Goal: Information Seeking & Learning: Learn about a topic

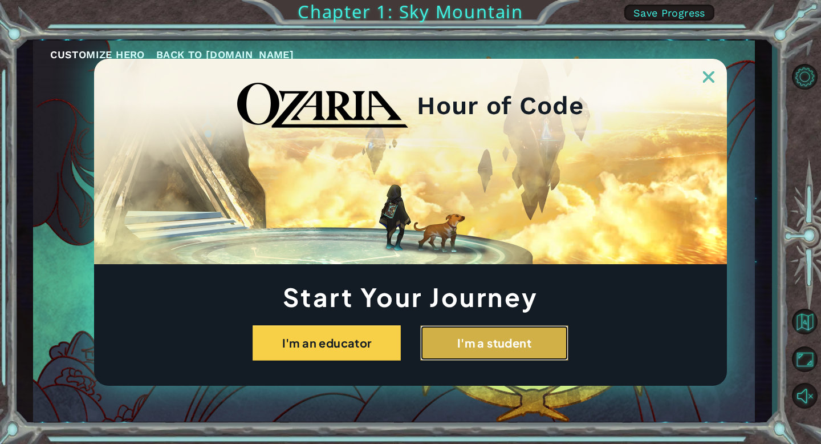
click at [518, 336] on button "I'm a student" at bounding box center [494, 342] width 148 height 35
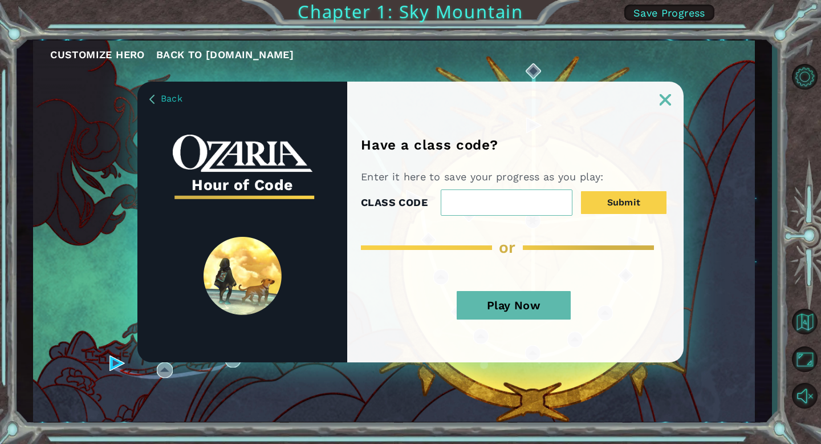
click at [668, 95] on img at bounding box center [665, 99] width 11 height 11
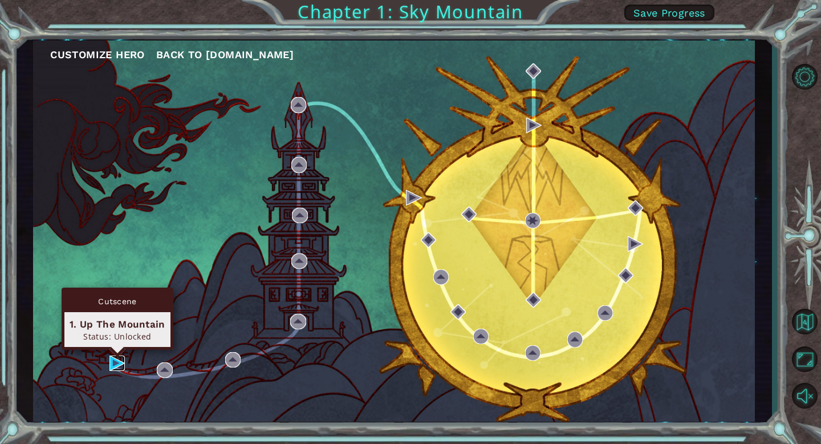
click at [116, 366] on img at bounding box center [117, 362] width 15 height 15
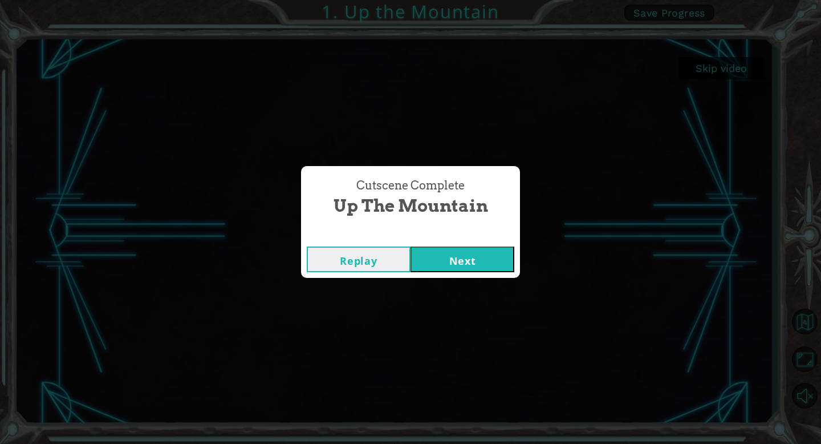
click at [468, 258] on button "Next" at bounding box center [463, 259] width 104 height 26
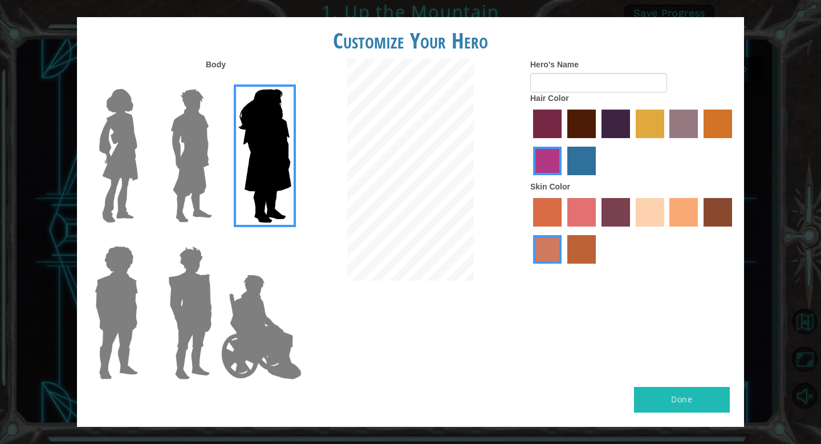
click at [189, 188] on img at bounding box center [191, 155] width 51 height 143
click at [217, 82] on input "Hero Lars" at bounding box center [217, 82] width 0 height 0
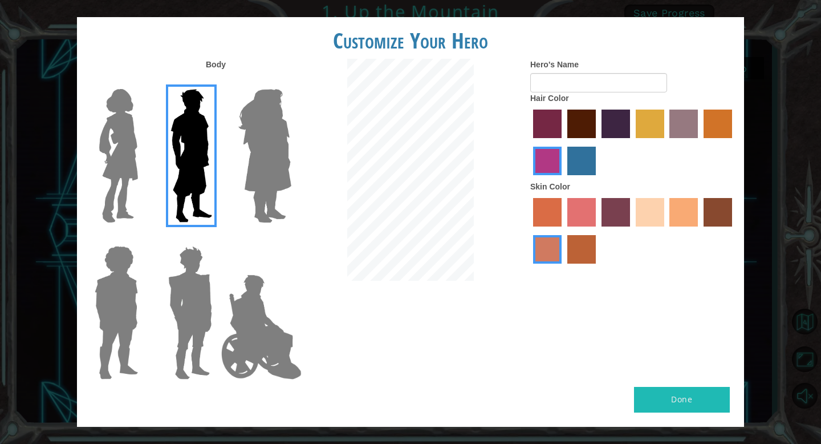
click at [594, 129] on label "maroon hair color" at bounding box center [581, 124] width 29 height 29
click at [563, 142] on input "maroon hair color" at bounding box center [563, 142] width 0 height 0
click at [550, 217] on label "sorbus skin color" at bounding box center [547, 212] width 29 height 29
click at [529, 230] on input "sorbus skin color" at bounding box center [529, 230] width 0 height 0
click at [667, 220] on div at bounding box center [632, 232] width 205 height 74
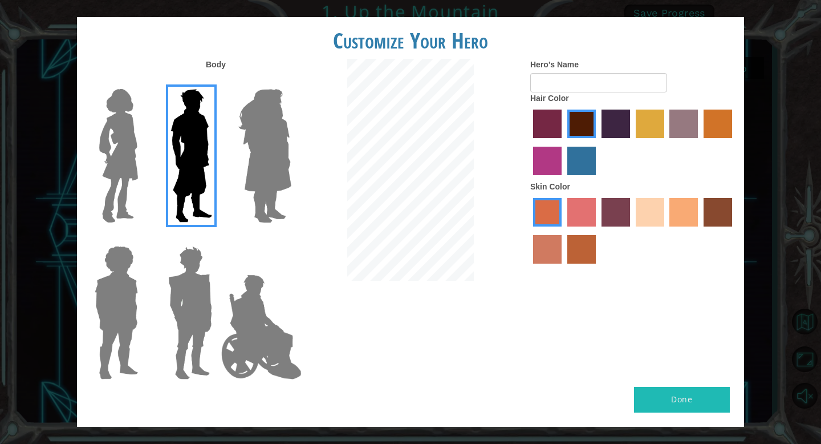
click at [657, 215] on label "sandy beach skin color" at bounding box center [650, 212] width 29 height 29
click at [632, 230] on input "sandy beach skin color" at bounding box center [632, 230] width 0 height 0
click at [258, 315] on img at bounding box center [262, 327] width 90 height 114
click at [291, 238] on input "Hero Jamie" at bounding box center [291, 238] width 0 height 0
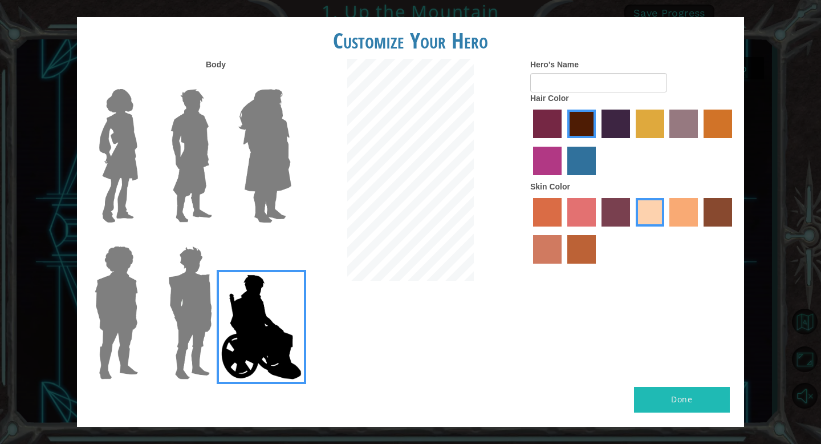
click at [168, 305] on img at bounding box center [190, 312] width 53 height 143
click at [217, 238] on input "Hero Garnet" at bounding box center [217, 238] width 0 height 0
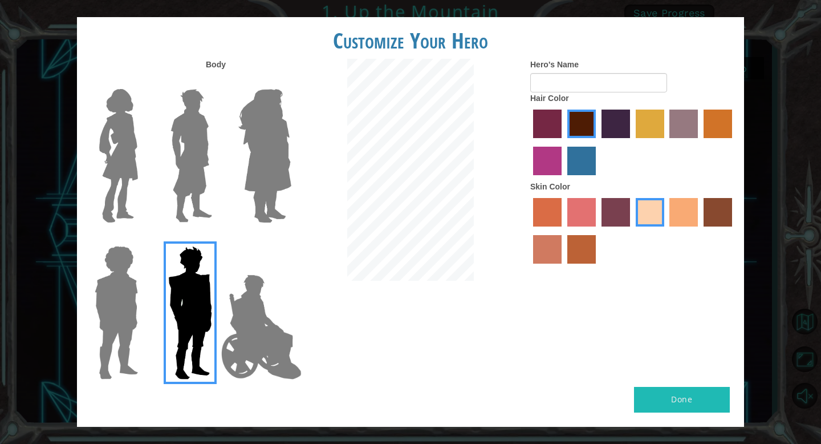
click at [253, 313] on img at bounding box center [262, 327] width 90 height 114
click at [291, 238] on input "Hero Jamie" at bounding box center [291, 238] width 0 height 0
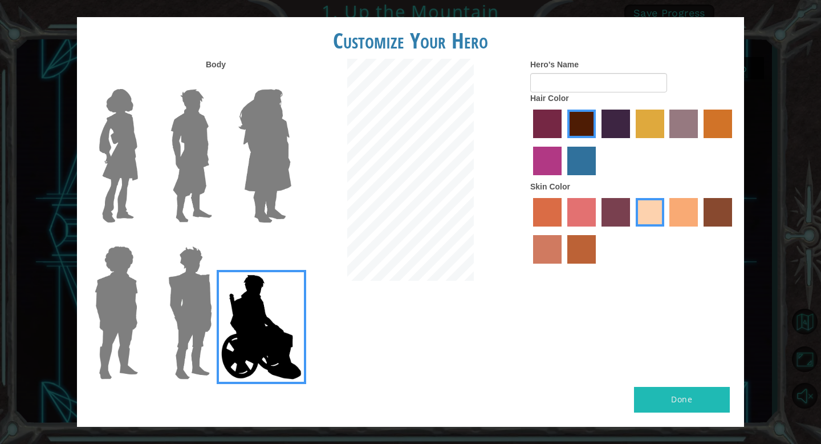
click at [698, 392] on button "Done" at bounding box center [682, 400] width 96 height 26
click at [699, 396] on button "Done" at bounding box center [682, 400] width 96 height 26
type input "l"
type input "big boy"
click at [664, 396] on button "Done" at bounding box center [682, 400] width 96 height 26
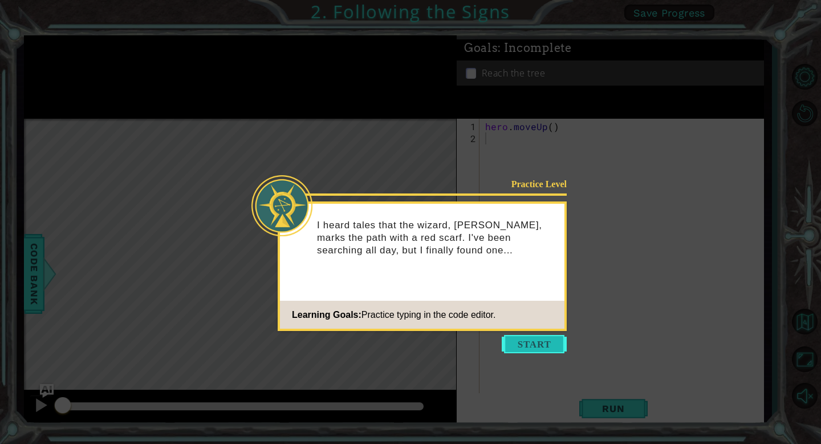
click at [522, 345] on button "Start" at bounding box center [534, 344] width 65 height 18
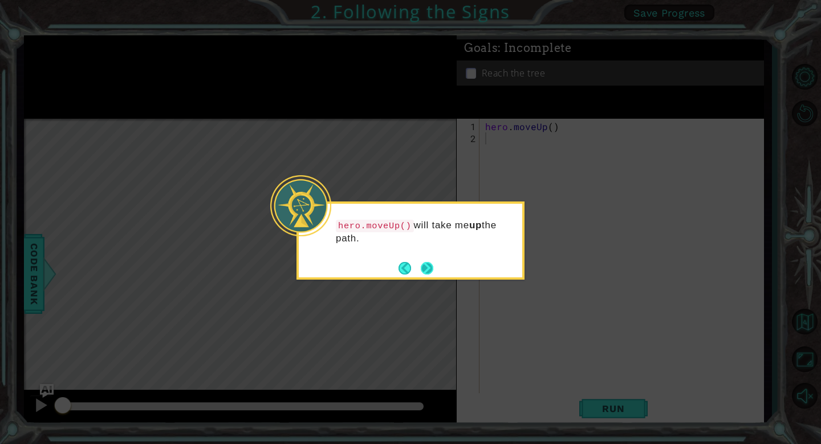
click at [426, 265] on button "Next" at bounding box center [427, 268] width 14 height 14
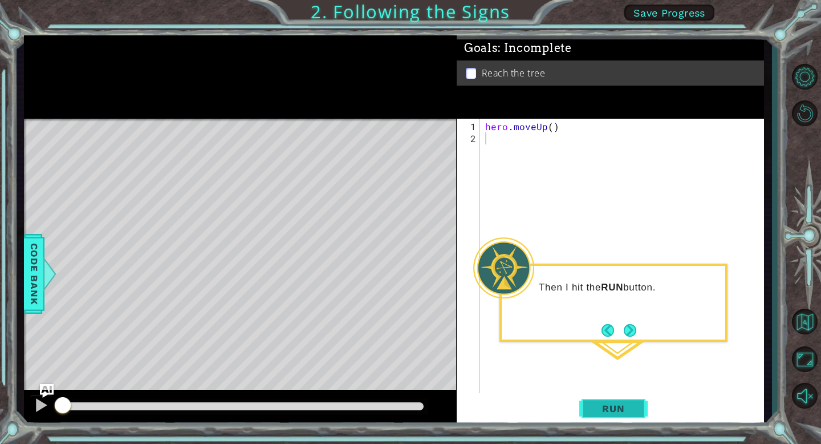
click at [639, 414] on button "Run" at bounding box center [613, 408] width 68 height 31
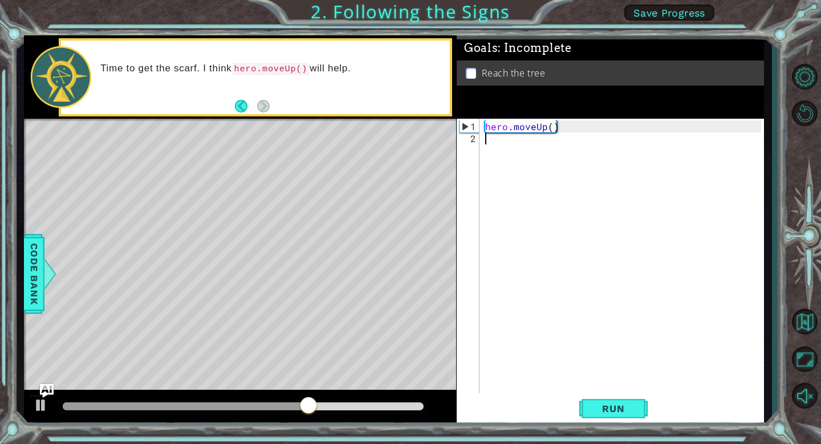
click at [551, 127] on div "hero . moveUp ( )" at bounding box center [625, 269] width 284 height 299
type textarea "hero.moveUp(3)"
click at [636, 409] on button "Run" at bounding box center [613, 408] width 68 height 31
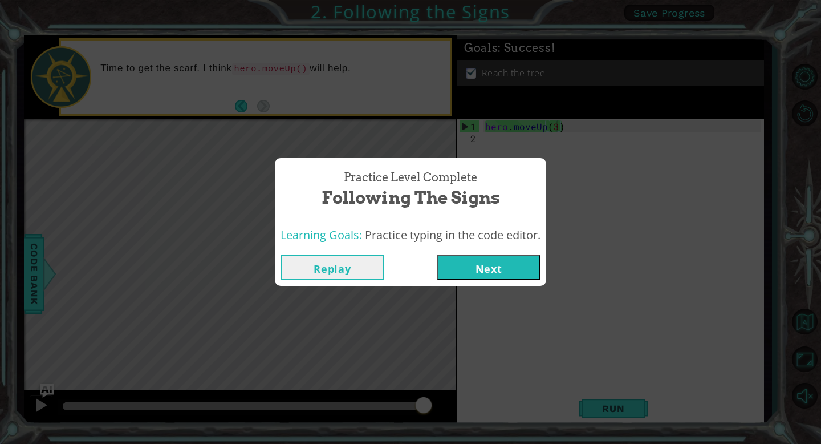
click at [497, 278] on button "Next" at bounding box center [489, 267] width 104 height 26
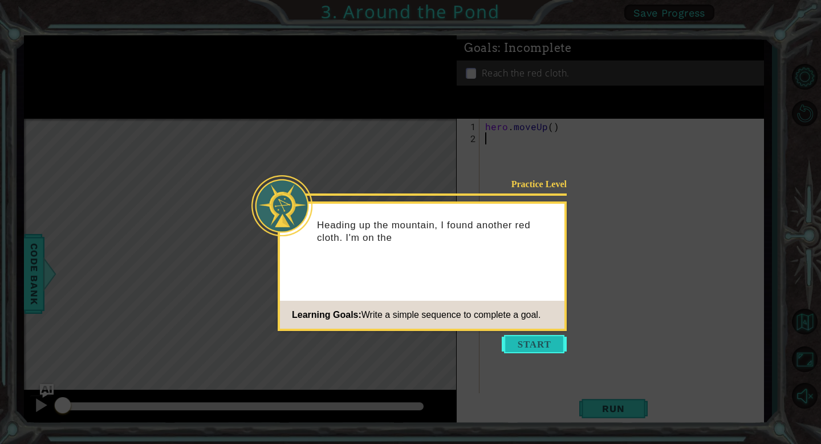
click at [522, 344] on button "Start" at bounding box center [534, 344] width 65 height 18
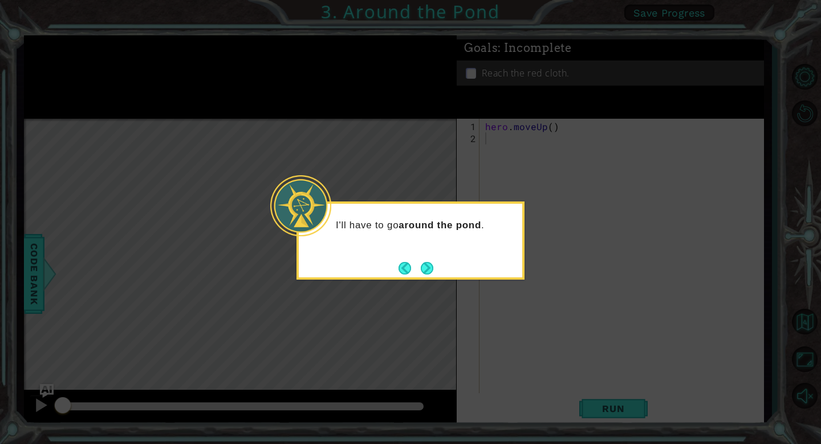
click at [431, 276] on footer at bounding box center [416, 267] width 35 height 17
click at [424, 265] on button "Next" at bounding box center [427, 268] width 13 height 13
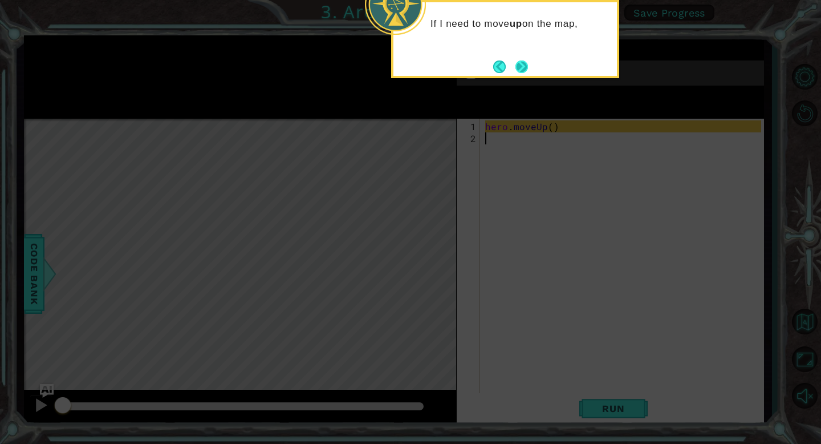
click at [515, 64] on button "Next" at bounding box center [522, 67] width 14 height 14
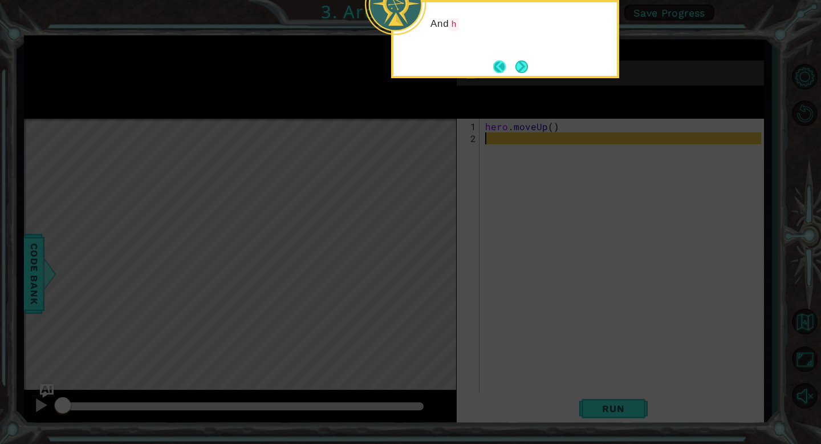
click at [516, 64] on button "Next" at bounding box center [522, 66] width 13 height 13
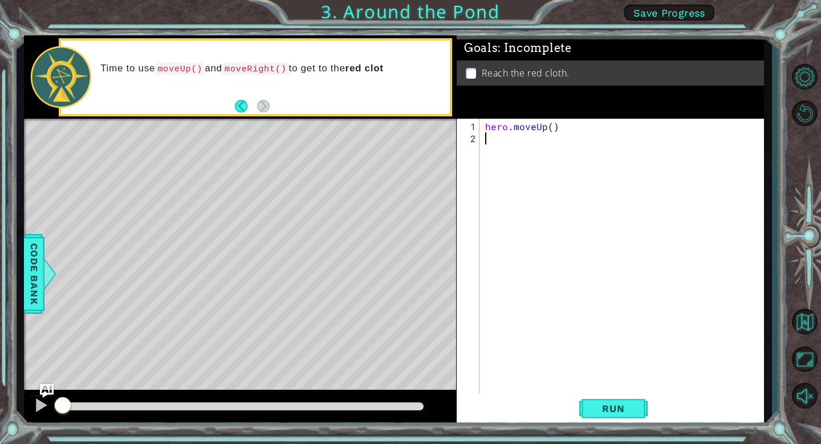
type textarea "h"
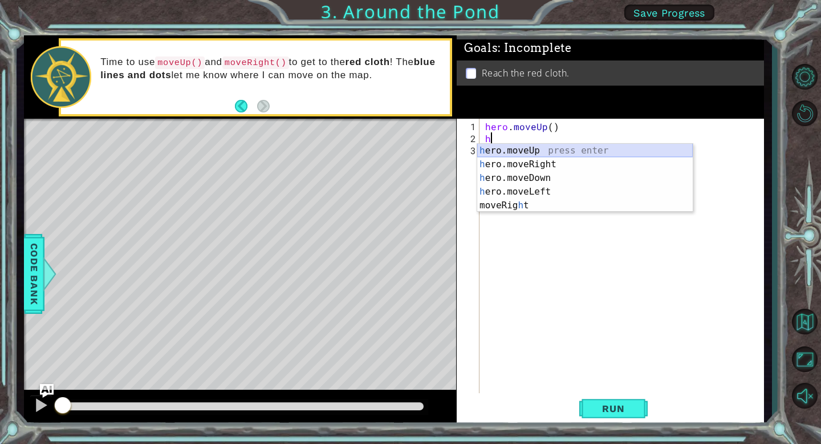
click at [523, 152] on div "h ero.moveUp press enter h ero.moveRight press enter h ero.moveDown press enter…" at bounding box center [585, 192] width 216 height 96
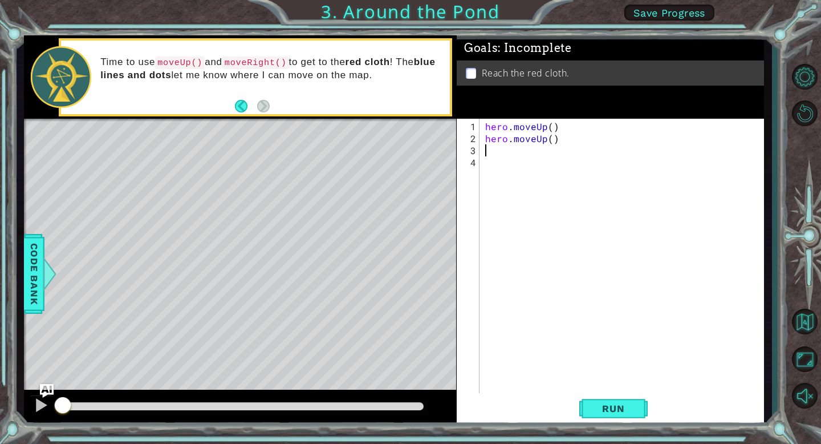
type textarea "h"
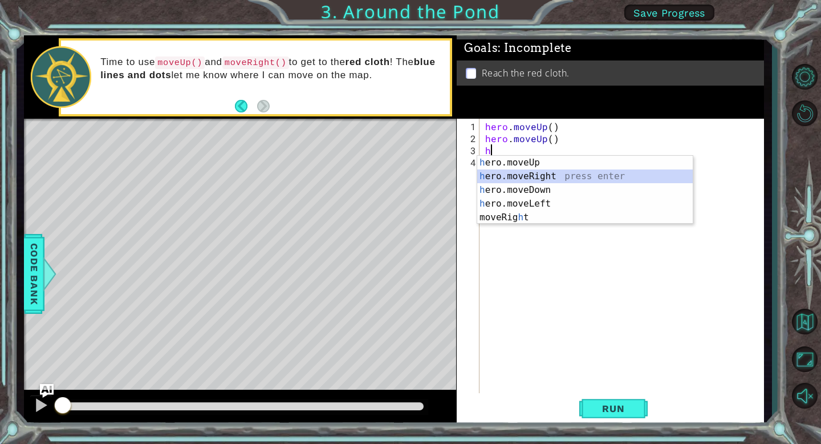
click at [510, 174] on div "h ero.moveUp press enter h ero.moveRight press enter h ero.moveDown press enter…" at bounding box center [585, 204] width 216 height 96
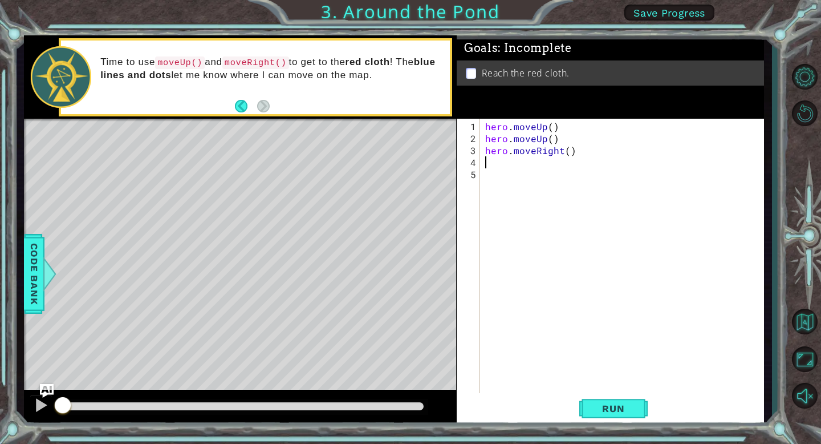
type textarea "h"
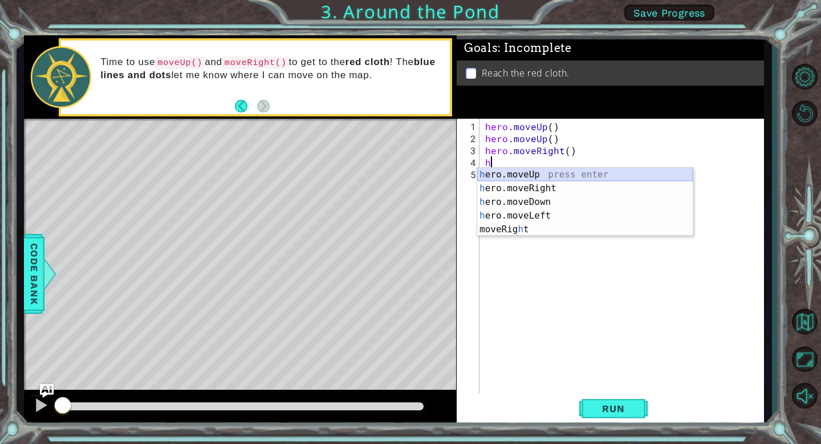
click at [510, 173] on div "h ero.moveUp press enter h ero.moveRight press enter h ero.moveDown press enter…" at bounding box center [585, 216] width 216 height 96
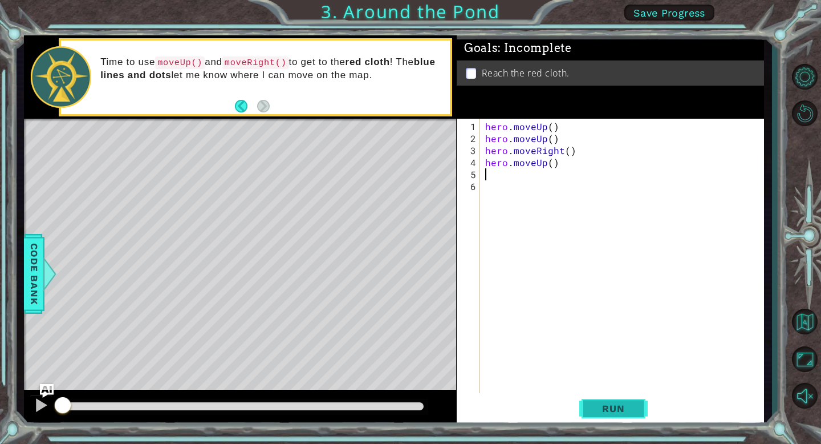
click at [619, 411] on span "Run" at bounding box center [613, 408] width 45 height 11
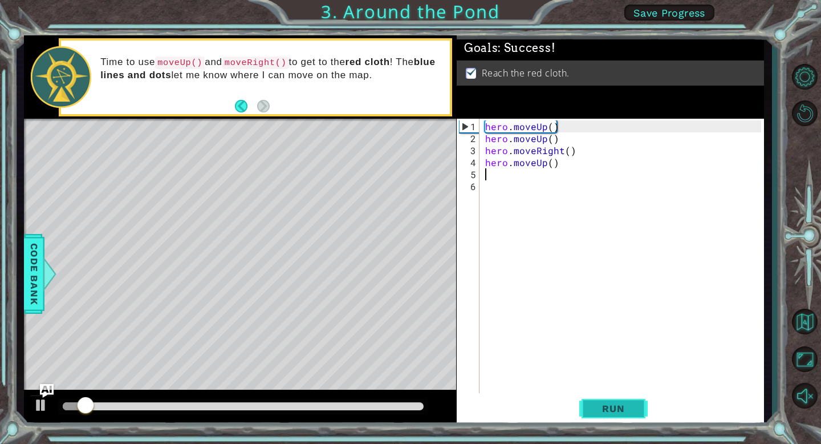
click at [619, 411] on span "Run" at bounding box center [613, 408] width 45 height 11
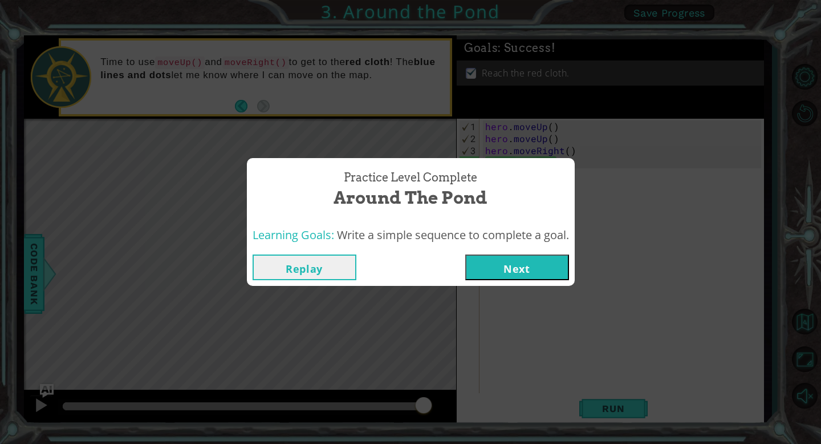
click at [524, 258] on button "Next" at bounding box center [517, 267] width 104 height 26
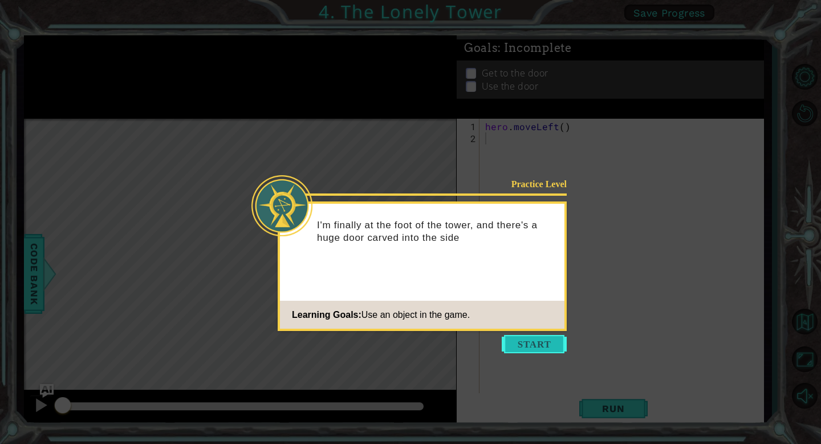
click at [541, 339] on button "Start" at bounding box center [534, 344] width 65 height 18
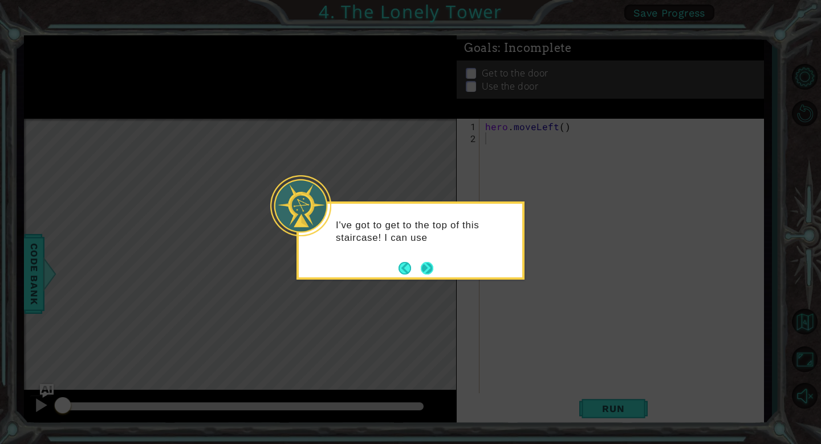
click at [429, 269] on button "Next" at bounding box center [427, 267] width 15 height 15
click at [426, 270] on button "Next" at bounding box center [427, 268] width 13 height 13
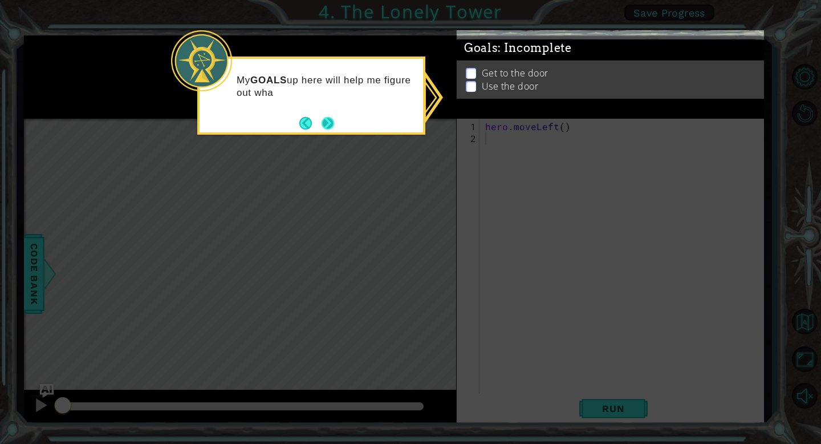
click at [325, 124] on button "Next" at bounding box center [328, 123] width 13 height 13
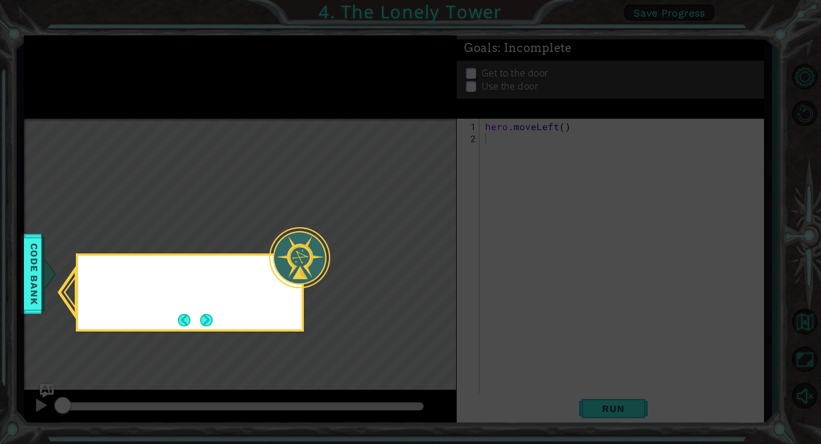
click at [325, 124] on icon at bounding box center [410, 222] width 821 height 444
click at [311, 258] on div at bounding box center [299, 257] width 61 height 61
click at [210, 319] on button "Next" at bounding box center [206, 320] width 13 height 13
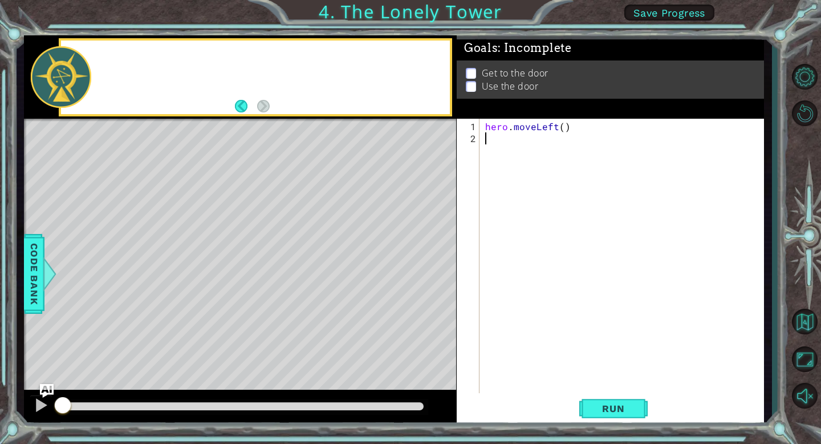
click at [210, 319] on div "Level Map" at bounding box center [287, 287] width 527 height 336
click at [487, 137] on div "hero . moveLeft ( )" at bounding box center [625, 269] width 284 height 299
type textarea "h"
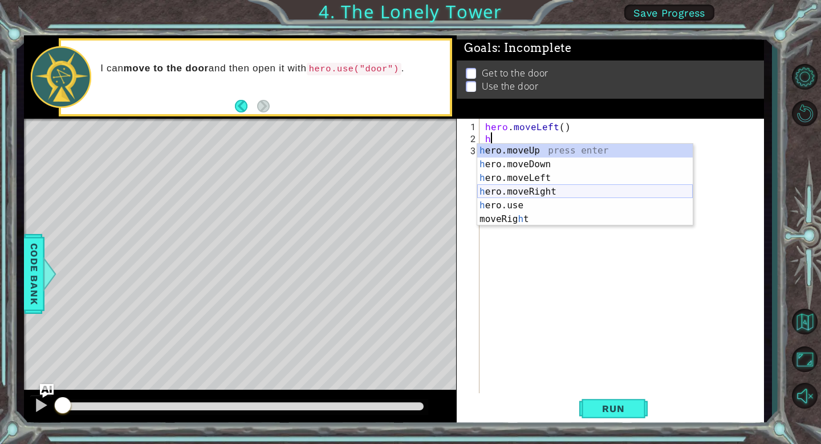
click at [536, 192] on div "h ero.moveUp press enter h ero.moveDown press enter h ero.moveLeft press enter …" at bounding box center [585, 199] width 216 height 110
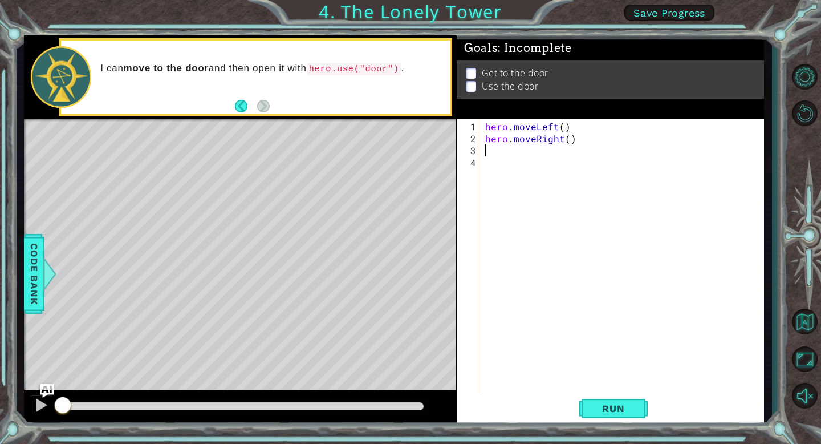
click at [567, 140] on div "hero . moveLeft ( ) hero . moveRight ( )" at bounding box center [625, 269] width 284 height 299
type textarea "hero.moveRight(2)"
click at [502, 151] on div "hero . moveLeft ( ) hero . moveRight ( 2 )" at bounding box center [625, 269] width 284 height 299
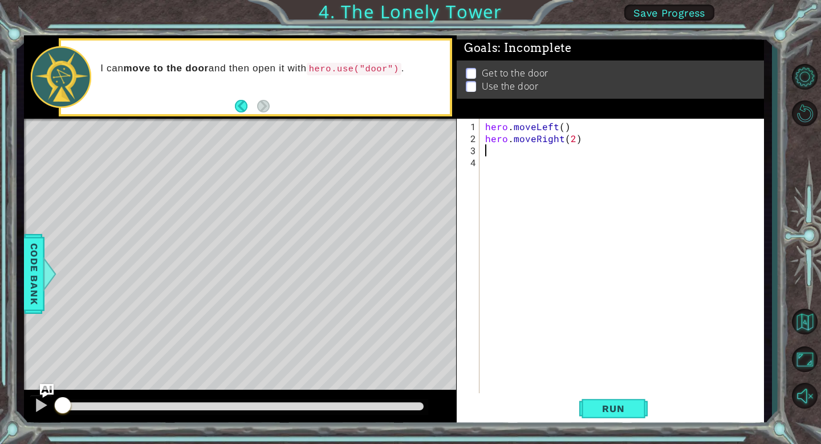
type textarea "h"
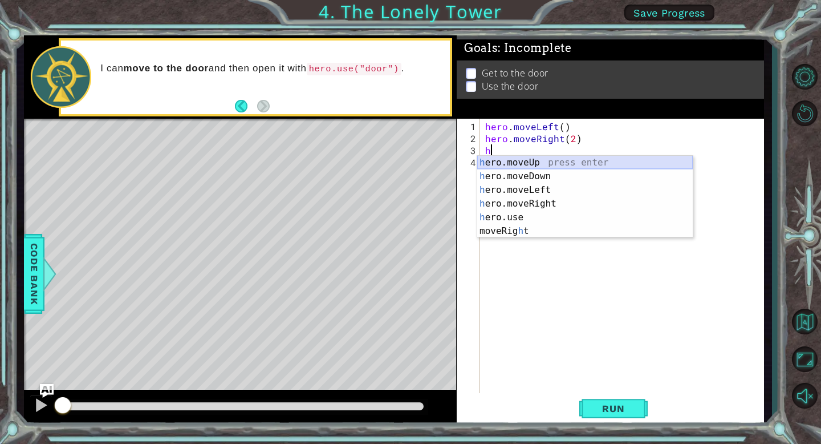
click at [523, 160] on div "h ero.moveUp press enter h ero.moveDown press enter h ero.moveLeft press enter …" at bounding box center [585, 211] width 216 height 110
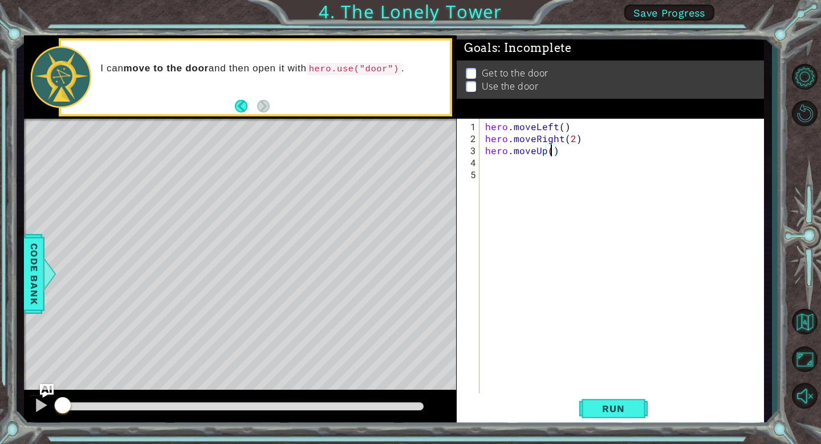
click at [552, 153] on div "hero . moveLeft ( ) hero . moveRight ( 2 ) hero . moveUp ( )" at bounding box center [625, 269] width 284 height 299
type textarea "hero.moveUp(2)"
click at [489, 169] on div "hero . moveLeft ( ) hero . moveRight ( 2 ) hero . moveUp ( 2 )" at bounding box center [625, 269] width 284 height 299
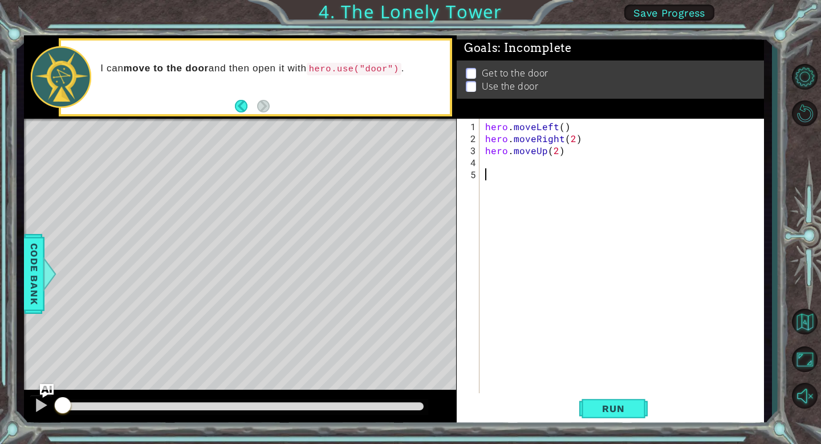
click at [487, 159] on div "hero . moveLeft ( ) hero . moveRight ( 2 ) hero . moveUp ( 2 )" at bounding box center [625, 269] width 284 height 299
type textarea "h"
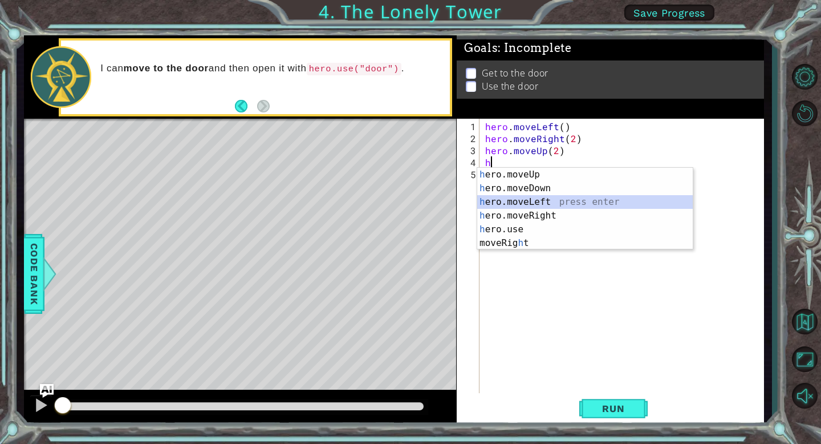
click at [541, 205] on div "h ero.moveUp press enter h ero.moveDown press enter h ero.moveLeft press enter …" at bounding box center [585, 223] width 216 height 110
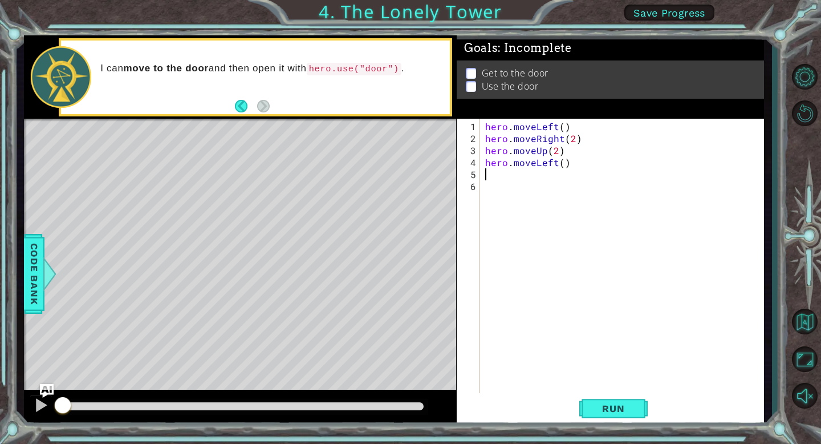
click at [559, 164] on div "hero . moveLeft ( ) hero . moveRight ( 2 ) hero . moveUp ( 2 ) hero . moveLeft …" at bounding box center [625, 269] width 284 height 299
type textarea "hero.moveLeft(3)"
click at [501, 175] on div "hero . moveLeft ( ) hero . moveRight ( 2 ) hero . moveUp ( 2 ) hero . moveLeft …" at bounding box center [625, 269] width 284 height 299
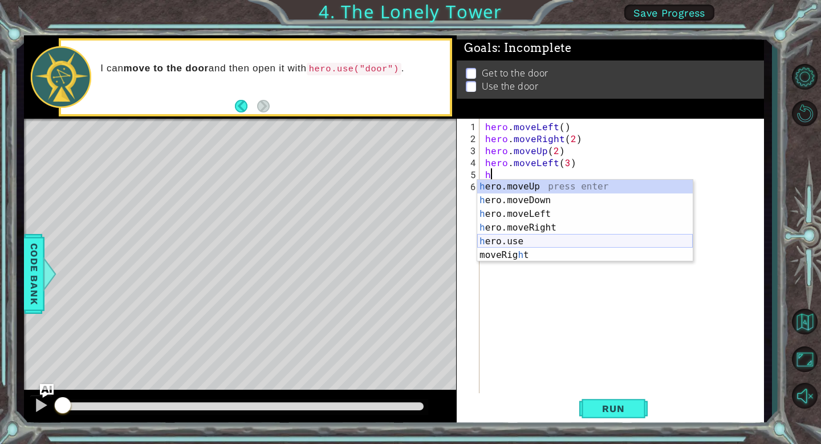
click at [522, 242] on div "h ero.moveUp press enter h ero.moveDown press enter h ero.moveLeft press enter …" at bounding box center [585, 235] width 216 height 110
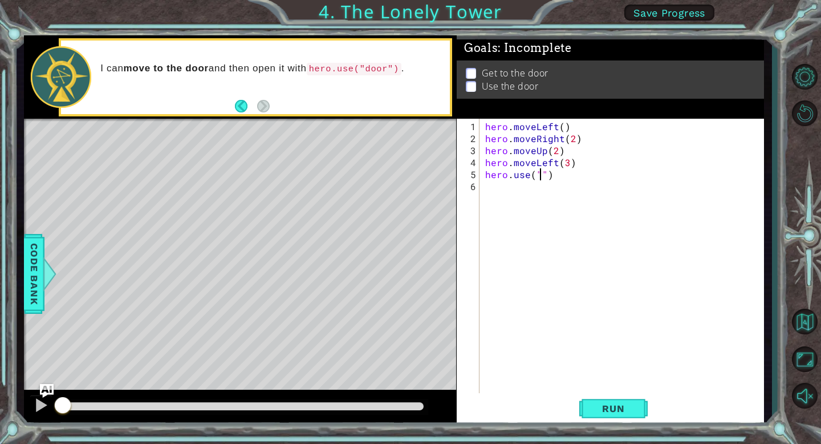
scroll to position [0, 3]
type textarea "hero.use("door")"
click at [613, 404] on span "Run" at bounding box center [613, 408] width 45 height 11
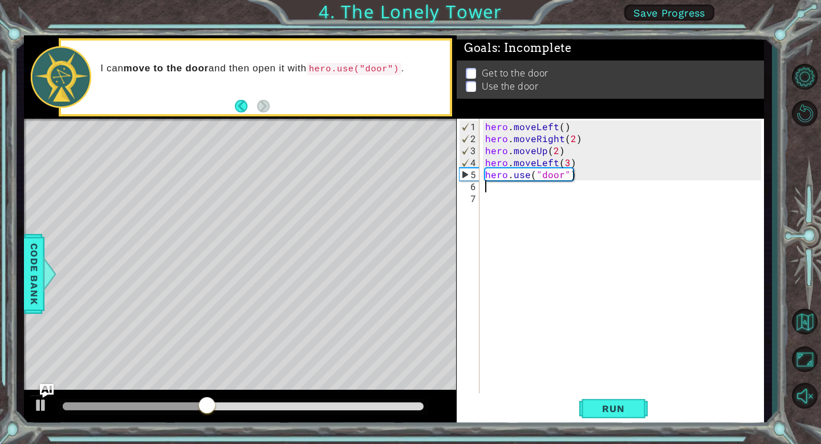
click at [573, 140] on div "hero . moveLeft ( ) hero . moveRight ( 2 ) hero . moveUp ( 2 ) hero . moveLeft …" at bounding box center [625, 269] width 284 height 299
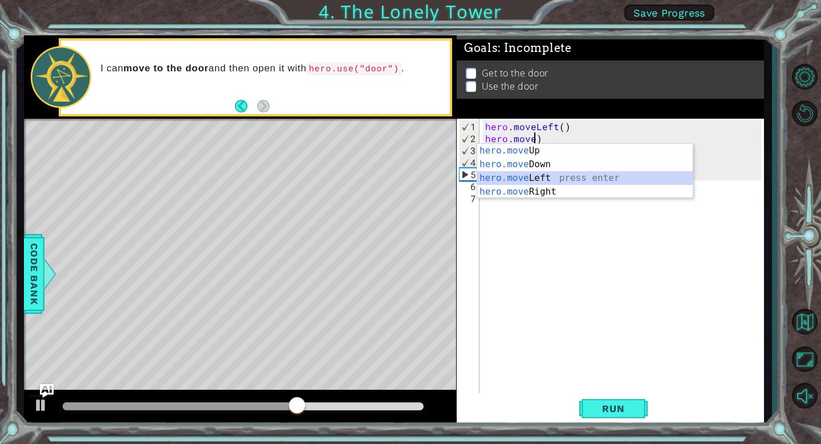
click at [546, 179] on div "hero.move Up press enter hero.move Down press enter hero.move Left press enter …" at bounding box center [585, 185] width 216 height 82
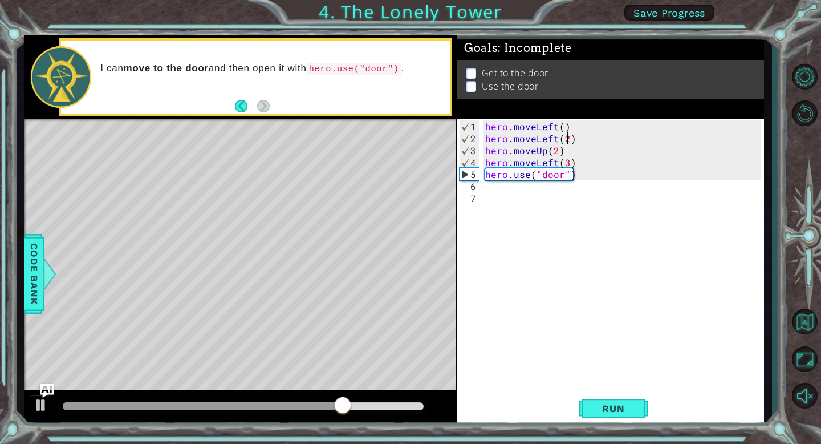
scroll to position [0, 5]
click at [555, 163] on div "hero . moveLeft ( ) hero . moveLeft ( 2 ) hero . moveUp ( 2 ) hero . moveLeft (…" at bounding box center [625, 269] width 284 height 299
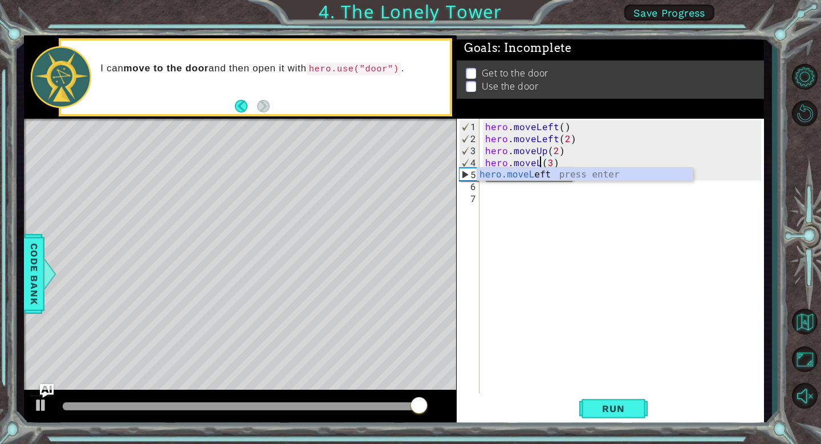
scroll to position [0, 3]
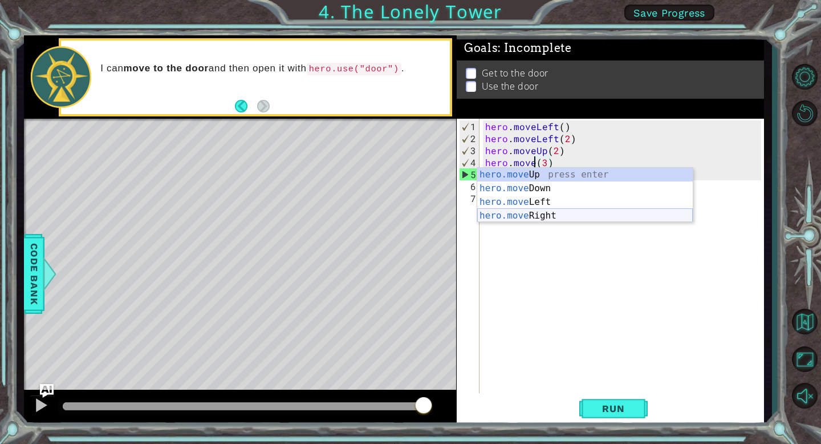
click at [551, 219] on div "hero.move Up press enter hero.move Down press enter hero.move Left press enter …" at bounding box center [585, 209] width 216 height 82
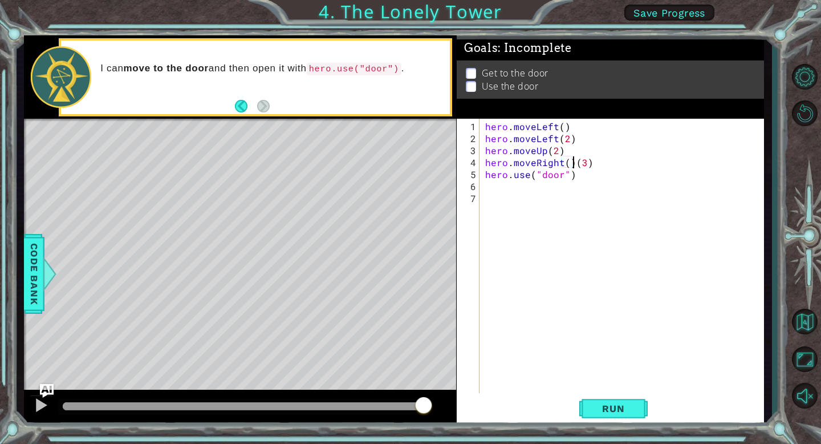
click at [591, 160] on div "hero . moveLeft ( ) hero . moveLeft ( 2 ) hero . moveUp ( 2 ) hero . moveRight …" at bounding box center [625, 269] width 284 height 299
click at [568, 162] on div "hero . moveLeft ( ) hero . moveLeft ( 2 ) hero . moveUp ( 2 ) hero . moveRight …" at bounding box center [625, 269] width 284 height 299
click at [599, 405] on span "Run" at bounding box center [613, 408] width 45 height 11
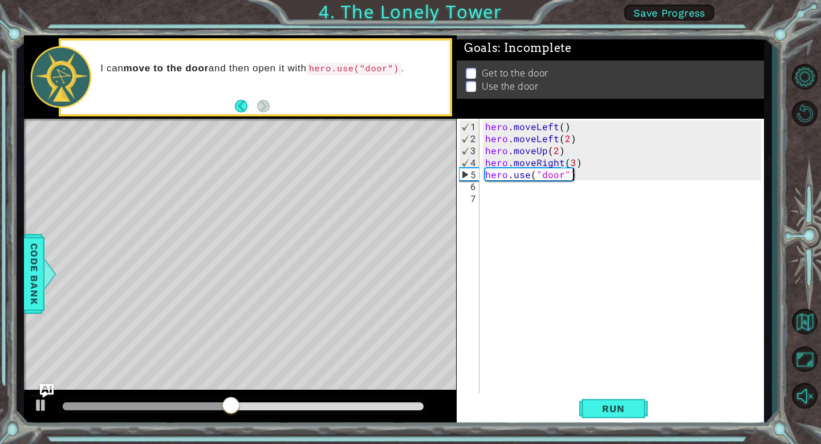
click at [580, 177] on div "hero . moveLeft ( ) hero . moveLeft ( 2 ) hero . moveUp ( 2 ) hero . moveRight …" at bounding box center [625, 269] width 284 height 299
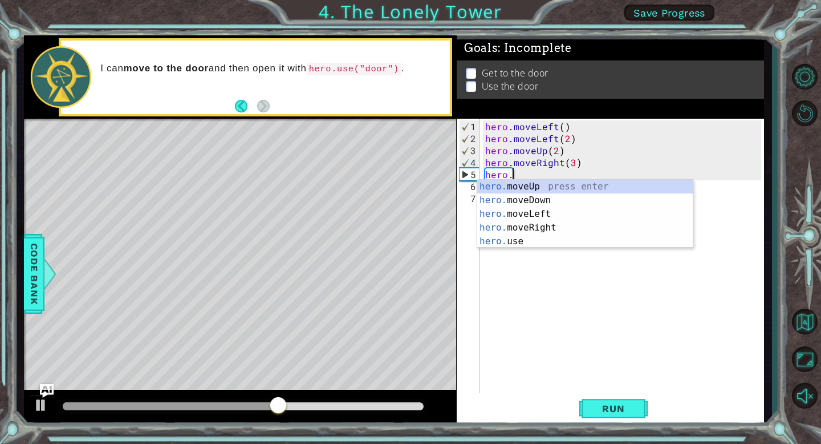
scroll to position [0, 1]
type textarea "h"
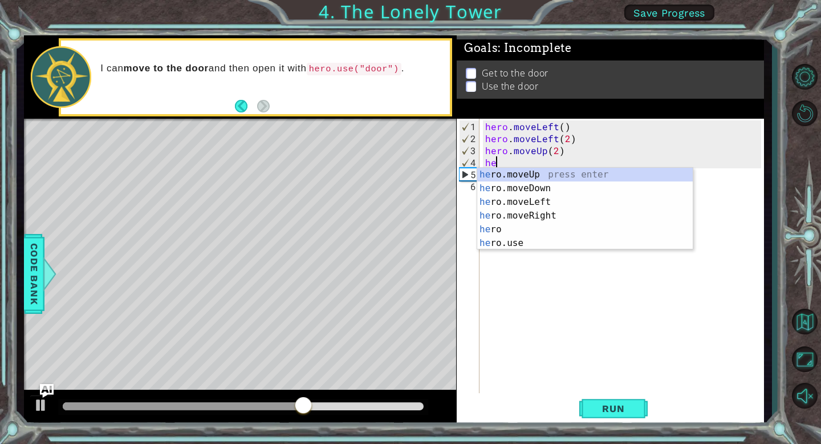
type textarea "h"
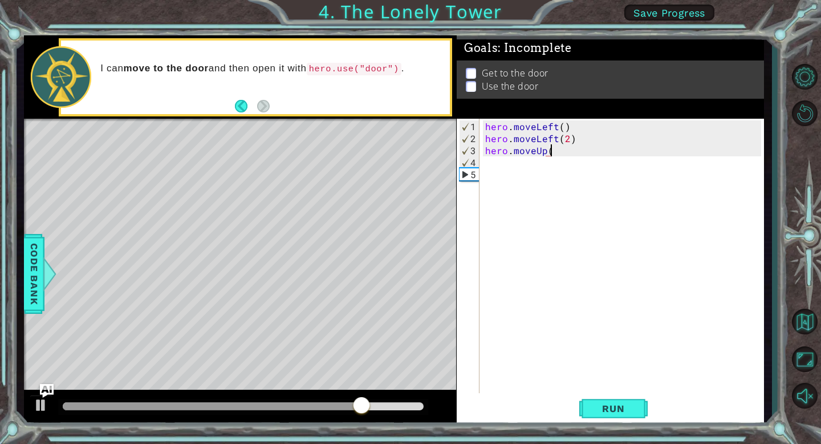
type textarea "hero.moveUp"
click at [542, 163] on div "hero.moveUp press enter" at bounding box center [585, 176] width 216 height 41
click at [613, 409] on span "Run" at bounding box center [613, 408] width 45 height 11
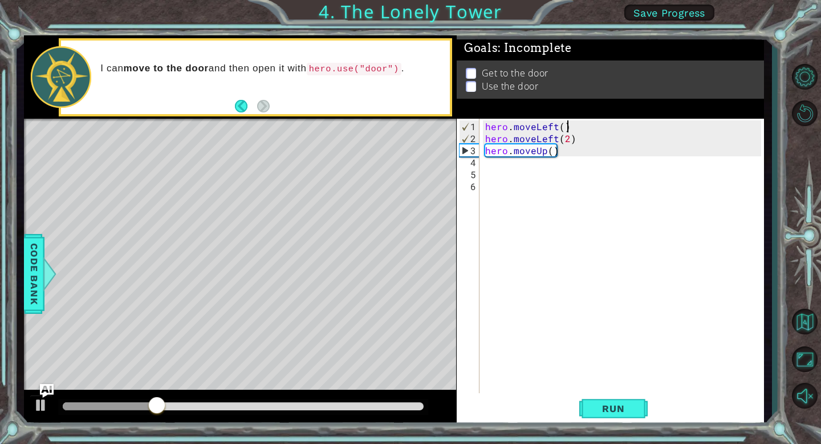
click at [571, 129] on div "hero . moveLeft ( ) hero . moveLeft ( 2 ) hero . moveUp ( )" at bounding box center [625, 269] width 284 height 299
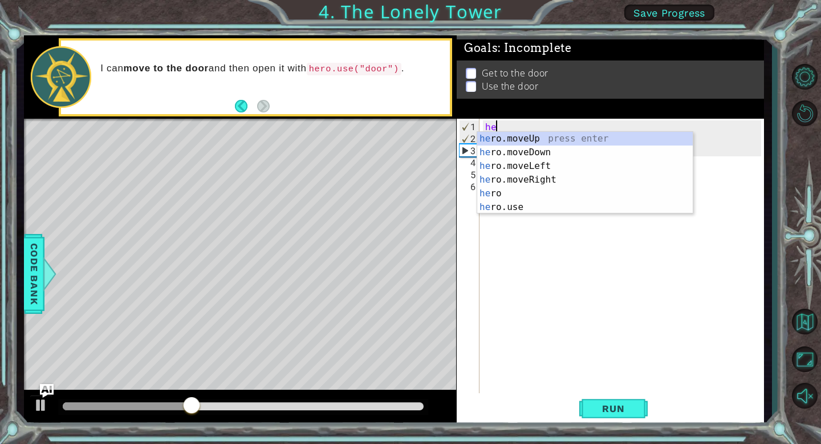
type textarea "h"
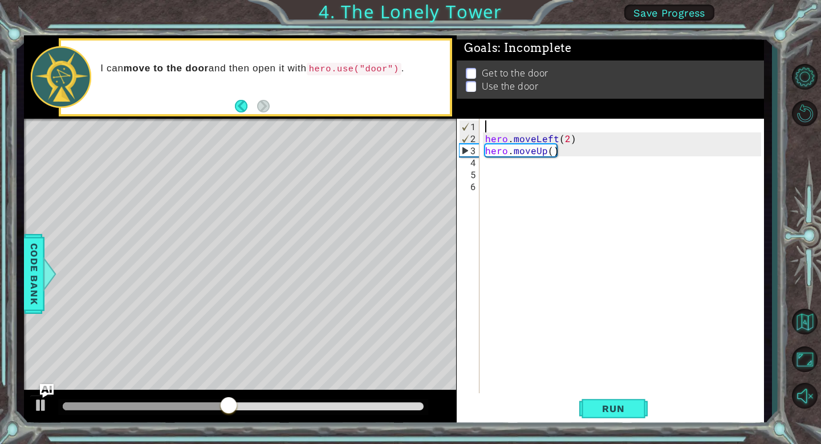
click at [551, 152] on div "hero . moveLeft ( 2 ) hero . moveUp ( )" at bounding box center [625, 269] width 284 height 299
type textarea "hero.moveUp(2)"
click at [503, 168] on div "hero . moveLeft ( 2 ) hero . moveUp ( 2 )" at bounding box center [625, 269] width 284 height 299
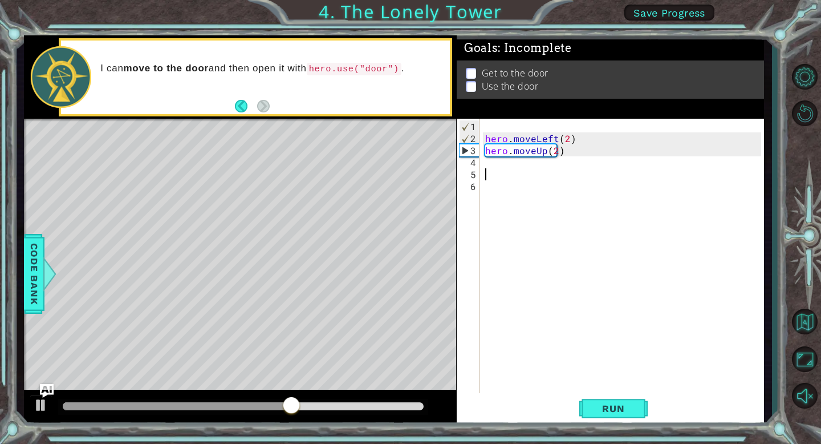
type textarea "h"
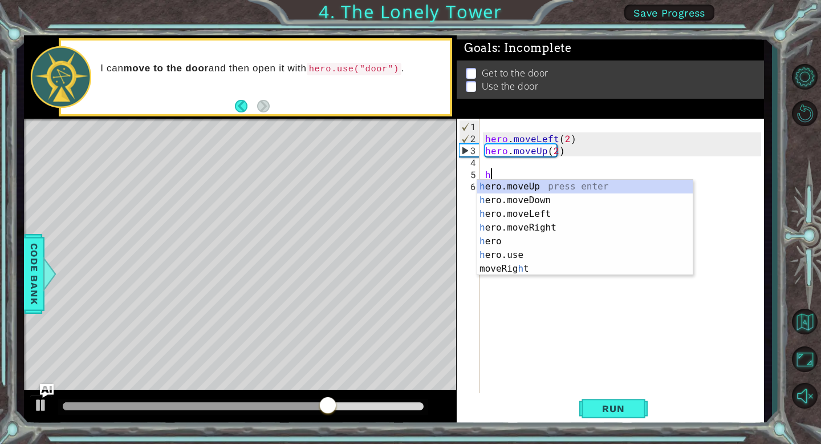
click at [494, 159] on div "hero . moveLeft ( 2 ) hero . moveUp ( 2 ) h" at bounding box center [625, 269] width 284 height 299
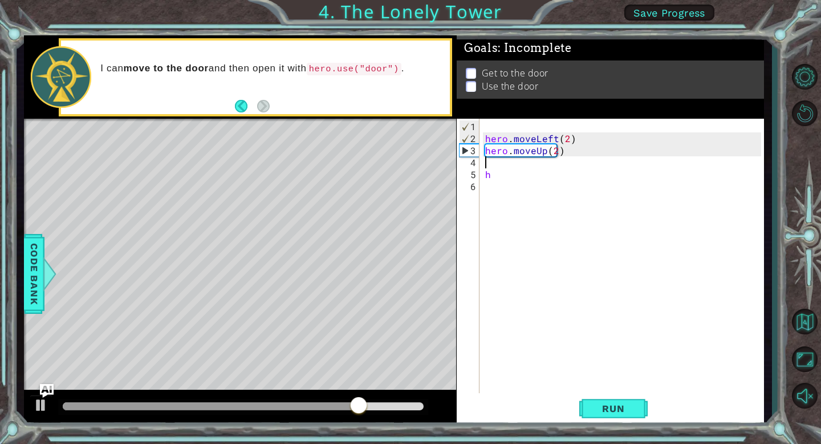
type textarea "h"
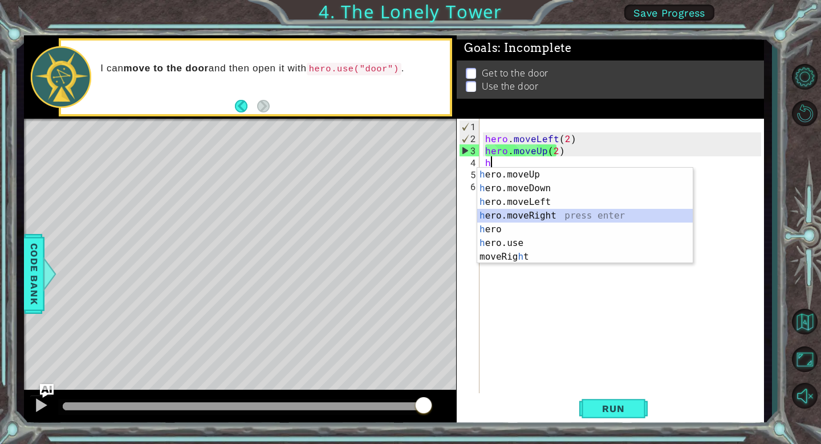
click at [544, 217] on div "h ero.moveUp press enter h ero.moveDown press enter h ero.moveLeft press enter …" at bounding box center [585, 229] width 216 height 123
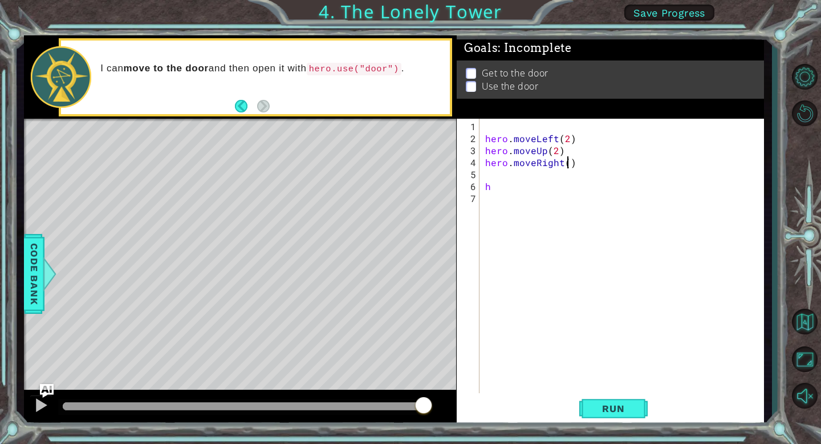
click at [567, 162] on div "hero . moveLeft ( 2 ) hero . moveUp ( 2 ) hero . moveRight ( ) h" at bounding box center [625, 269] width 284 height 299
type textarea "hero.moveRight(2)"
click at [505, 172] on div "hero . moveLeft ( 2 ) hero . moveUp ( 2 ) hero . moveRight ( 2 ) h" at bounding box center [625, 269] width 284 height 299
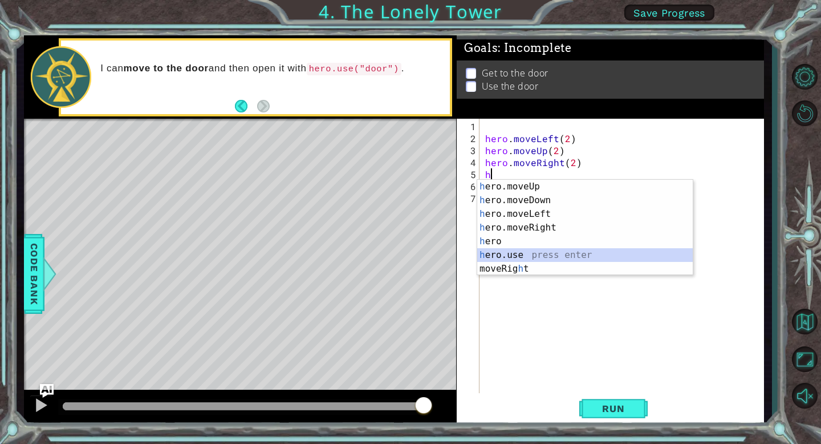
click at [510, 255] on div "h ero.moveUp press enter h ero.moveDown press enter h ero.moveLeft press enter …" at bounding box center [585, 241] width 216 height 123
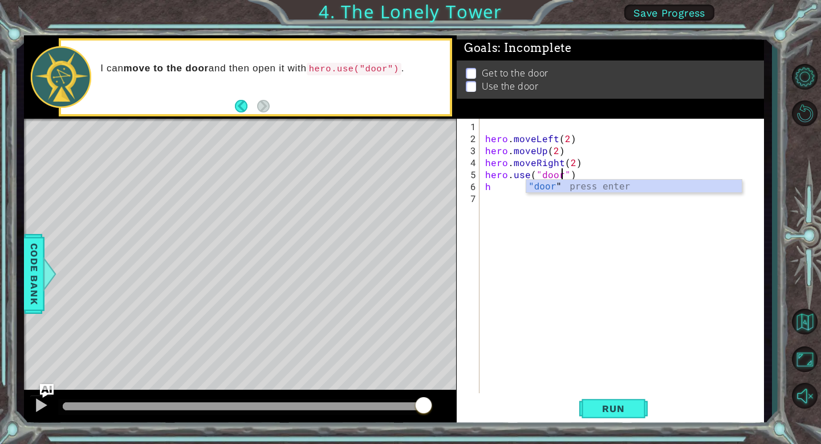
scroll to position [0, 5]
type textarea "hero.use("door")"
click at [602, 403] on span "Run" at bounding box center [613, 408] width 45 height 11
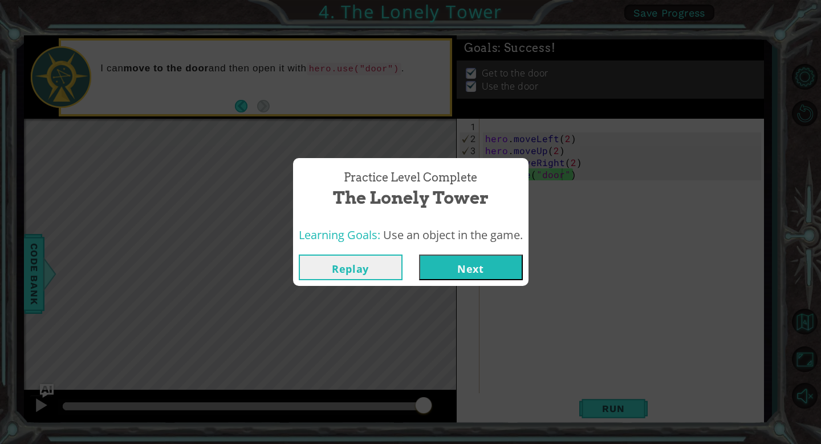
click at [456, 278] on button "Next" at bounding box center [471, 267] width 104 height 26
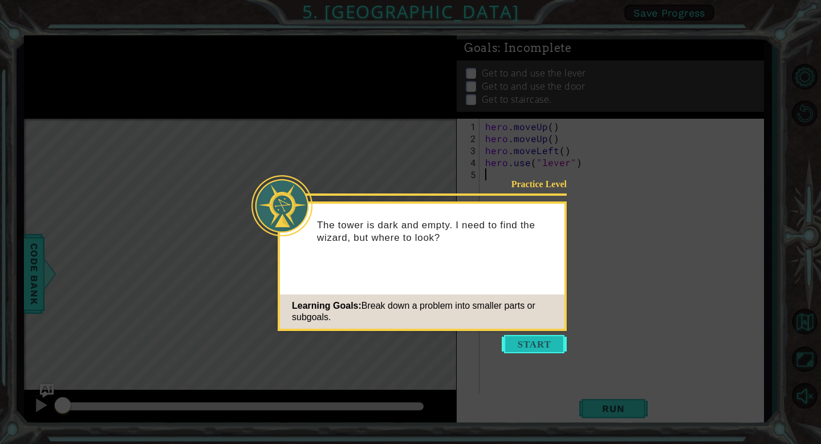
click at [529, 342] on button "Start" at bounding box center [534, 344] width 65 height 18
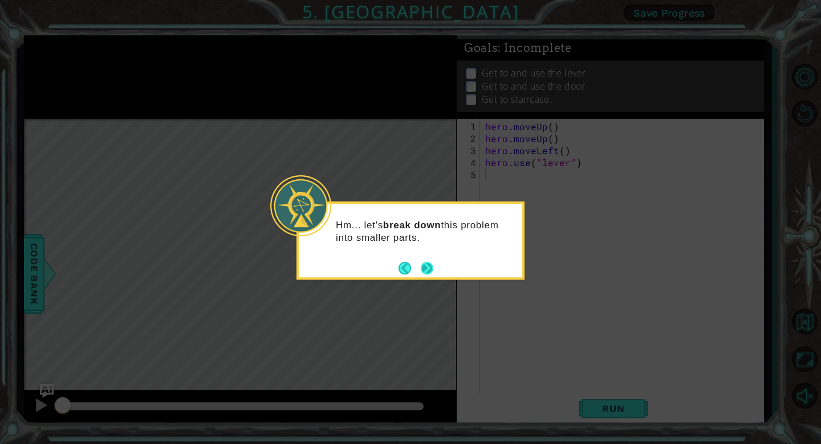
click at [431, 269] on button "Next" at bounding box center [427, 268] width 13 height 13
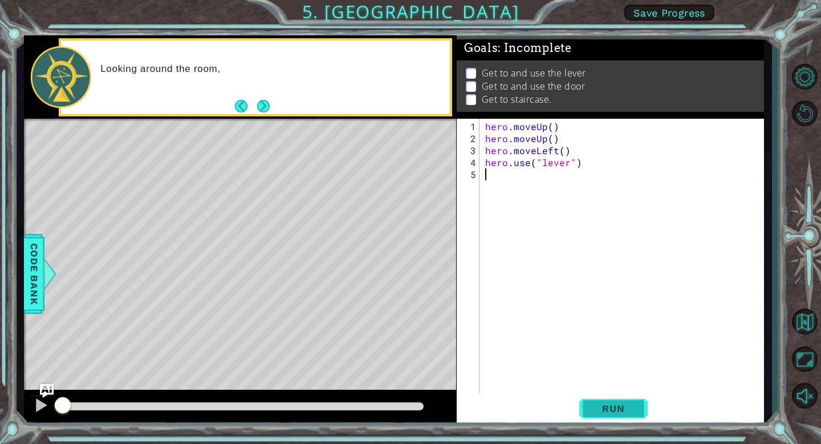
click at [598, 411] on span "Run" at bounding box center [613, 408] width 45 height 11
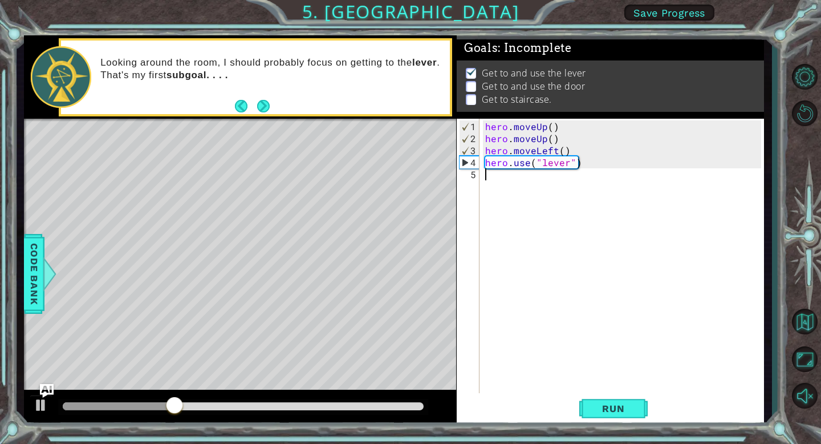
type textarea "h"
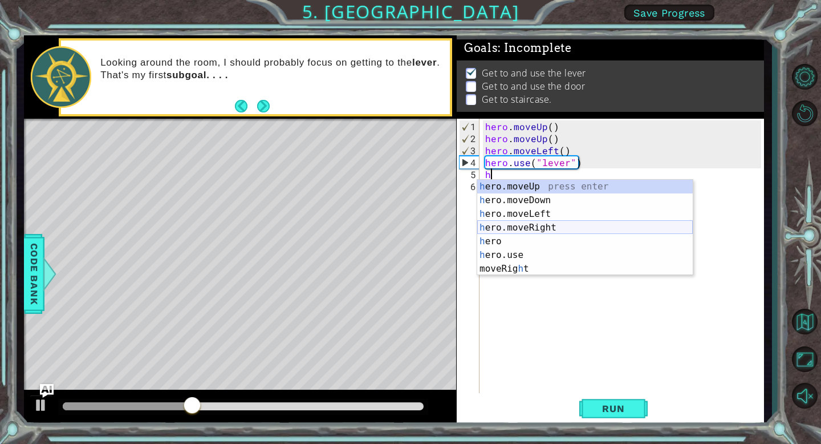
click at [547, 230] on div "h ero.moveUp press enter h ero.moveDown press enter h ero.moveLeft press enter …" at bounding box center [585, 241] width 216 height 123
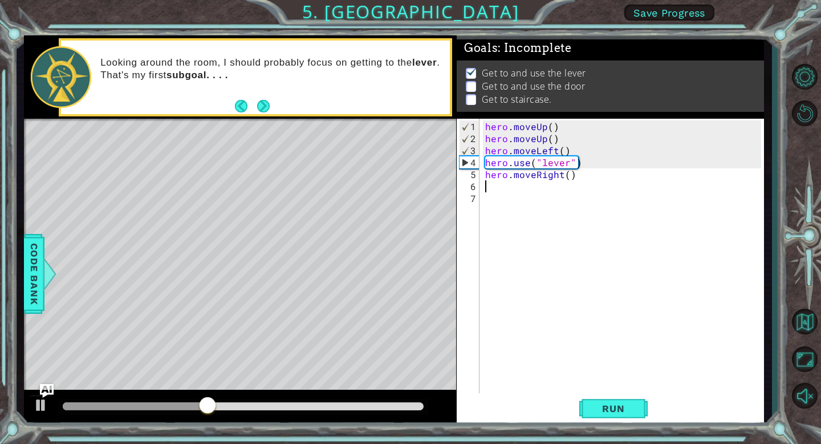
click at [566, 175] on div "hero . moveUp ( ) hero . moveUp ( ) hero . moveLeft ( ) hero . use ( "lever" ) …" at bounding box center [625, 269] width 284 height 299
type textarea "hero.moveRight(3)"
click at [485, 189] on div "hero . moveUp ( ) hero . moveUp ( ) hero . moveLeft ( ) hero . use ( "lever" ) …" at bounding box center [625, 269] width 284 height 299
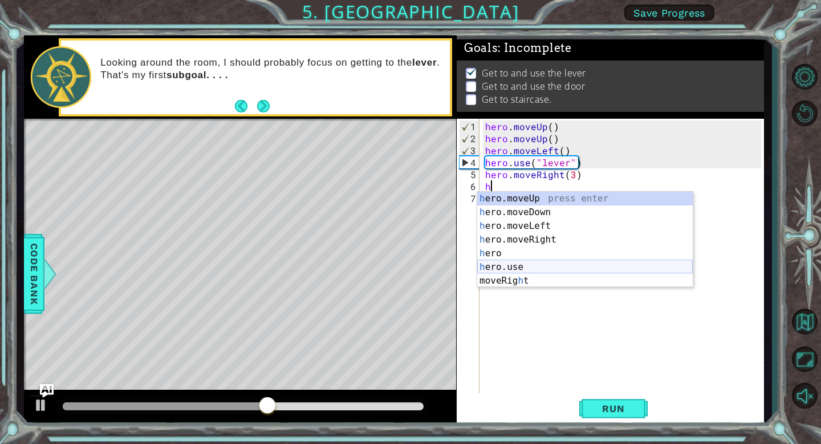
click at [531, 269] on div "h ero.moveUp press enter h ero.moveDown press enter h ero.moveLeft press enter …" at bounding box center [585, 253] width 216 height 123
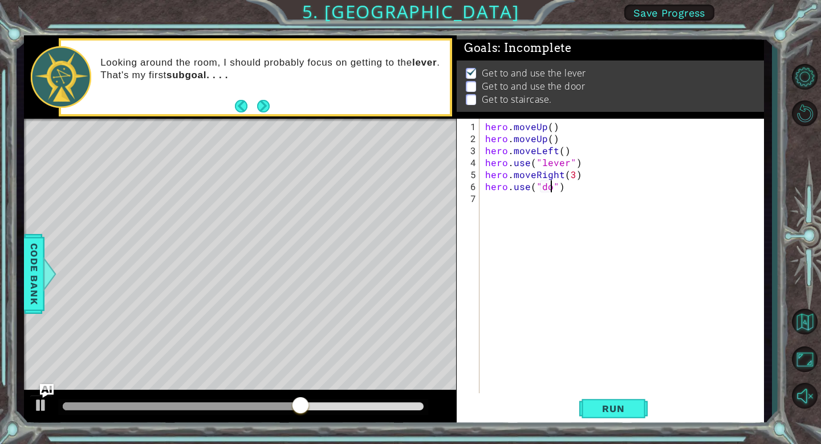
scroll to position [0, 4]
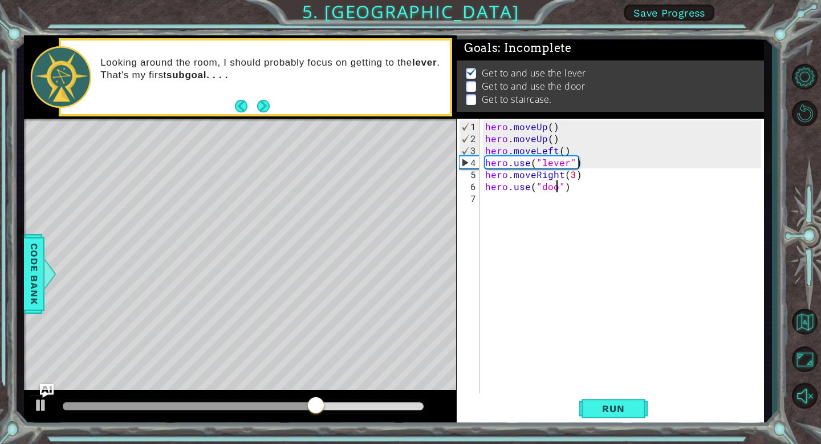
type textarea "hero.use("door")"
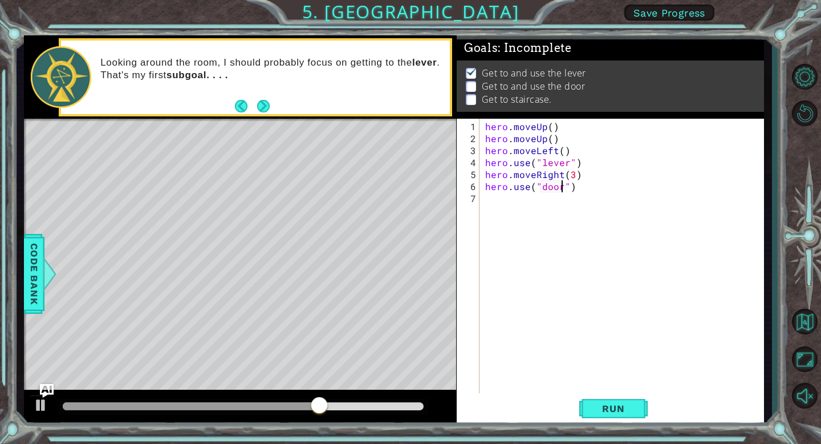
scroll to position [0, 5]
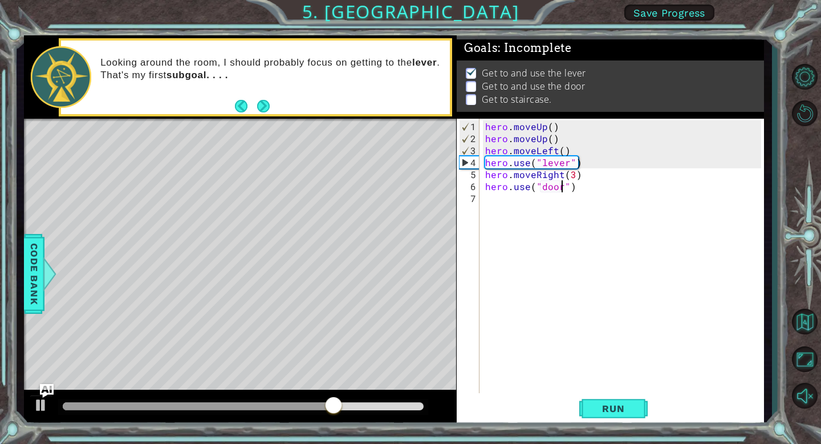
click at [491, 202] on div "hero . moveUp ( ) hero . moveUp ( ) hero . moveLeft ( ) hero . use ( "lever" ) …" at bounding box center [625, 269] width 284 height 299
type textarea "h"
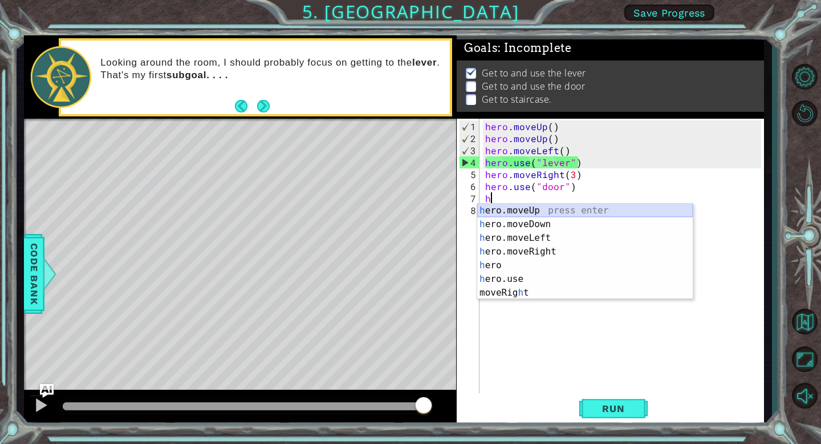
click at [536, 212] on div "h ero.moveUp press enter h ero.moveDown press enter h ero.moveLeft press enter …" at bounding box center [585, 265] width 216 height 123
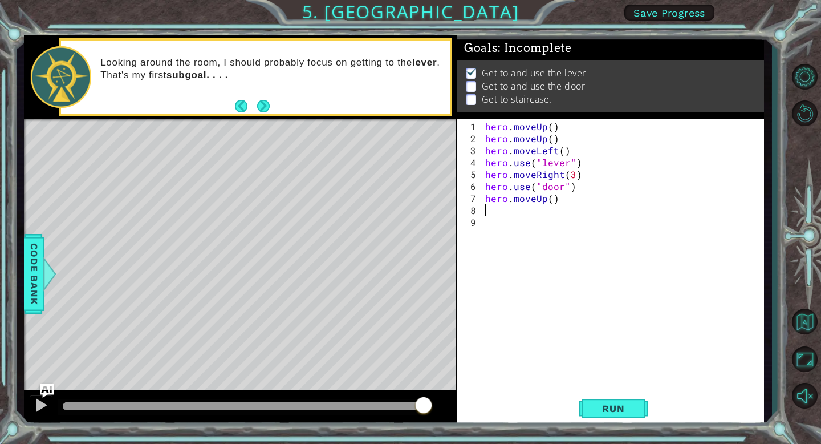
click at [549, 200] on div "hero . moveUp ( ) hero . moveUp ( ) hero . moveLeft ( ) hero . use ( "lever" ) …" at bounding box center [625, 269] width 284 height 299
type textarea "hero.moveUp(2)"
click at [633, 400] on button "Run" at bounding box center [613, 408] width 68 height 31
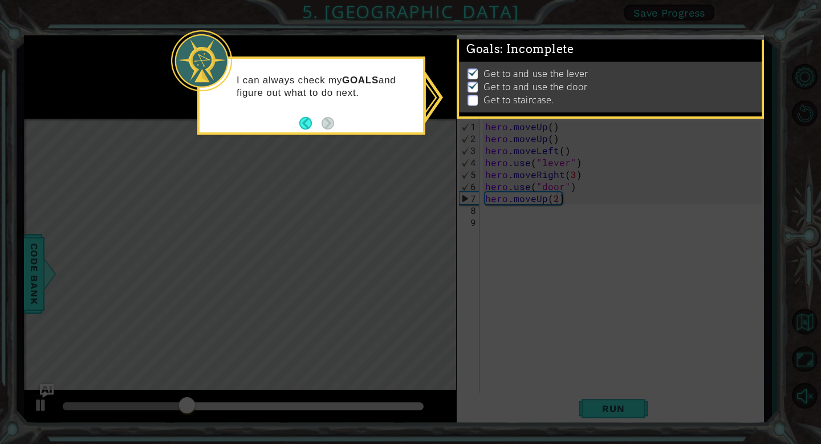
click at [573, 306] on icon at bounding box center [410, 222] width 821 height 444
drag, startPoint x: 482, startPoint y: 155, endPoint x: 473, endPoint y: 155, distance: 9.1
click at [473, 155] on icon at bounding box center [410, 222] width 821 height 444
click at [302, 125] on button "Back" at bounding box center [310, 123] width 22 height 13
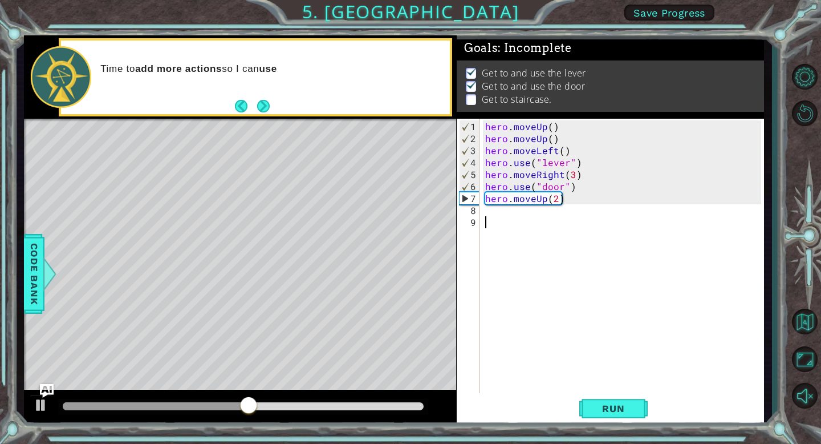
click at [486, 219] on div "hero . moveUp ( ) hero . moveUp ( ) hero . moveLeft ( ) hero . use ( "lever" ) …" at bounding box center [625, 269] width 284 height 299
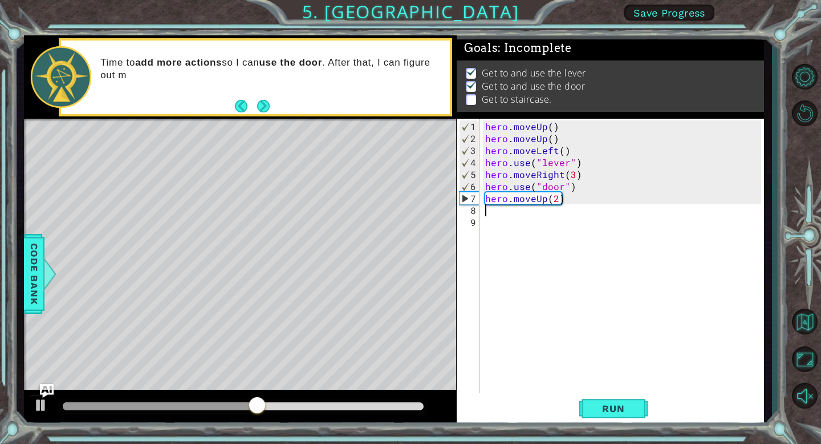
click at [486, 208] on div "hero . moveUp ( ) hero . moveUp ( ) hero . moveLeft ( ) hero . use ( "lever" ) …" at bounding box center [625, 269] width 284 height 299
type textarea "h"
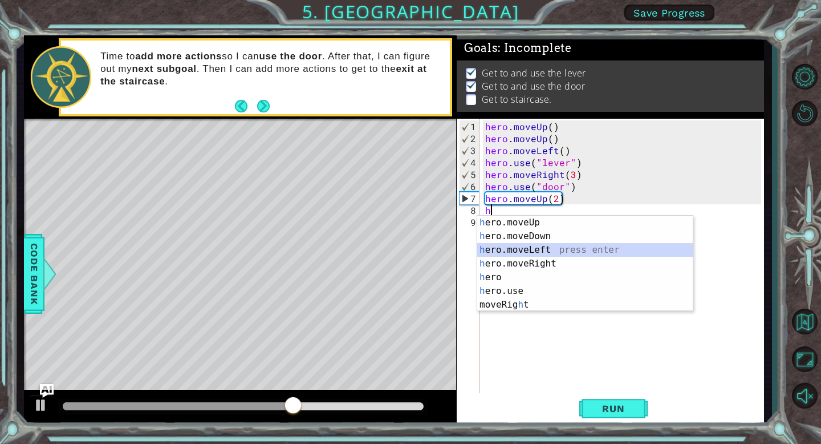
click at [545, 252] on div "h ero.moveUp press enter h ero.moveDown press enter h ero.moveLeft press enter …" at bounding box center [585, 277] width 216 height 123
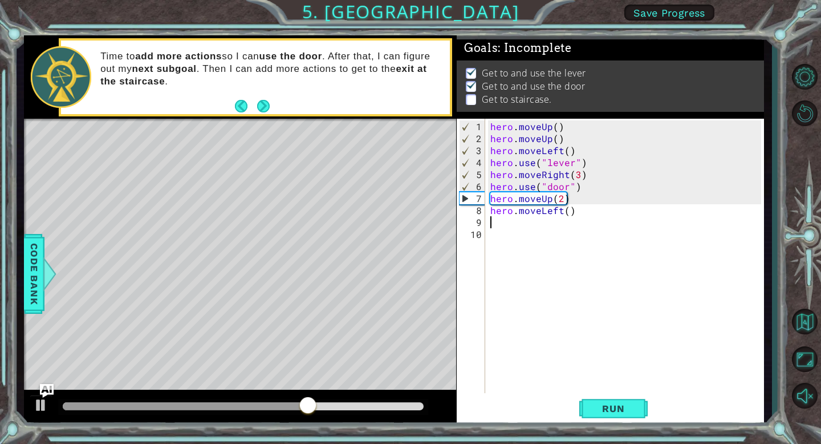
click at [567, 218] on div "hero . moveUp ( ) hero . moveUp ( ) hero . moveLeft ( ) hero . use ( "lever" ) …" at bounding box center [627, 269] width 279 height 299
click at [568, 210] on div "hero . moveUp ( ) hero . moveUp ( ) hero . moveLeft ( ) hero . use ( "lever" ) …" at bounding box center [627, 269] width 279 height 299
type textarea "hero.moveLeft(3)"
click at [602, 412] on span "Run" at bounding box center [613, 408] width 45 height 11
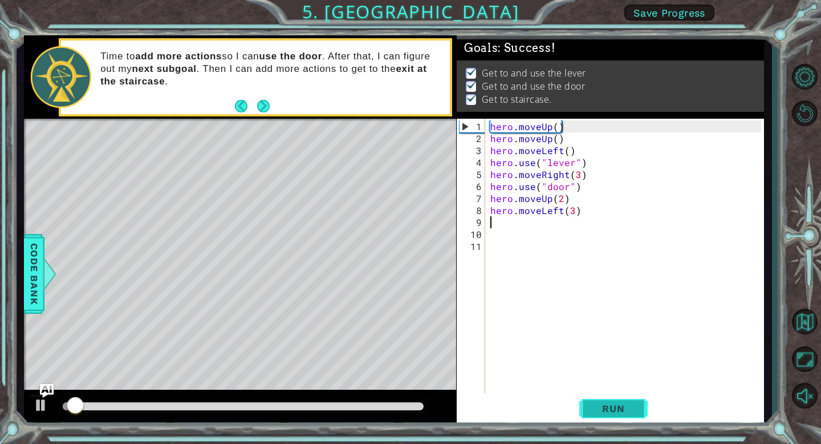
click at [602, 412] on span "Run" at bounding box center [613, 408] width 45 height 11
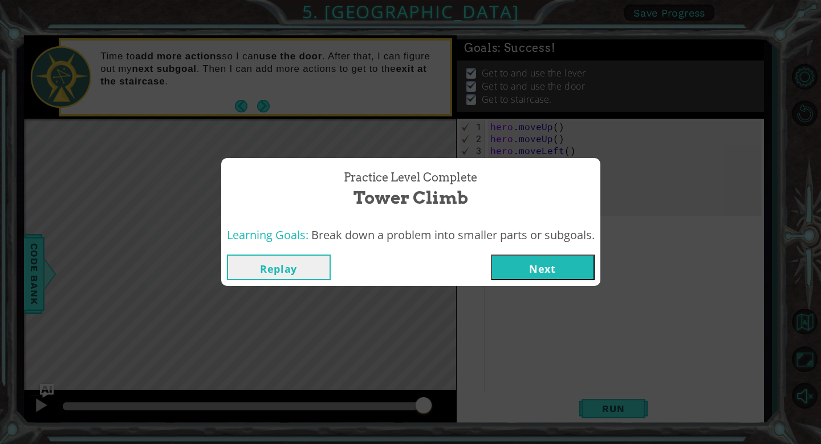
click at [577, 266] on button "Next" at bounding box center [543, 267] width 104 height 26
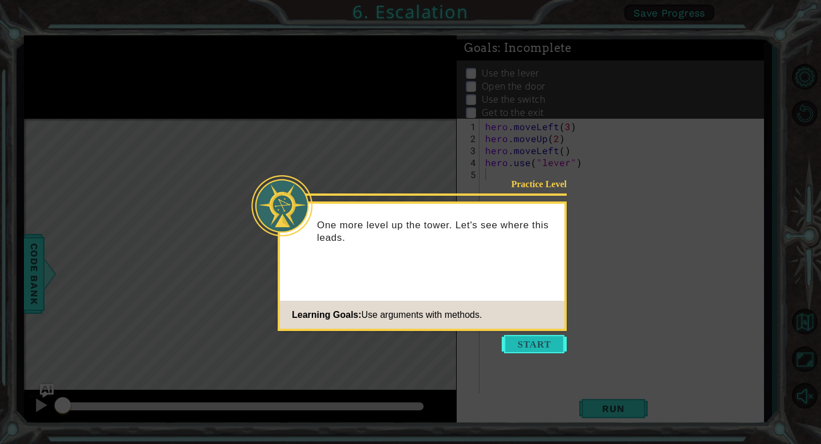
click at [526, 341] on button "Start" at bounding box center [534, 344] width 65 height 18
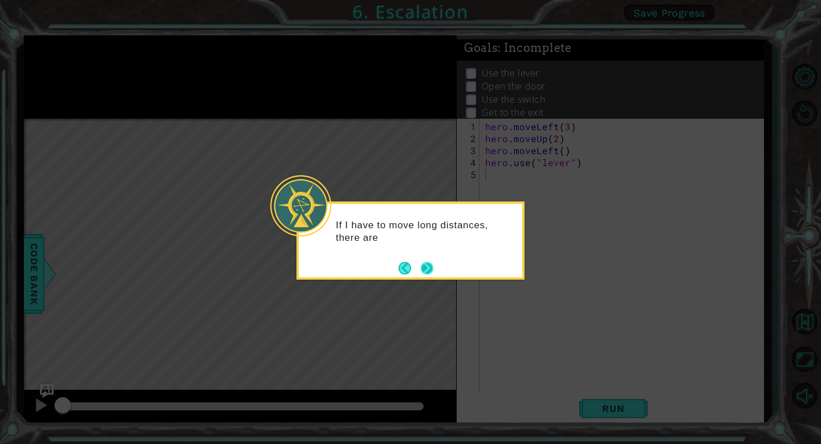
click at [435, 276] on div "If I have to move long distances, there are" at bounding box center [411, 240] width 228 height 78
click at [429, 271] on button "Next" at bounding box center [427, 268] width 13 height 13
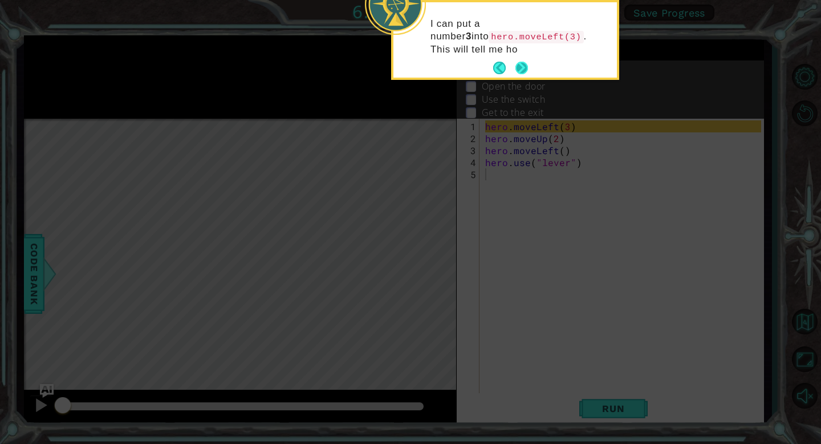
click at [518, 68] on button "Next" at bounding box center [522, 68] width 13 height 13
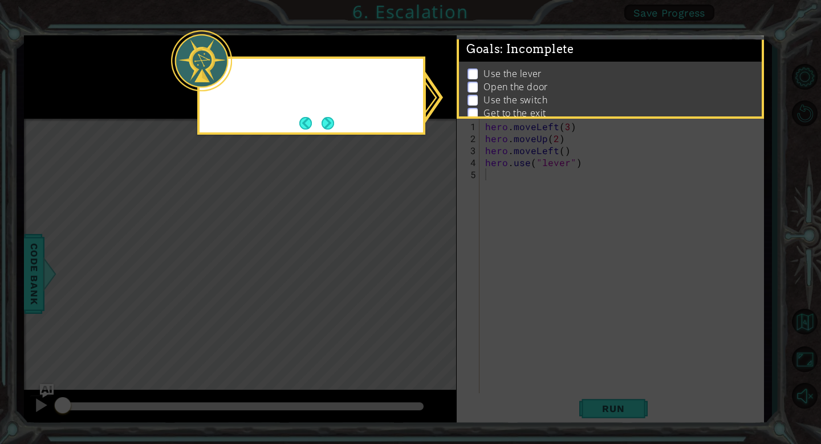
click at [518, 68] on p "Use the lever" at bounding box center [513, 73] width 58 height 13
click at [334, 119] on button "Next" at bounding box center [328, 123] width 13 height 13
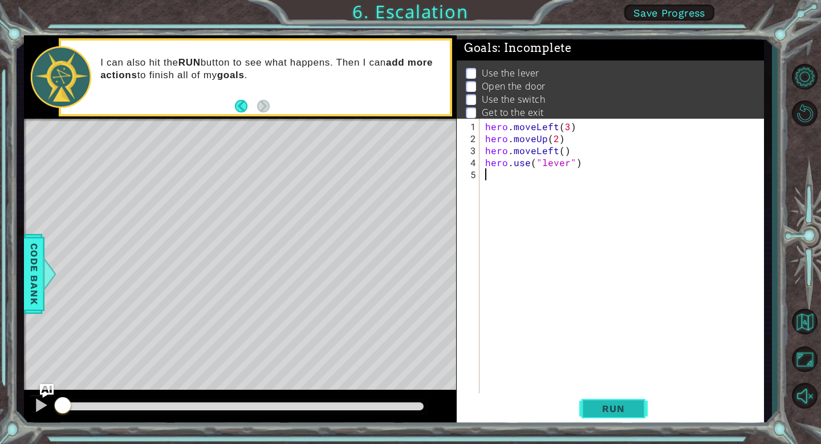
click at [598, 404] on span "Run" at bounding box center [613, 408] width 45 height 11
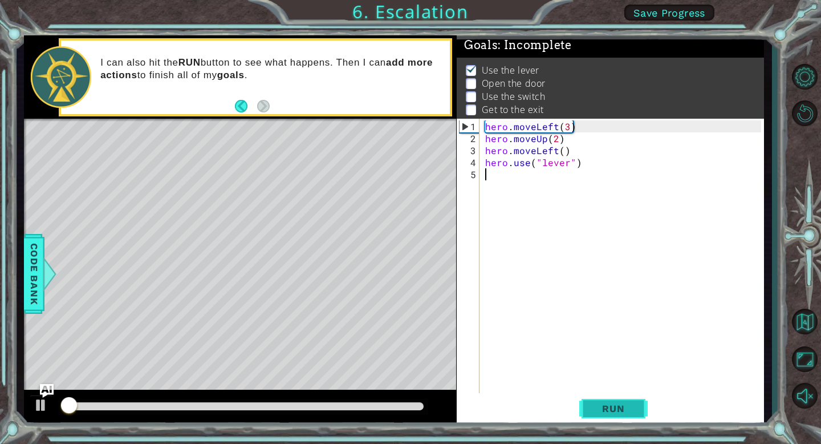
scroll to position [3, 0]
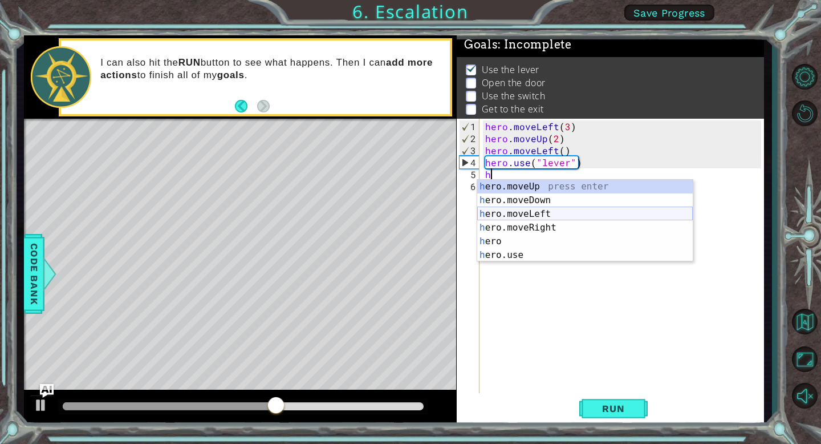
click at [577, 216] on div "h ero.moveUp press enter h ero.moveDown press enter h ero.moveLeft press enter …" at bounding box center [585, 235] width 216 height 110
type textarea "hero.moveLeft(1)"
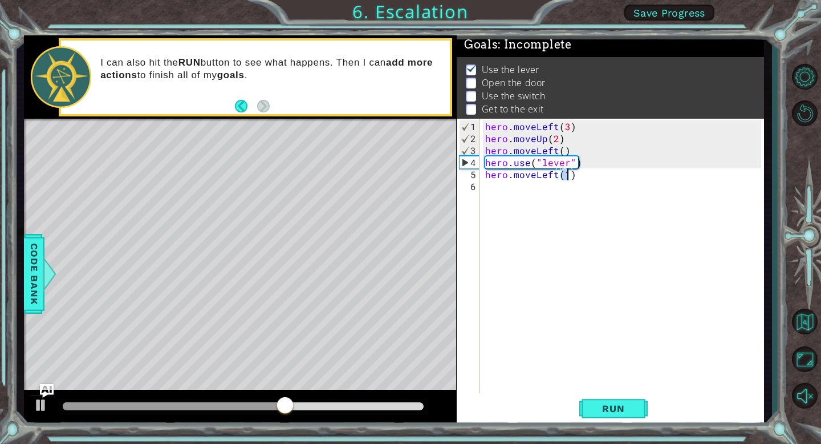
click at [524, 199] on div "hero . moveLeft ( 3 ) hero . moveUp ( 2 ) hero . moveLeft ( ) hero . use ( "lev…" at bounding box center [625, 269] width 284 height 299
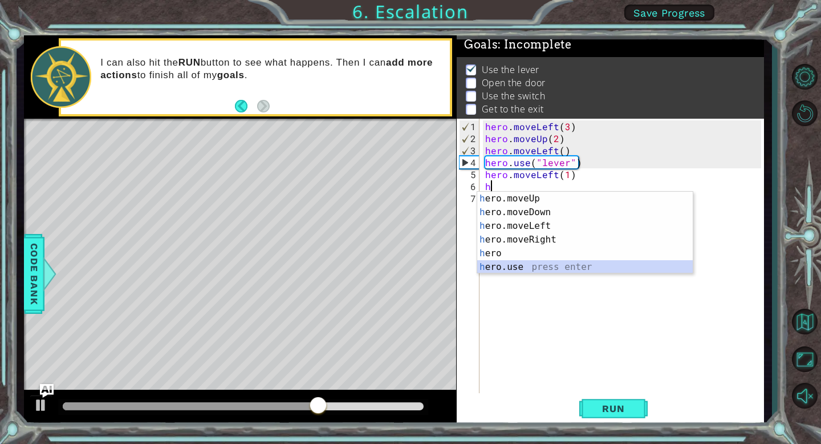
click at [514, 267] on div "h ero.moveUp press enter h ero.moveDown press enter h ero.moveLeft press enter …" at bounding box center [585, 247] width 216 height 110
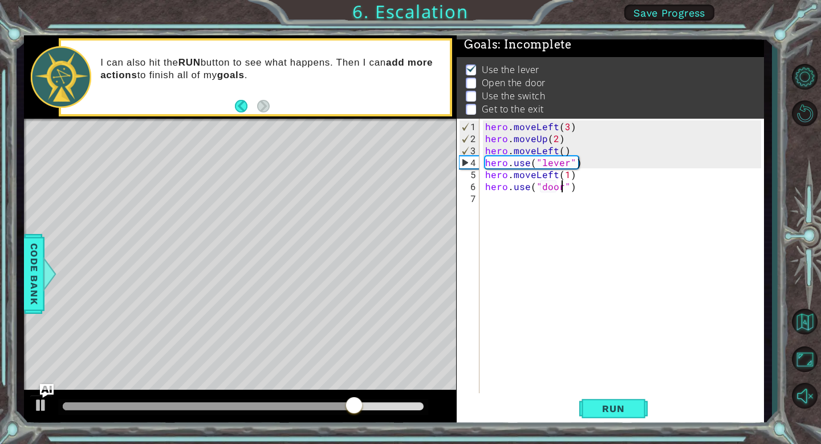
scroll to position [0, 5]
type textarea "hero.use("door")"
click at [607, 410] on span "Run" at bounding box center [613, 408] width 45 height 11
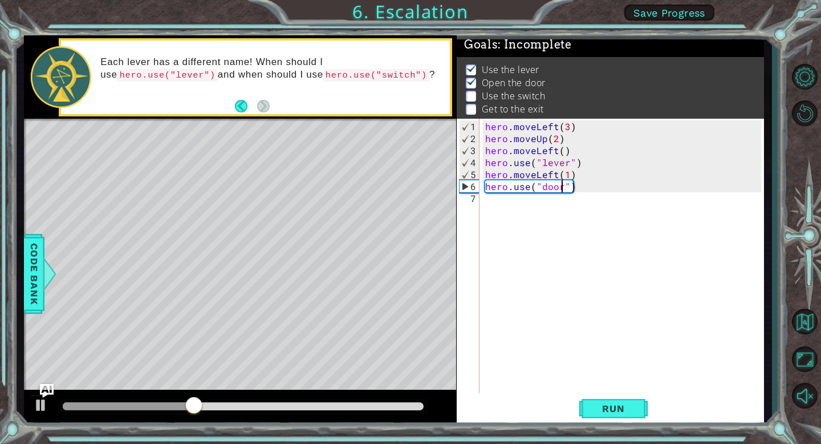
click at [500, 199] on div "hero . moveLeft ( 3 ) hero . moveUp ( 2 ) hero . moveLeft ( ) hero . use ( "lev…" at bounding box center [625, 269] width 284 height 299
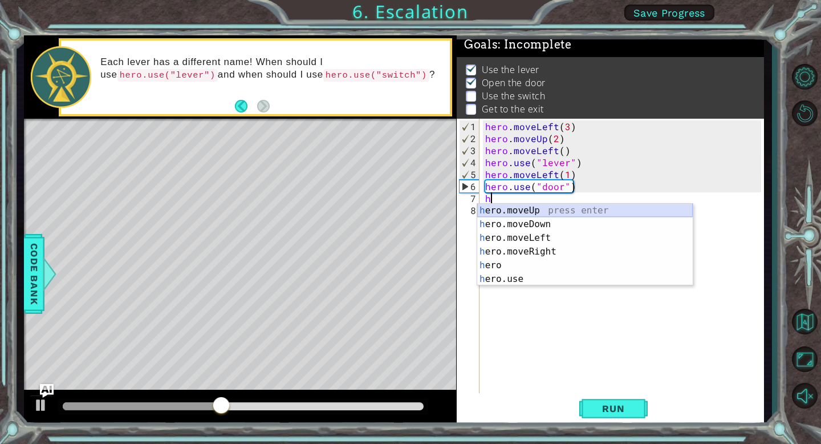
click at [541, 212] on div "h ero.moveUp press enter h ero.moveDown press enter h ero.moveLeft press enter …" at bounding box center [585, 259] width 216 height 110
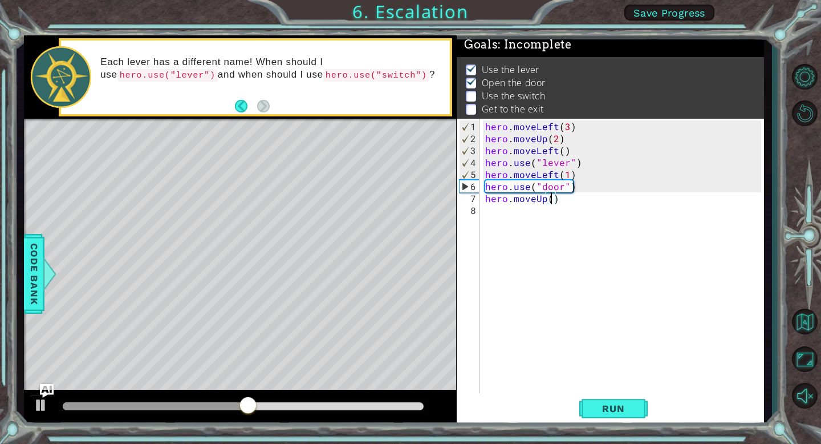
type textarea "hero.moveUp(2)"
click at [494, 214] on div "hero . moveLeft ( 3 ) hero . moveUp ( 2 ) hero . moveLeft ( ) hero . use ( "lev…" at bounding box center [625, 269] width 284 height 299
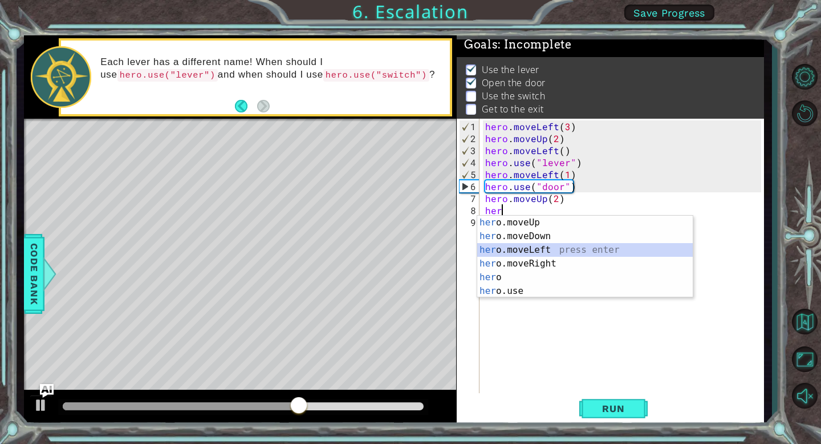
click at [541, 245] on div "her o.moveUp press enter her o.moveDown press enter her o.moveLeft press enter …" at bounding box center [585, 271] width 216 height 110
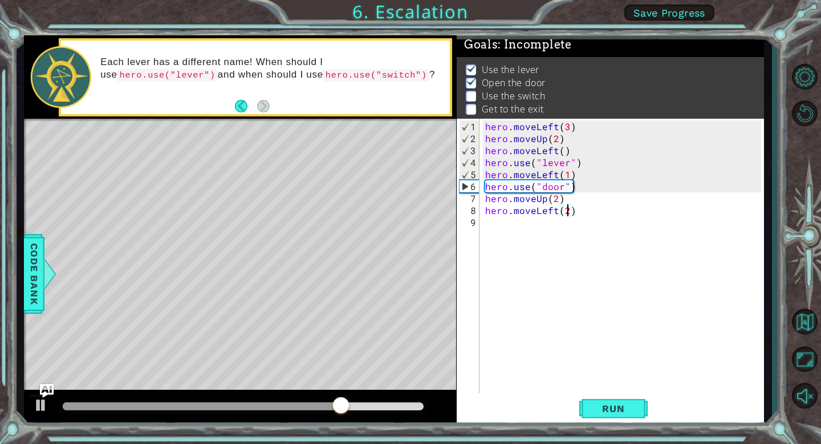
scroll to position [0, 5]
click at [624, 411] on span "Run" at bounding box center [613, 408] width 45 height 11
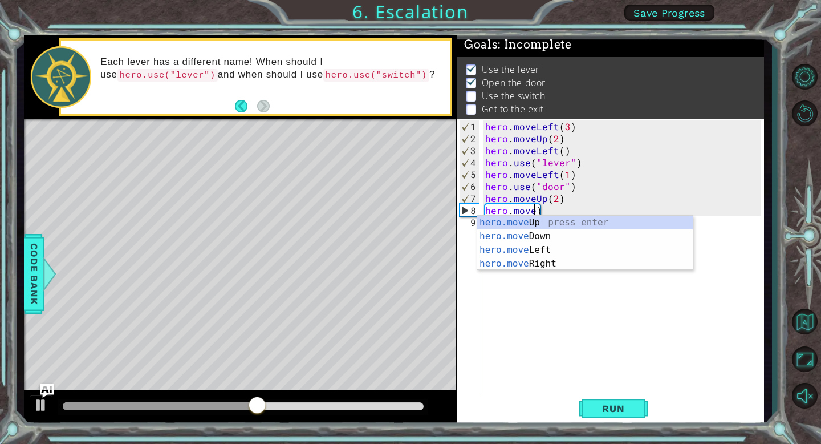
scroll to position [0, 3]
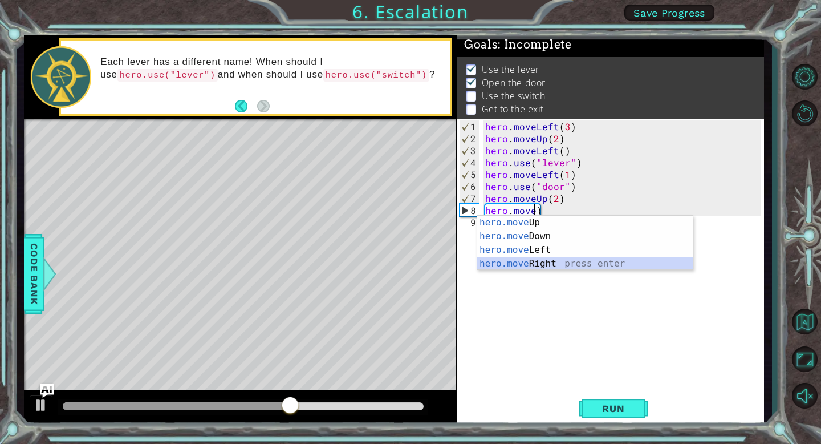
click at [564, 262] on div "hero.move Up press enter hero.move Down press enter hero.move Left press enter …" at bounding box center [585, 257] width 216 height 82
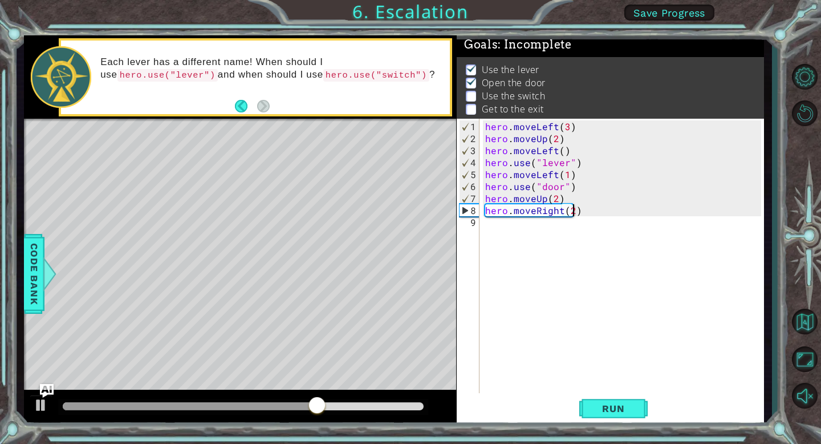
scroll to position [0, 5]
type textarea "hero.moveRight(2)"
click at [614, 396] on button "Run" at bounding box center [613, 408] width 68 height 31
click at [521, 233] on div "hero . moveLeft ( 3 ) hero . moveUp ( 2 ) hero . moveLeft ( ) hero . use ( "lev…" at bounding box center [625, 269] width 284 height 299
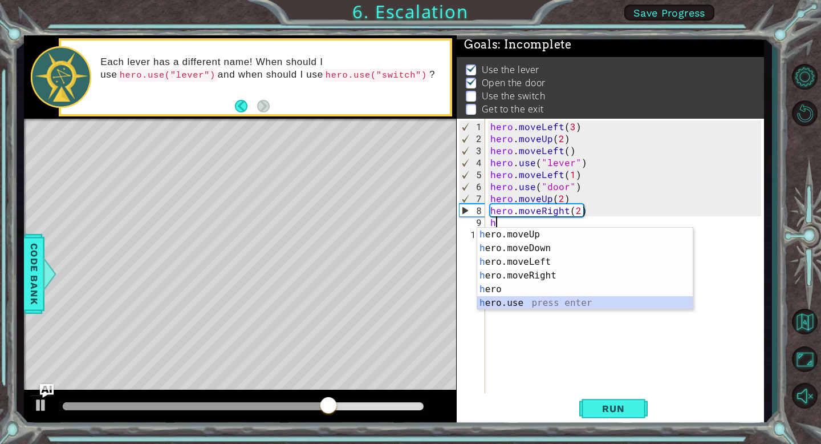
click at [530, 299] on div "h ero.moveUp press enter h ero.moveDown press enter h ero.moveLeft press enter …" at bounding box center [585, 283] width 216 height 110
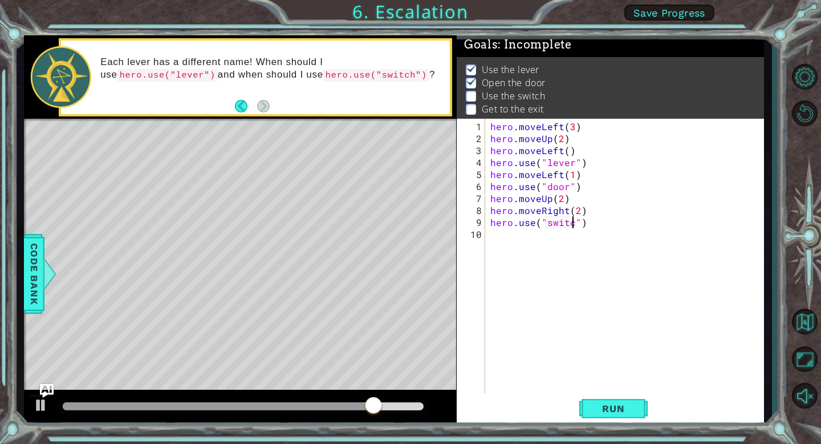
scroll to position [0, 5]
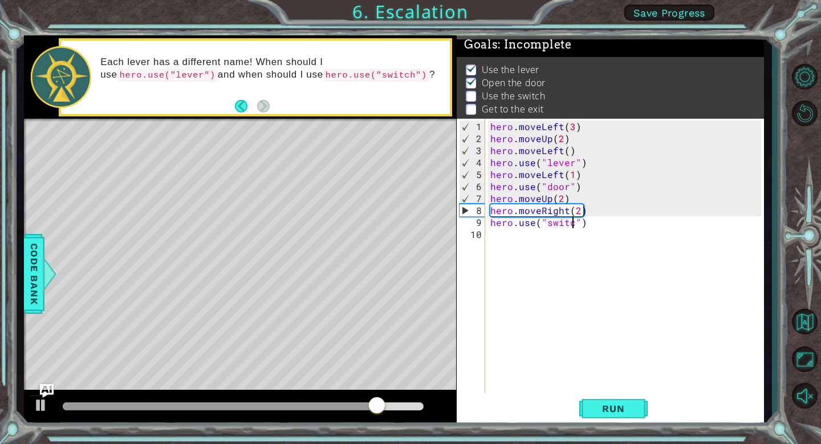
type textarea "hero.use("switch")"
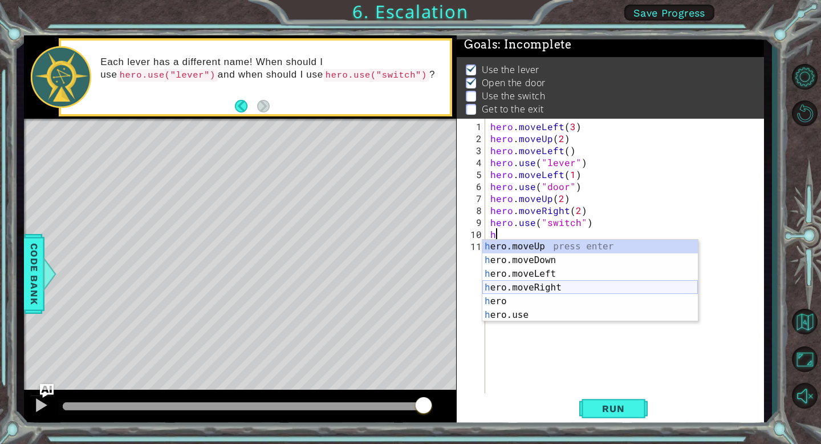
click at [550, 285] on div "h ero.moveUp press enter h ero.moveDown press enter h ero.moveLeft press enter …" at bounding box center [590, 295] width 216 height 110
type textarea "hero.moveRight(1)"
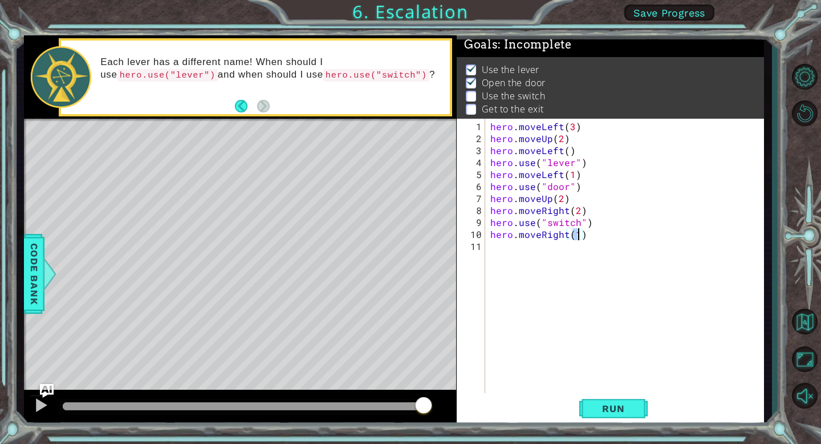
click at [504, 248] on div "hero . moveLeft ( 3 ) hero . moveUp ( 2 ) hero . moveLeft ( ) hero . use ( "lev…" at bounding box center [627, 269] width 279 height 299
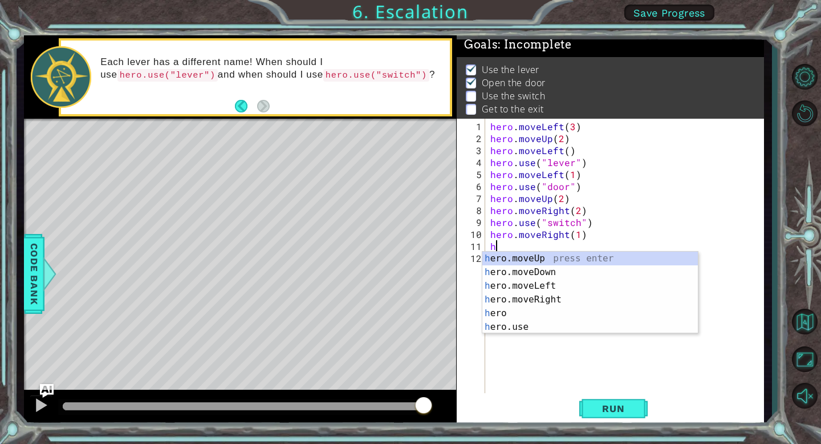
type textarea "h"
click at [433, 350] on div "Level Map" at bounding box center [287, 287] width 527 height 336
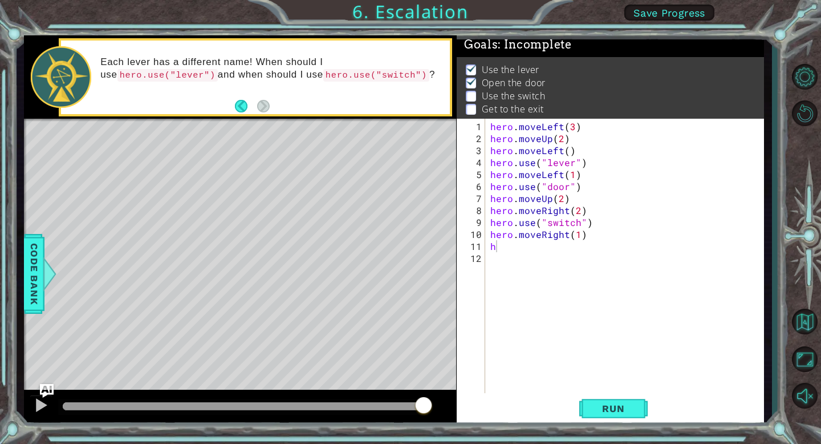
click at [498, 245] on div "hero . moveLeft ( 3 ) hero . moveUp ( 2 ) hero . moveLeft ( ) hero . use ( "lev…" at bounding box center [627, 269] width 279 height 299
click at [594, 416] on button "Run" at bounding box center [613, 408] width 68 height 31
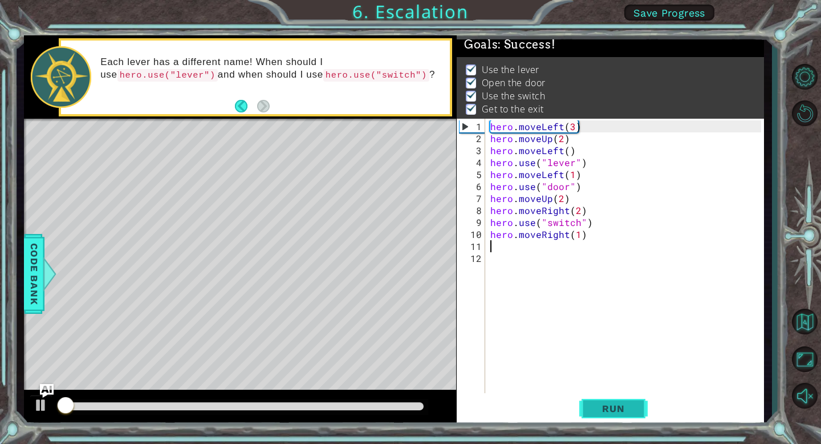
click at [594, 416] on button "Run" at bounding box center [613, 408] width 68 height 31
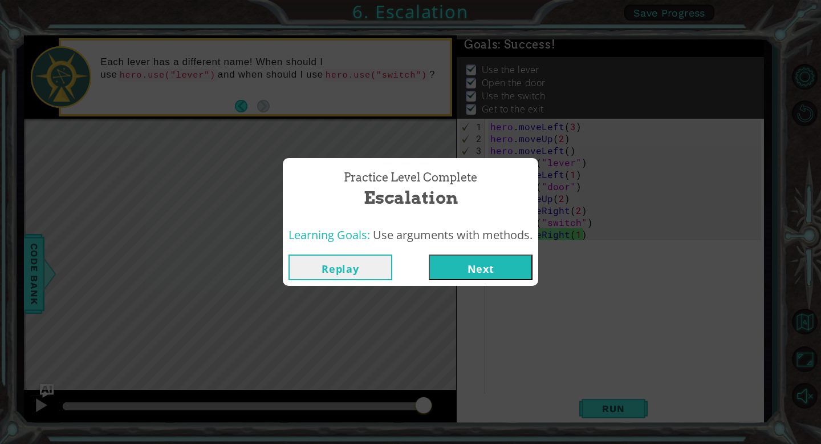
click at [478, 269] on button "Next" at bounding box center [481, 267] width 104 height 26
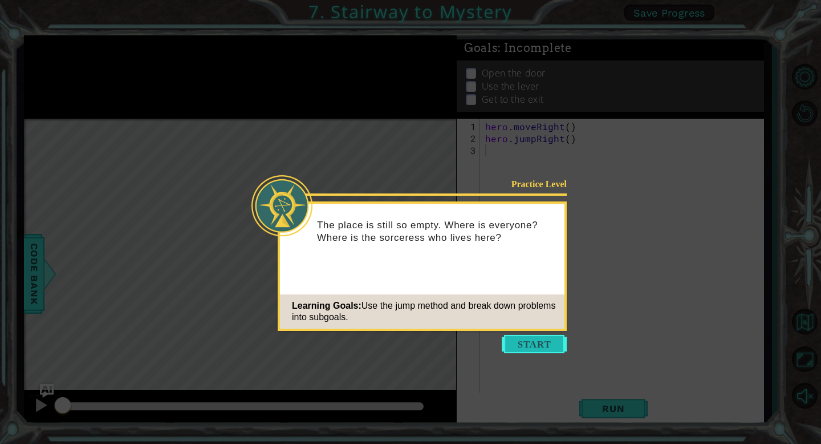
click at [526, 344] on button "Start" at bounding box center [534, 344] width 65 height 18
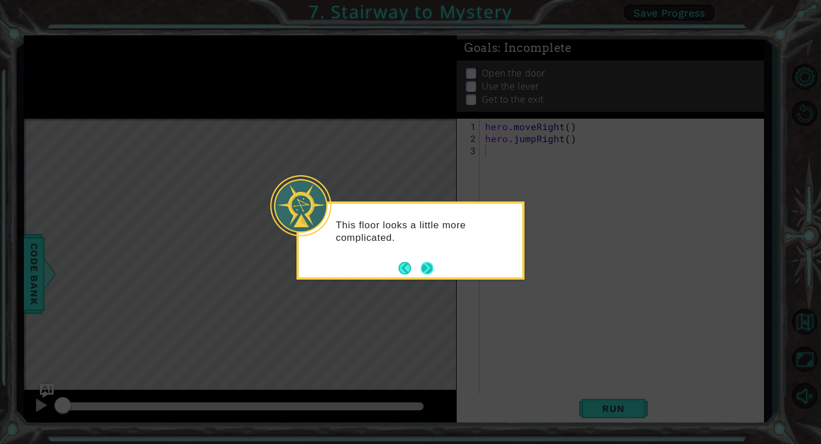
click at [432, 271] on button "Next" at bounding box center [427, 268] width 13 height 13
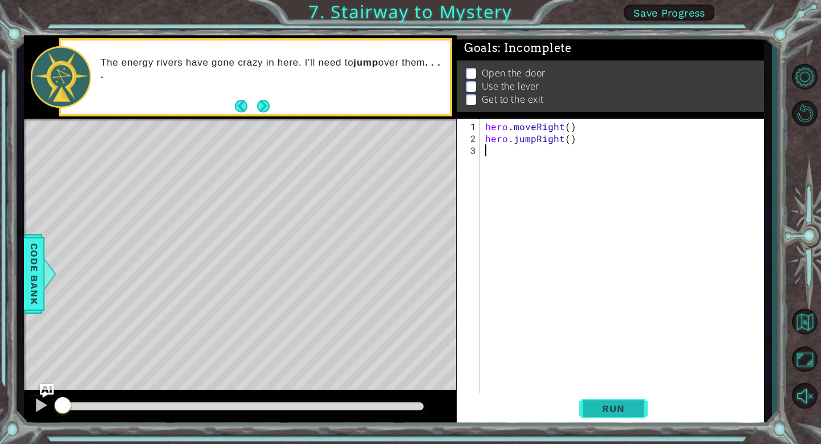
click at [595, 409] on span "Run" at bounding box center [613, 408] width 45 height 11
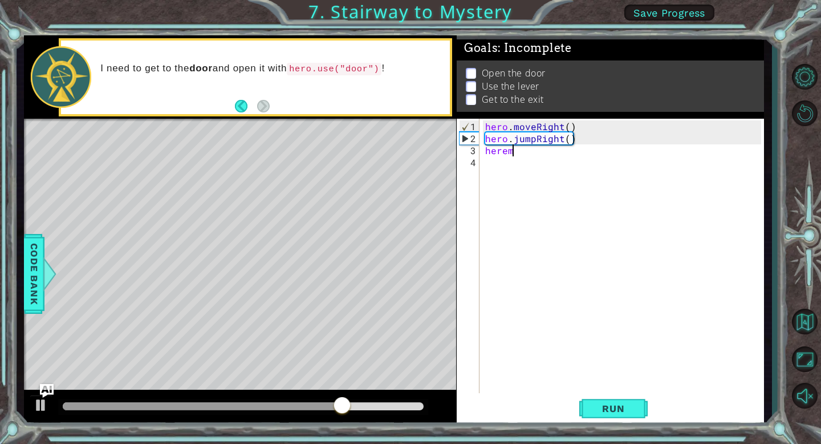
scroll to position [0, 1]
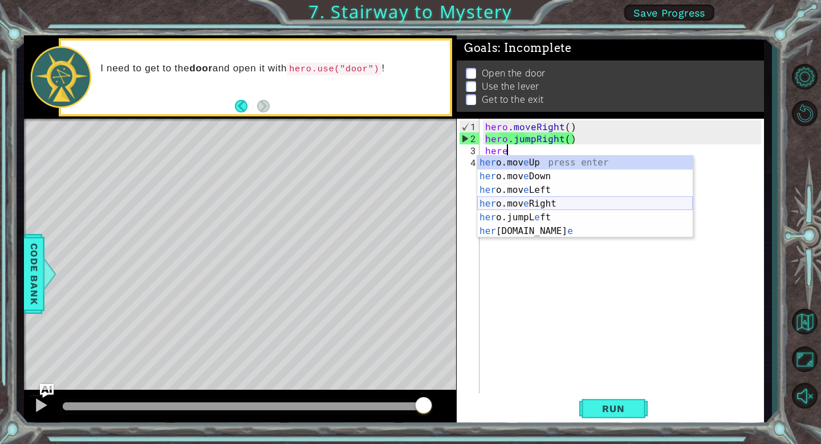
click at [569, 200] on div "her o.mov e Up press enter her o.mov e Down press enter her o.mov e Left press …" at bounding box center [585, 211] width 216 height 110
type textarea "hero.moveRight(1)"
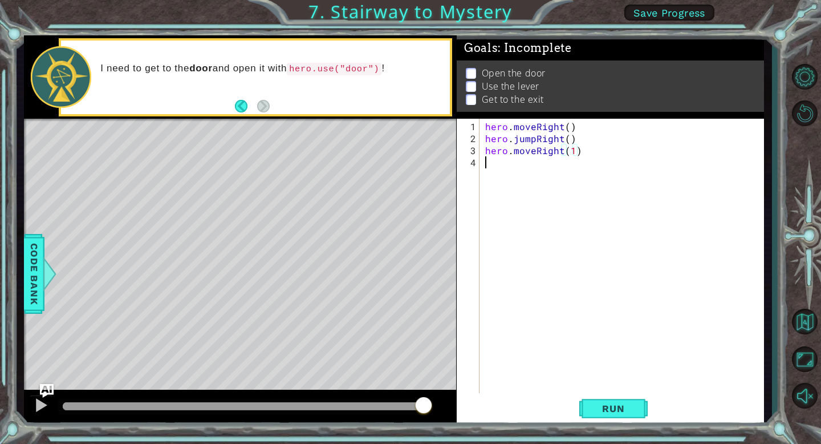
click at [500, 165] on div "hero . moveRight ( ) hero . jumpRight ( ) hero . moveRight ( 1 )" at bounding box center [625, 269] width 284 height 299
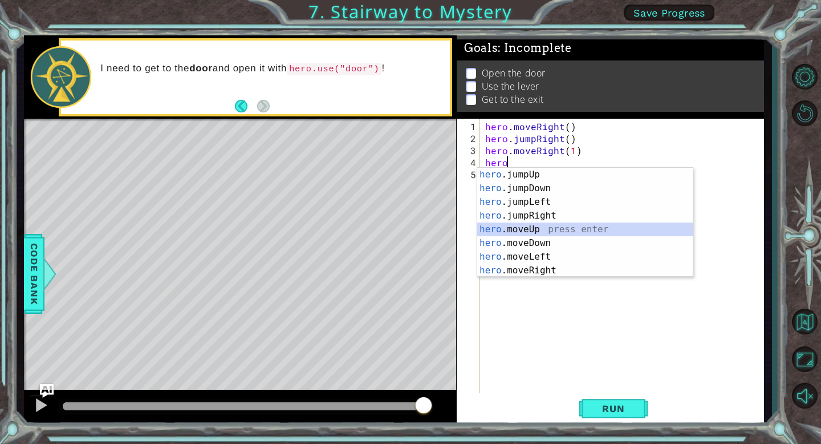
click at [545, 230] on div "hero .jumpUp press enter hero .jumpDown press enter hero .jumpLeft press enter …" at bounding box center [585, 236] width 216 height 137
type textarea "hero.moveUp(1)"
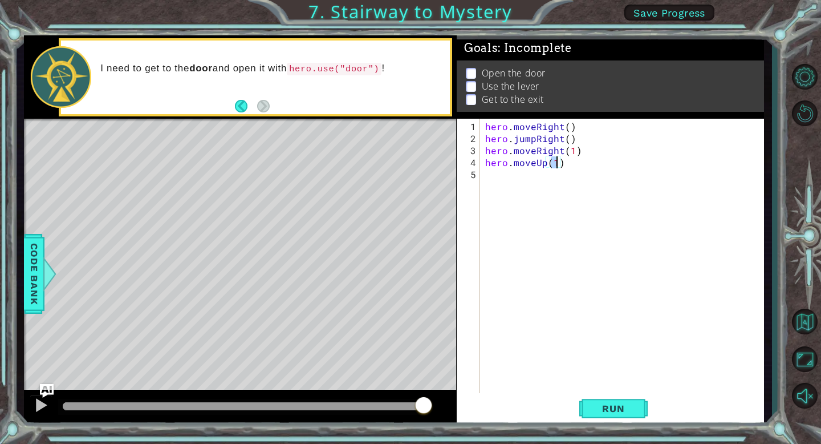
click at [497, 183] on div "hero . moveRight ( ) hero . jumpRight ( ) hero . moveRight ( 1 ) hero . moveUp …" at bounding box center [625, 269] width 284 height 299
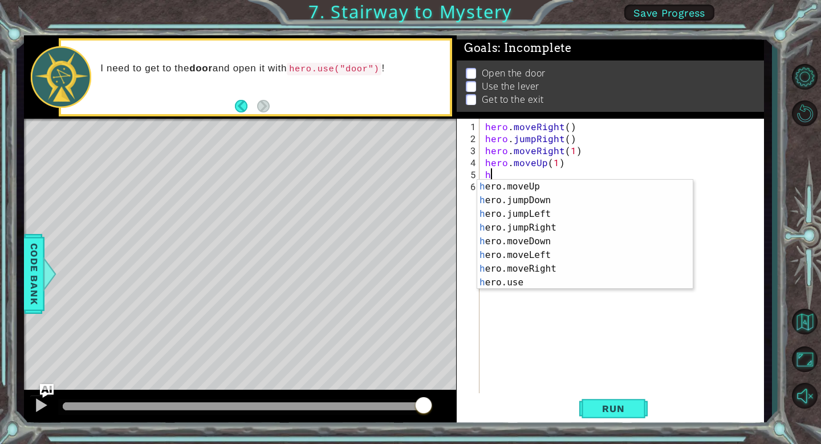
scroll to position [14, 0]
click at [564, 278] on div "h ero.moveUp press enter h ero.jumpDown press enter h ero.jumpLeft press enter …" at bounding box center [585, 248] width 216 height 137
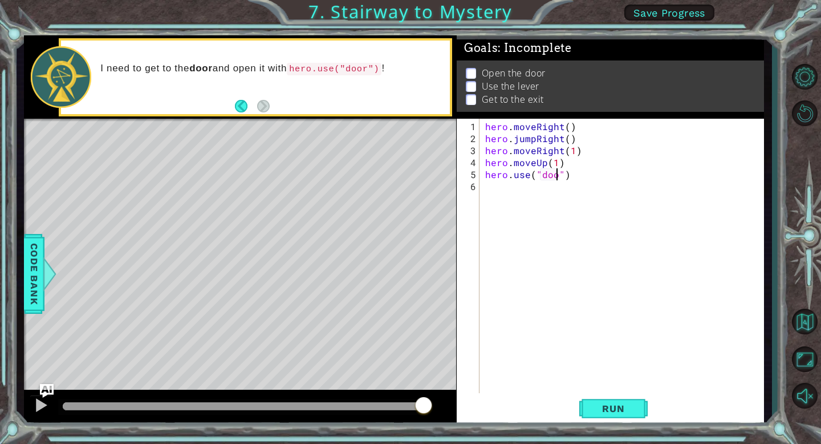
scroll to position [0, 5]
type textarea "hero.use("door")"
click at [610, 412] on span "Run" at bounding box center [613, 408] width 45 height 11
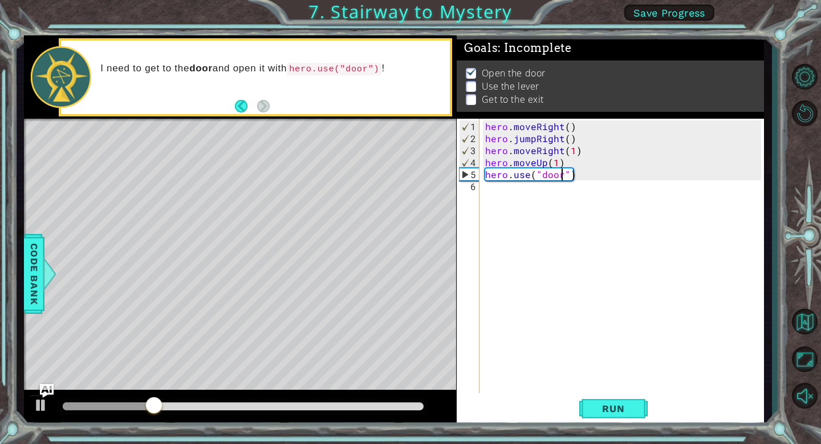
click at [489, 187] on div "hero . moveRight ( ) hero . jumpRight ( ) hero . moveRight ( 1 ) hero . moveUp …" at bounding box center [625, 269] width 284 height 299
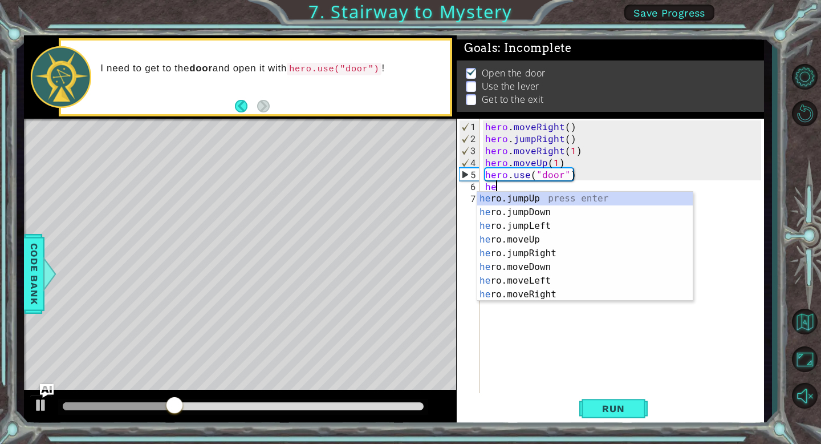
type textarea "her"
click at [548, 200] on div "her o.jumpUp press enter her o.jumpDown press enter her o.jumpLeft press enter …" at bounding box center [585, 260] width 216 height 137
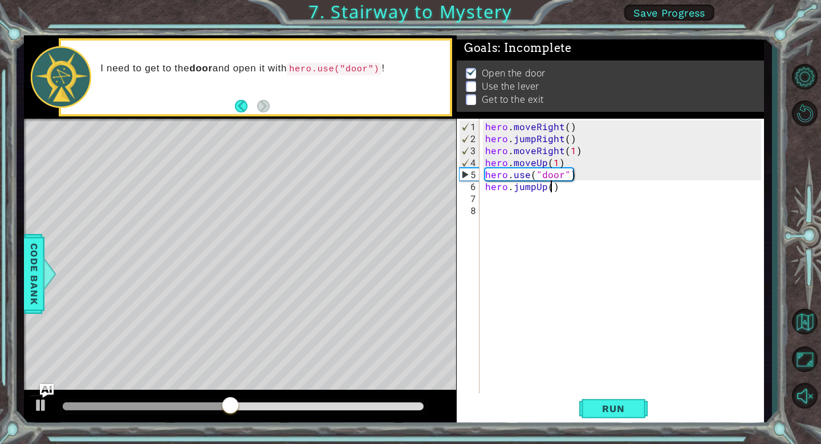
click at [551, 186] on div "hero . moveRight ( ) hero . jumpRight ( ) hero . moveRight ( 1 ) hero . moveUp …" at bounding box center [625, 269] width 284 height 299
type textarea "hero.jumpUp(2)"
click at [606, 403] on span "Run" at bounding box center [613, 408] width 45 height 11
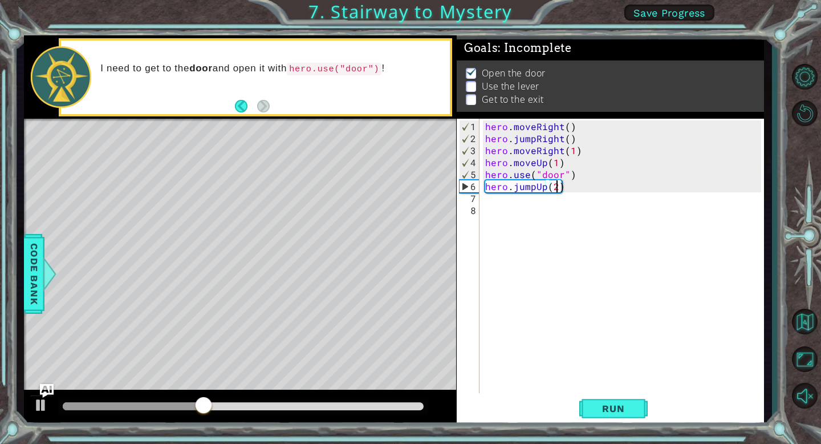
click at [497, 200] on div "hero . moveRight ( ) hero . jumpRight ( ) hero . moveRight ( 1 ) hero . moveUp …" at bounding box center [625, 269] width 284 height 299
type textarea "h"
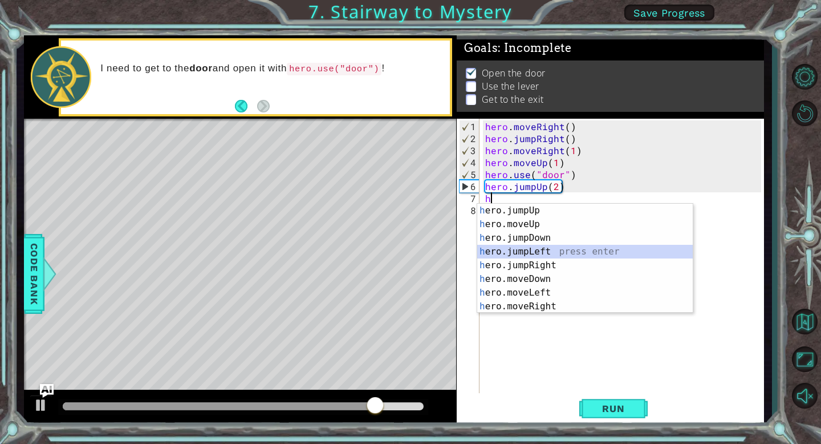
click at [546, 255] on div "h ero.jumpUp press enter h ero.moveUp press enter h ero.jumpDown press enter h …" at bounding box center [585, 272] width 216 height 137
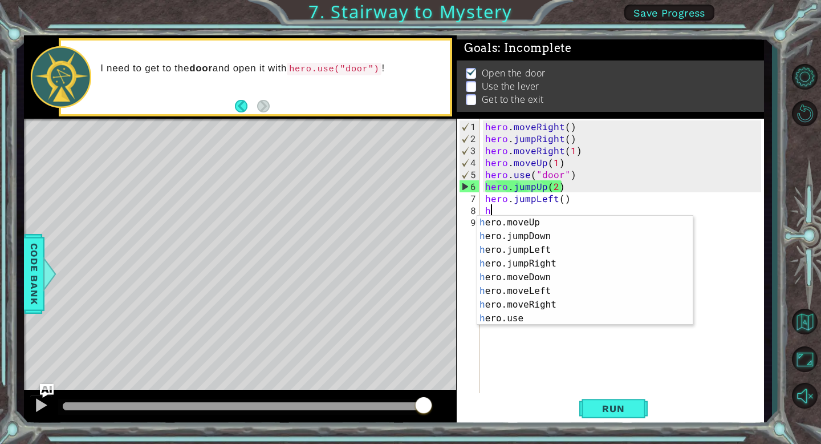
scroll to position [14, 0]
click at [555, 315] on div "h ero.moveUp press enter h ero.jumpDown press enter h ero.jumpLeft press enter …" at bounding box center [585, 284] width 216 height 137
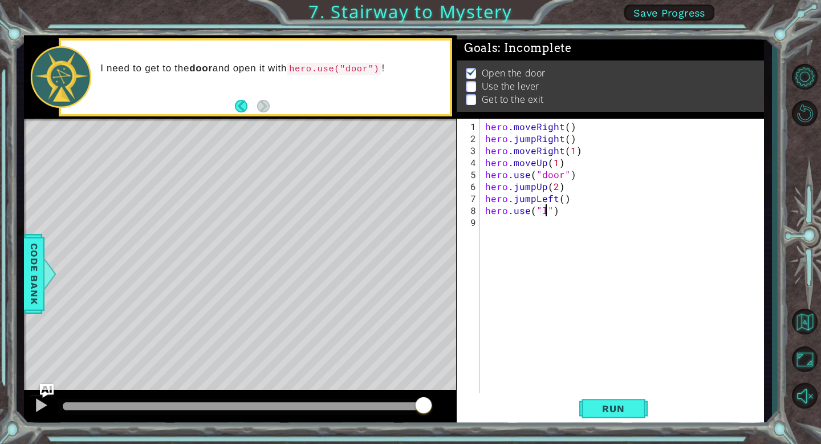
scroll to position [0, 4]
type textarea "hero.use("lever")"
click at [486, 224] on div "hero . moveRight ( ) hero . jumpRight ( ) hero . moveRight ( 1 ) hero . moveUp …" at bounding box center [625, 269] width 284 height 299
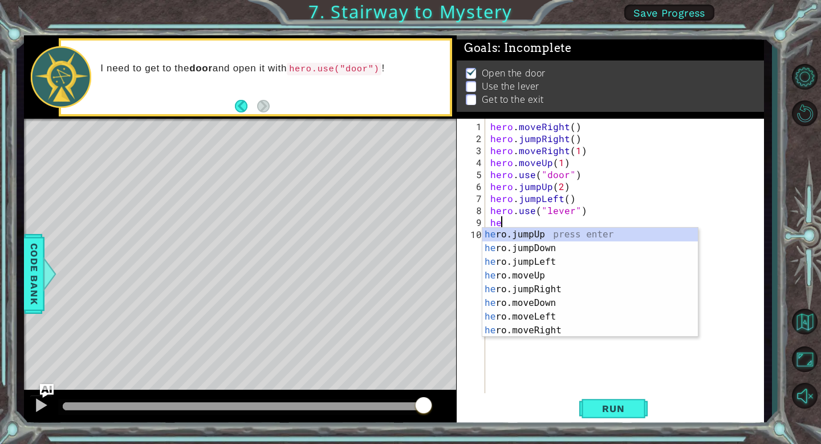
type textarea "her"
click at [553, 265] on div "her o.jumpUp press enter her o.jumpDown press enter her o.jumpLeft press enter …" at bounding box center [590, 296] width 216 height 137
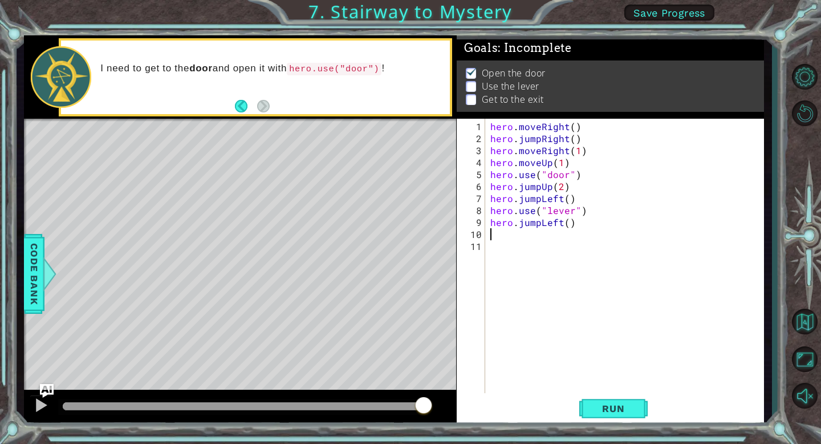
click at [567, 226] on div "hero . moveRight ( ) hero . jumpRight ( ) hero . moveRight ( 1 ) hero . moveUp …" at bounding box center [627, 269] width 279 height 299
click at [622, 411] on span "Run" at bounding box center [613, 408] width 45 height 11
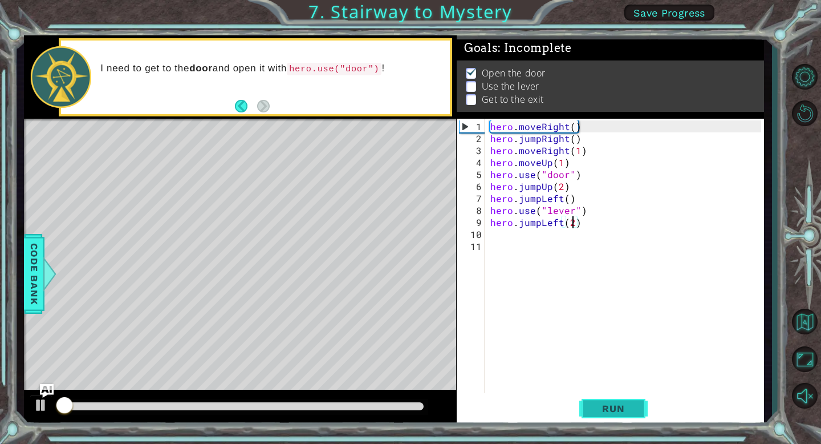
click at [622, 411] on span "Run" at bounding box center [613, 408] width 45 height 11
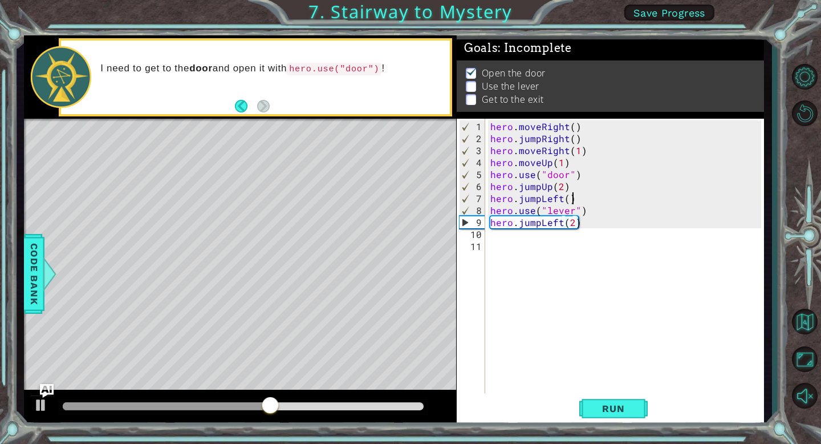
click at [579, 201] on div "hero . moveRight ( ) hero . jumpRight ( ) hero . moveRight ( 1 ) hero . moveUp …" at bounding box center [627, 269] width 279 height 299
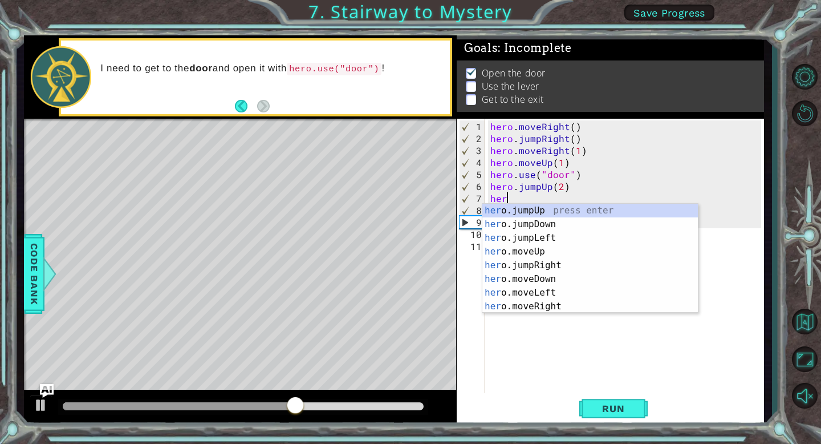
scroll to position [0, 0]
type textarea "h"
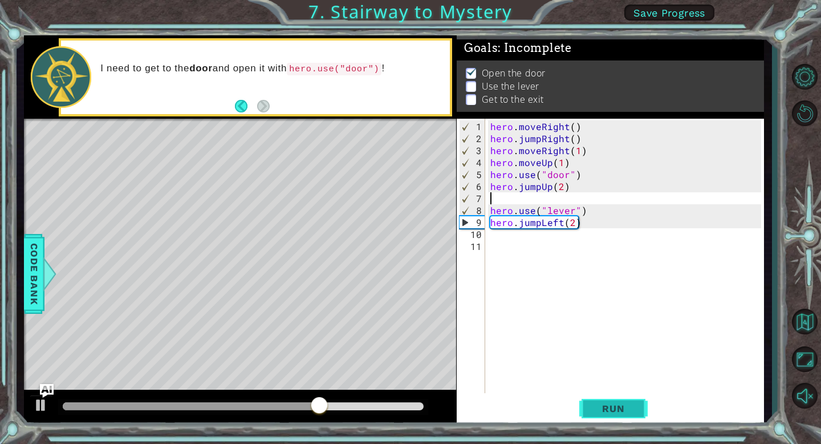
click at [605, 399] on button "Run" at bounding box center [613, 408] width 68 height 31
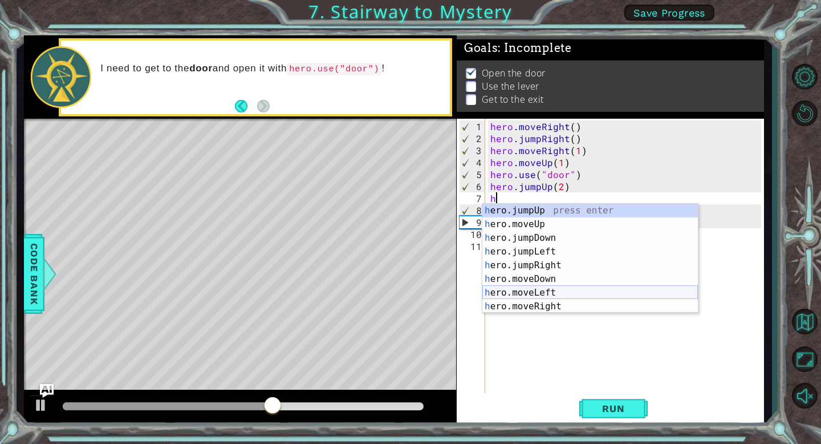
click at [548, 290] on div "h ero.jumpUp press enter h ero.moveUp press enter h ero.jumpDown press enter h …" at bounding box center [590, 272] width 216 height 137
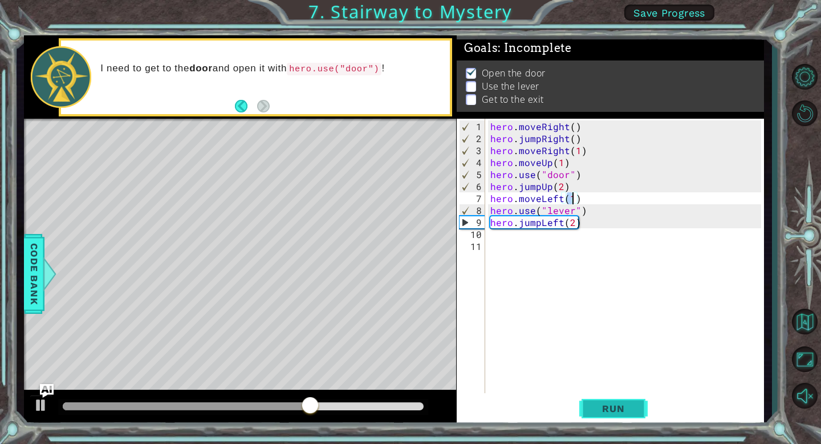
type textarea "hero.moveLeft(1)"
click at [619, 407] on span "Run" at bounding box center [613, 408] width 45 height 11
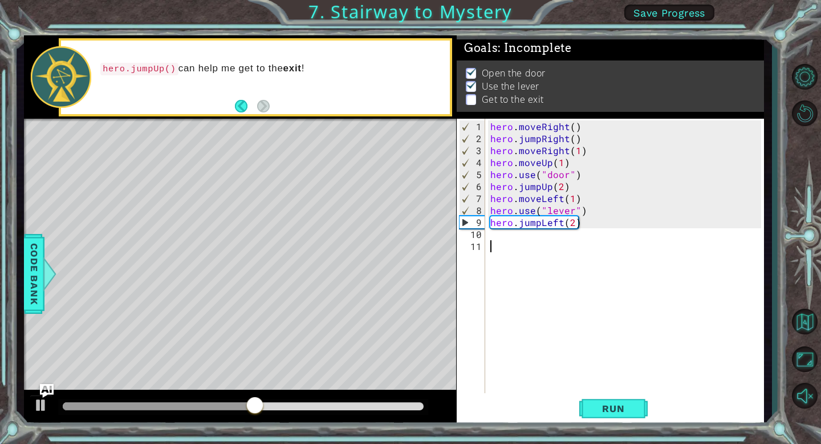
click at [503, 241] on div "hero . moveRight ( ) hero . jumpRight ( ) hero . moveRight ( 1 ) hero . moveUp …" at bounding box center [627, 269] width 279 height 299
click at [492, 232] on div "hero . moveRight ( ) hero . jumpRight ( ) hero . moveRight ( 1 ) hero . moveUp …" at bounding box center [627, 269] width 279 height 299
type textarea "h"
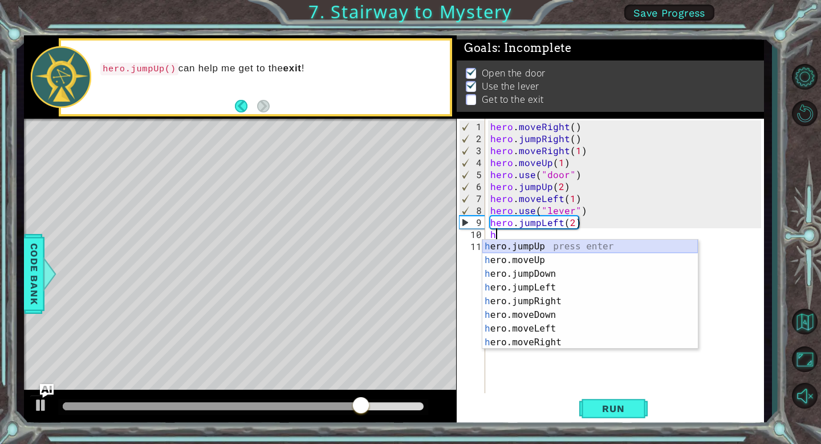
click at [550, 250] on div "h ero.jumpUp press enter h ero.moveUp press enter h ero.jumpDown press enter h …" at bounding box center [590, 308] width 216 height 137
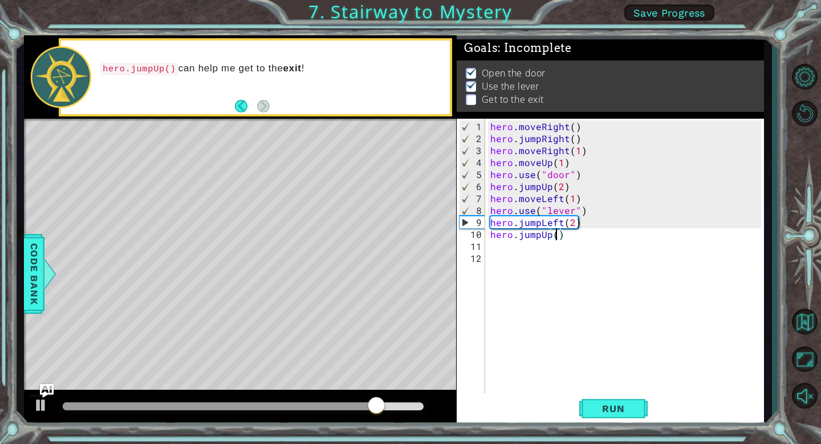
click at [555, 238] on div "hero . moveRight ( ) hero . jumpRight ( ) hero . moveRight ( 1 ) hero . moveUp …" at bounding box center [627, 269] width 279 height 299
type textarea "hero.jumpUp(3)"
click at [609, 408] on span "Run" at bounding box center [613, 408] width 45 height 11
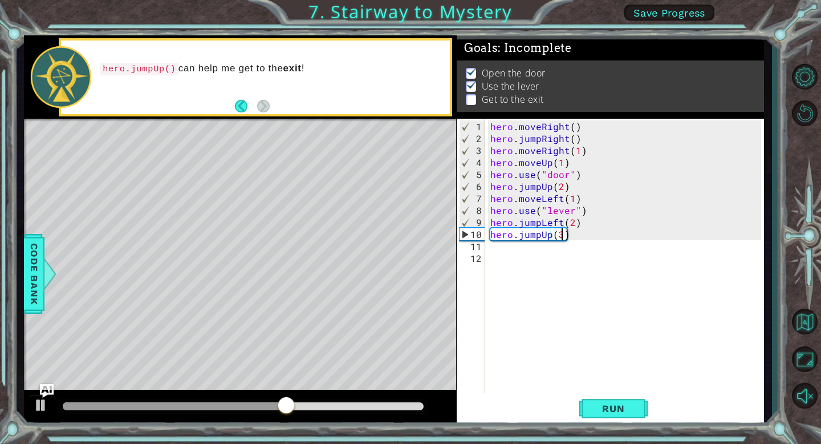
click at [496, 247] on div "hero . moveRight ( ) hero . jumpRight ( ) hero . moveRight ( 1 ) hero . moveUp …" at bounding box center [627, 269] width 279 height 299
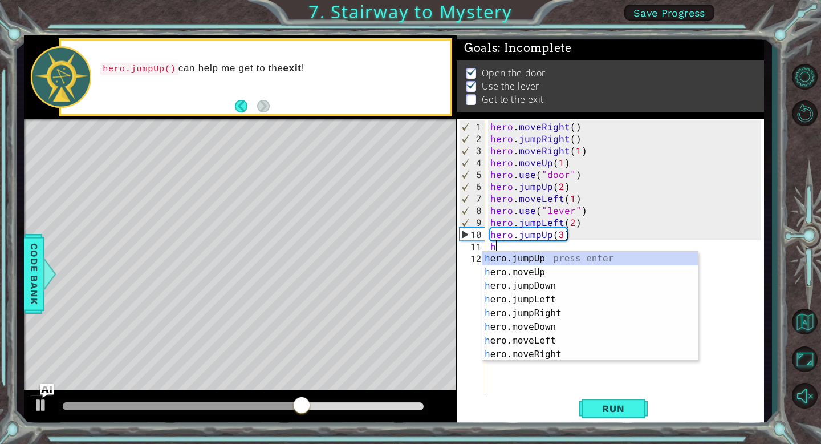
type textarea "he"
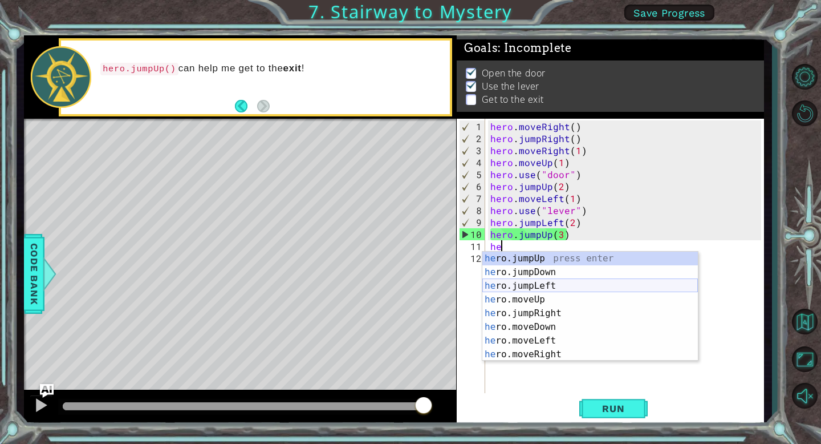
click at [545, 289] on div "he ro.jumpUp press enter he ro.jumpDown press enter he ro.jumpLeft press enter …" at bounding box center [590, 320] width 216 height 137
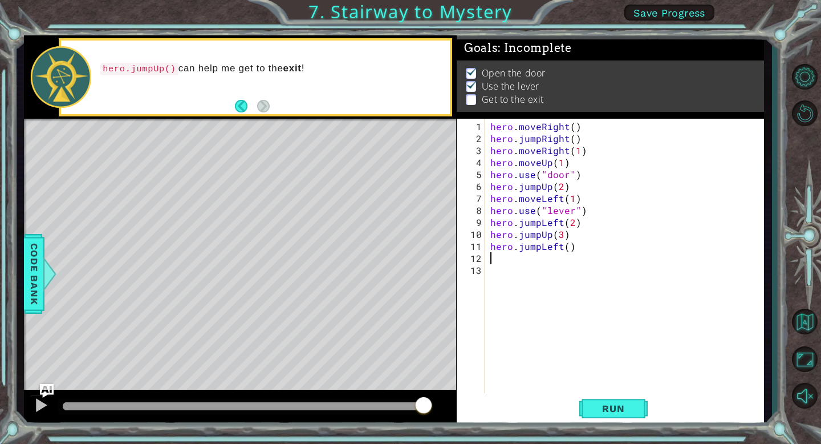
click at [566, 251] on div "hero . moveRight ( ) hero . jumpRight ( ) hero . moveRight ( 1 ) hero . moveUp …" at bounding box center [627, 269] width 279 height 299
type textarea "2"
type textarea "hero.jumpLeft(2)"
click at [501, 261] on div "hero . moveRight ( ) hero . jumpRight ( ) hero . moveRight ( 1 ) hero . moveUp …" at bounding box center [627, 269] width 279 height 299
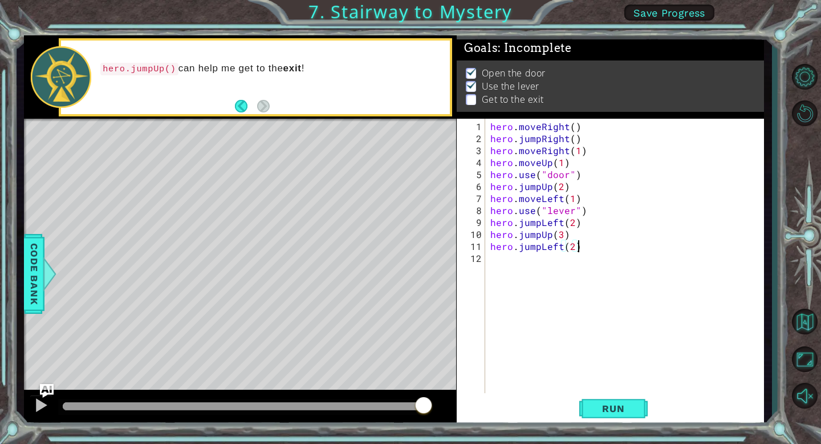
scroll to position [0, 0]
click at [630, 407] on span "Run" at bounding box center [613, 408] width 45 height 11
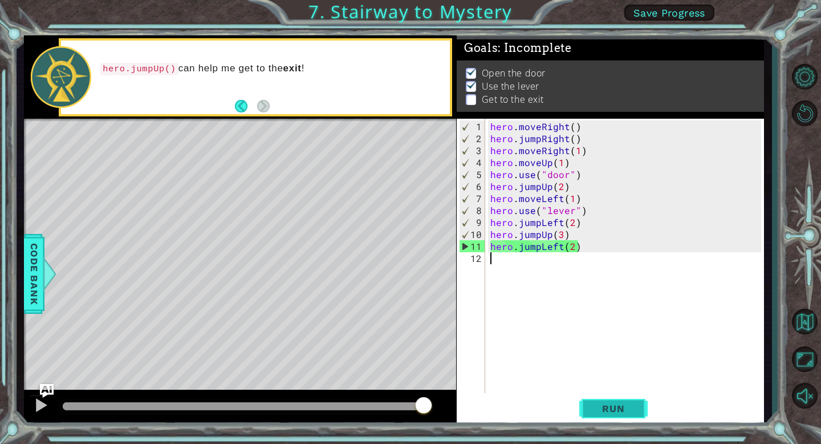
click at [616, 411] on span "Run" at bounding box center [613, 408] width 45 height 11
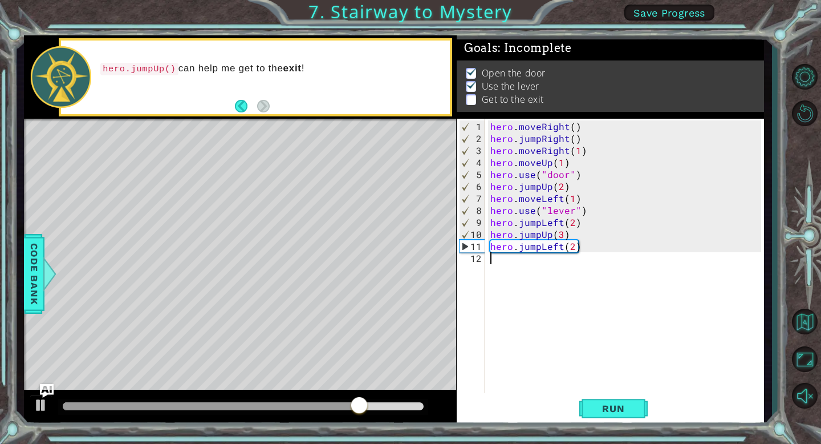
click at [540, 249] on div "hero . moveRight ( ) hero . jumpRight ( ) hero . moveRight ( 1 ) hero . moveUp …" at bounding box center [627, 269] width 279 height 299
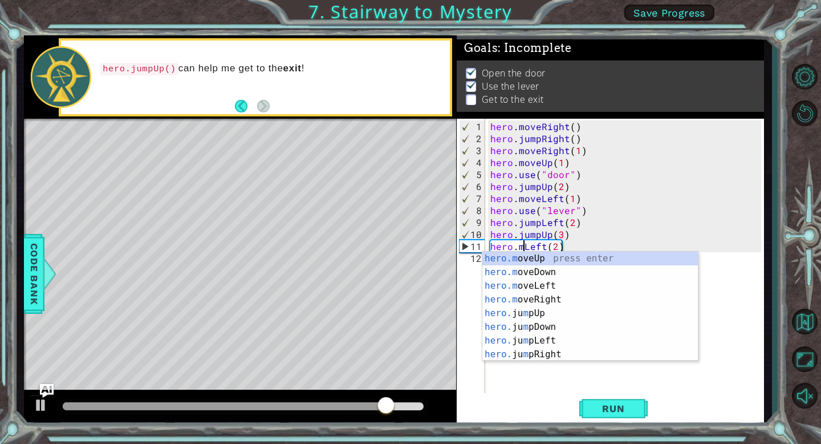
scroll to position [0, 2]
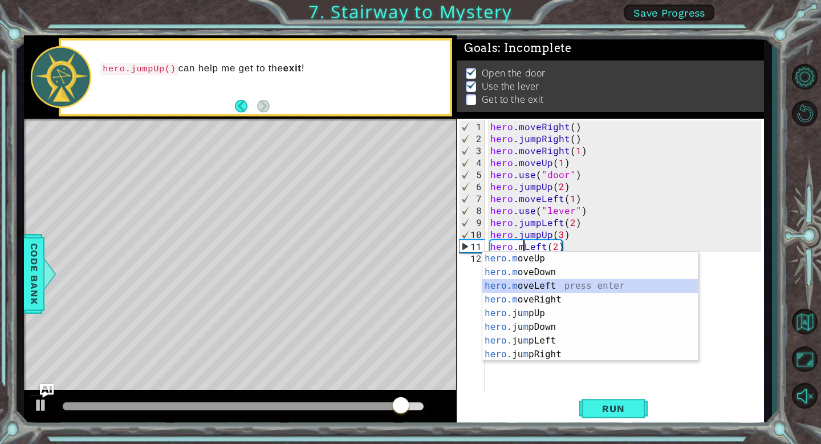
click at [549, 287] on div "hero.m oveUp press enter hero.m oveDown press enter hero.m oveLeft press enter …" at bounding box center [590, 320] width 216 height 137
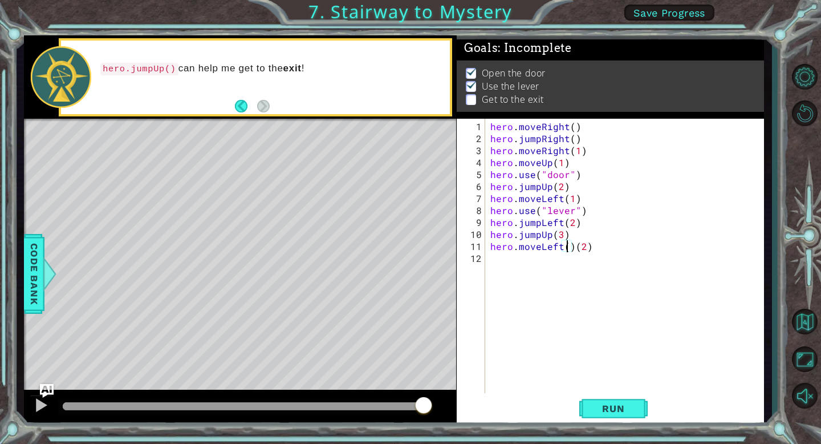
scroll to position [0, 5]
click at [599, 249] on div "hero . moveRight ( ) hero . jumpRight ( ) hero . moveRight ( 1 ) hero . moveUp …" at bounding box center [627, 269] width 279 height 299
type textarea "hero.moveLeft(2)"
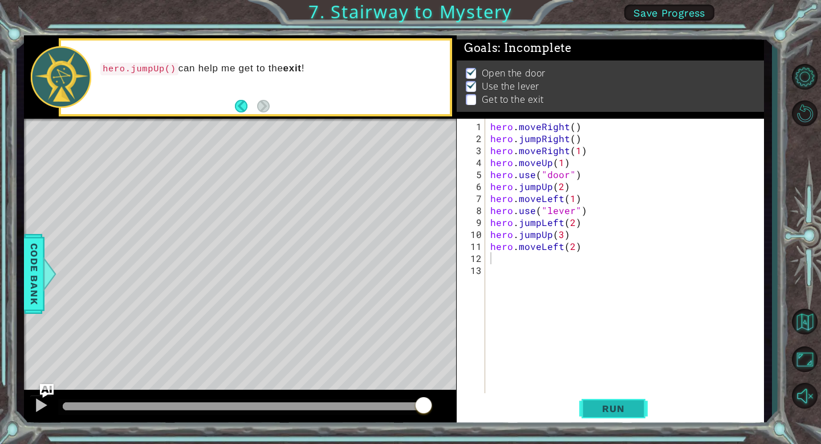
click at [606, 402] on button "Run" at bounding box center [613, 408] width 68 height 31
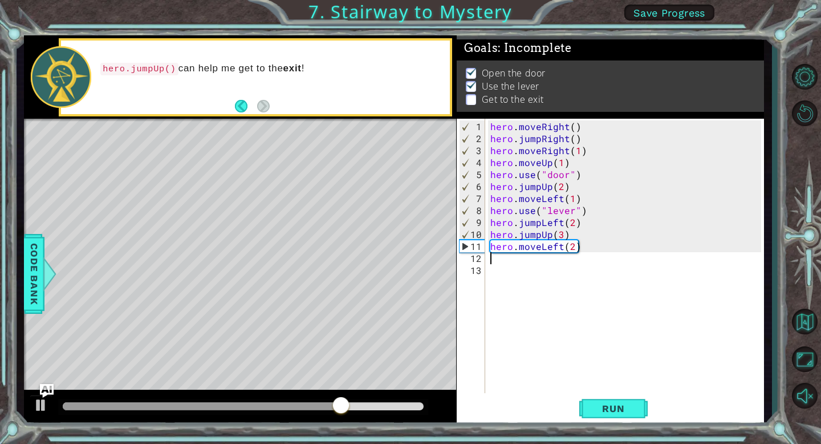
click at [562, 249] on div "hero . moveRight ( ) hero . jumpRight ( ) hero . moveRight ( 1 ) hero . moveUp …" at bounding box center [627, 269] width 279 height 299
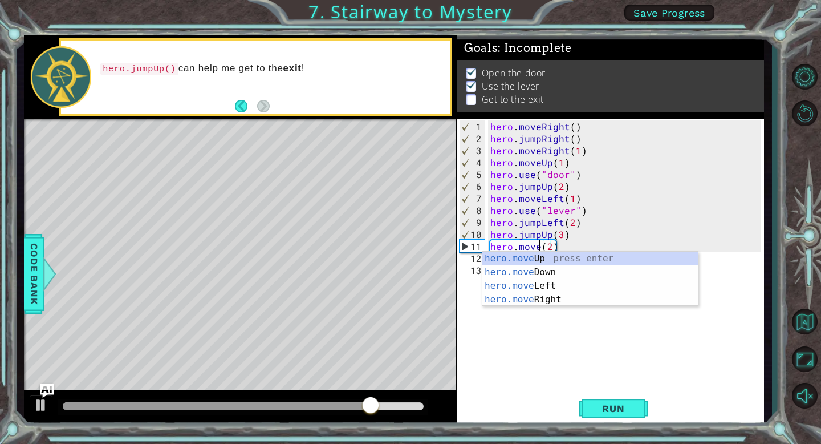
scroll to position [0, 3]
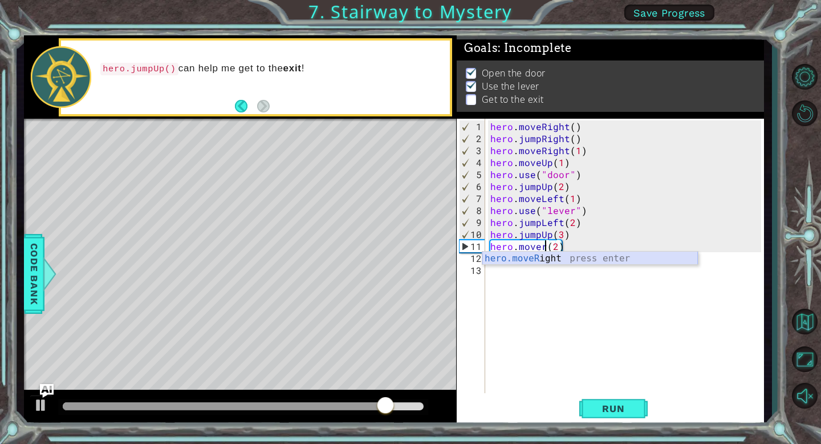
click at [559, 257] on div "hero.moveR ight press enter" at bounding box center [590, 272] width 216 height 41
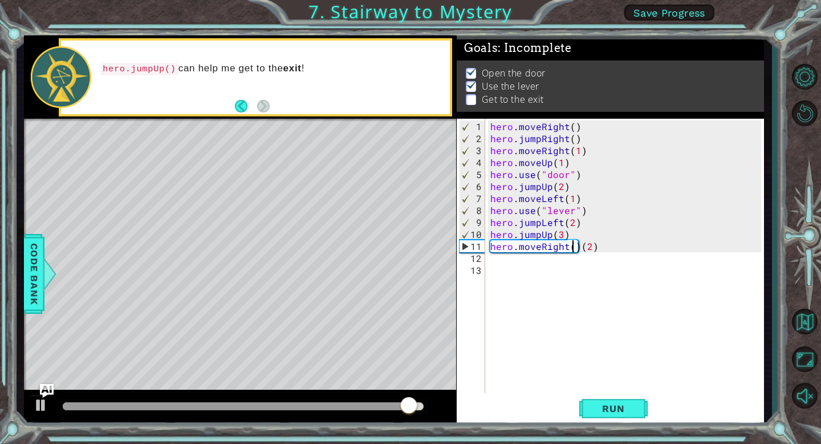
scroll to position [0, 5]
click at [597, 245] on div "hero . moveRight ( ) hero . jumpRight ( ) hero . moveRight ( 1 ) hero . moveUp …" at bounding box center [627, 269] width 279 height 299
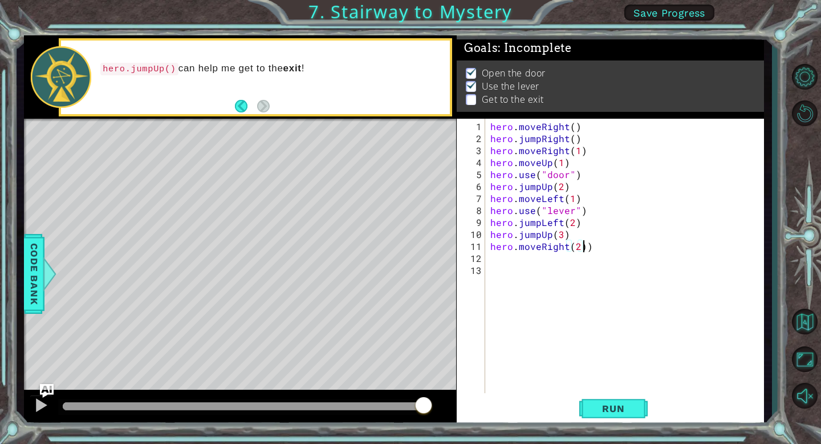
click at [589, 248] on div "hero . moveRight ( ) hero . jumpRight ( ) hero . moveRight ( 1 ) hero . moveUp …" at bounding box center [627, 269] width 279 height 299
type textarea "hero.moveRight(2)"
click at [609, 402] on button "Run" at bounding box center [613, 408] width 68 height 31
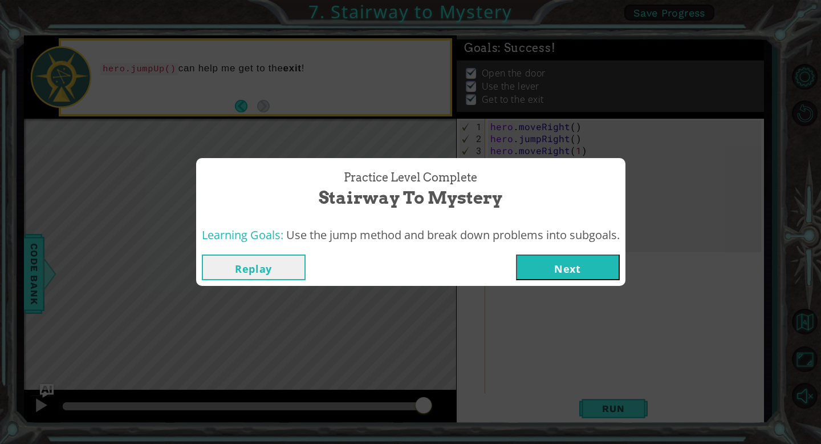
click at [566, 262] on button "Next" at bounding box center [568, 267] width 104 height 26
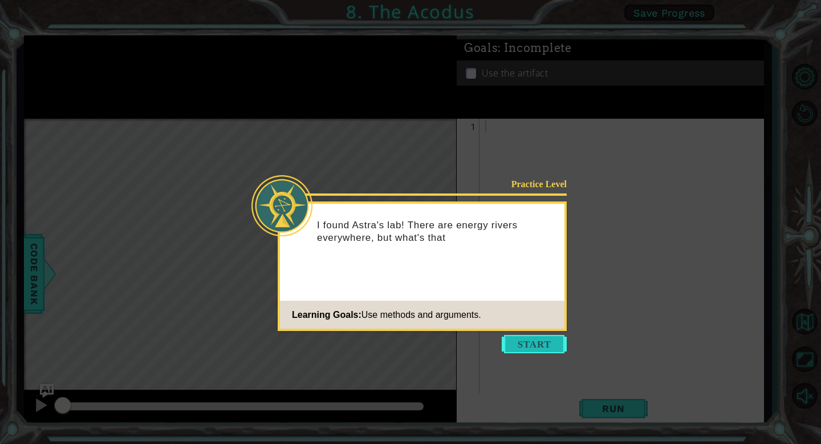
click at [524, 342] on button "Start" at bounding box center [534, 344] width 65 height 18
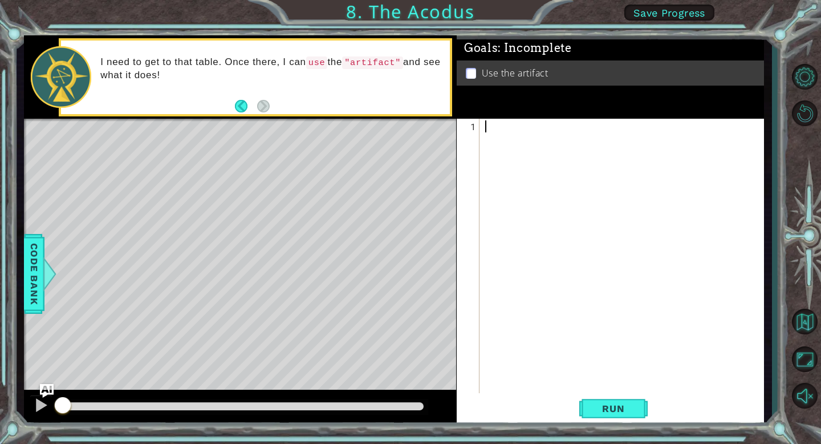
type textarea "h"
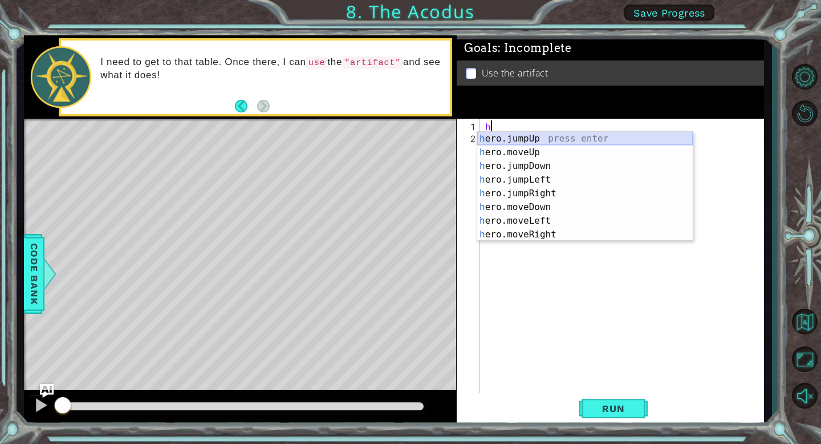
click at [530, 141] on div "h ero.jumpUp press enter h ero.moveUp press enter h ero.jumpDown press enter h …" at bounding box center [585, 200] width 216 height 137
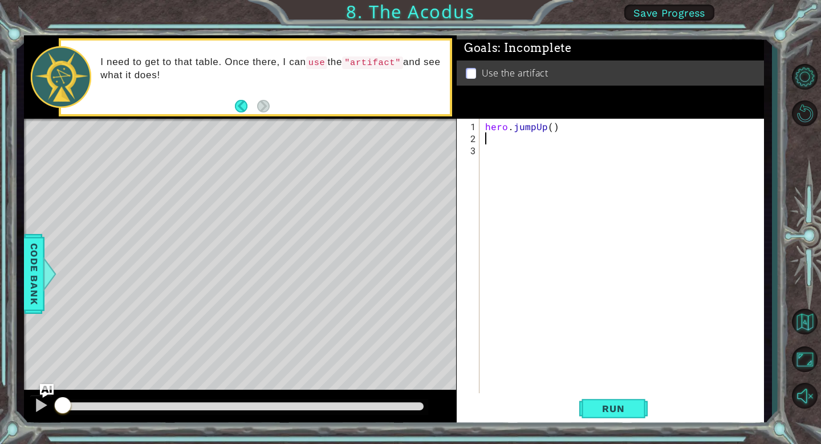
click at [551, 132] on div "hero . jumpUp ( )" at bounding box center [625, 269] width 284 height 299
click at [550, 130] on div "hero . jumpUp ( )" at bounding box center [625, 269] width 284 height 299
type textarea "hero.jumpUp(2)"
click at [492, 134] on div "hero . jumpUp ( 2 )" at bounding box center [625, 269] width 284 height 299
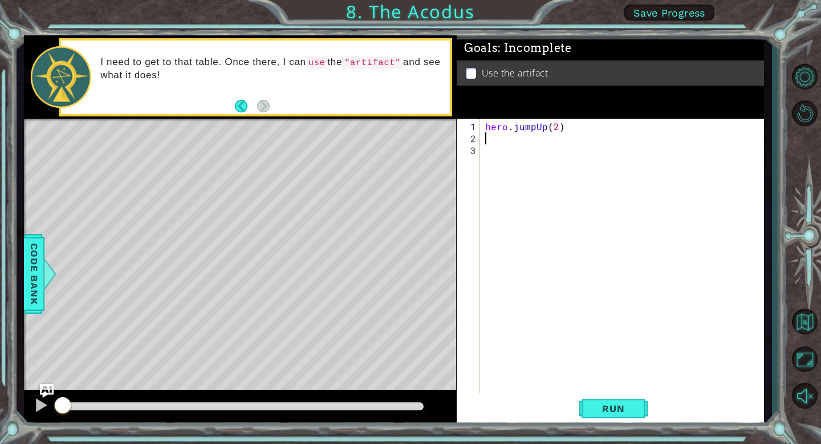
scroll to position [0, 0]
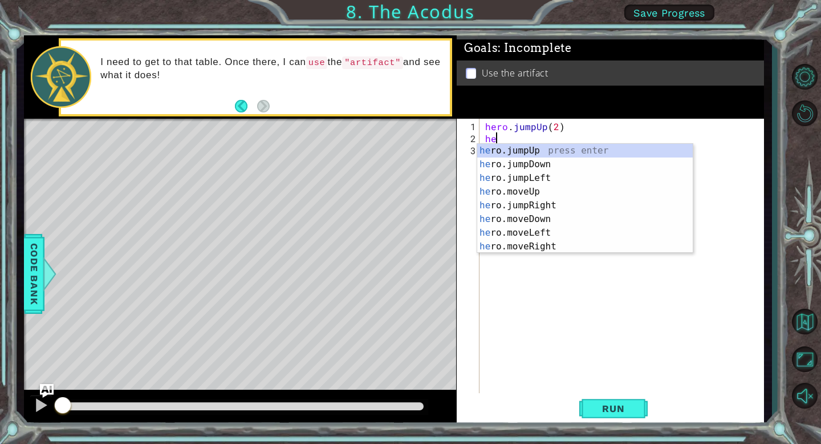
type textarea "her"
click at [540, 183] on div "her o.jumpUp press enter her o.jumpDown press enter her o.jumpLeft press enter …" at bounding box center [585, 212] width 216 height 137
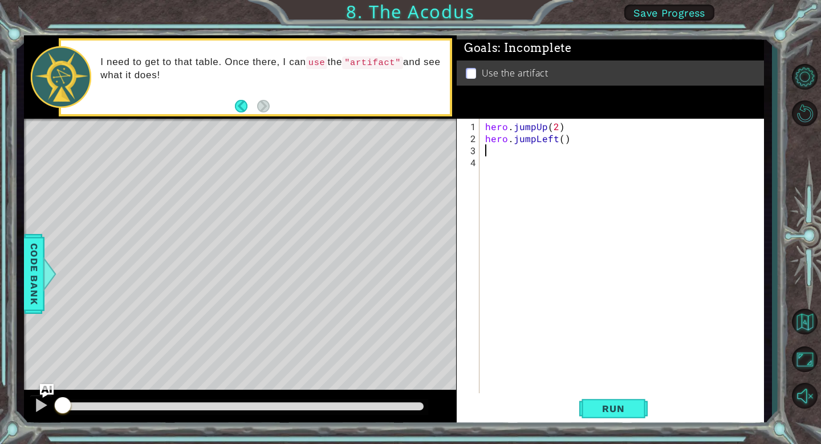
type textarea "h"
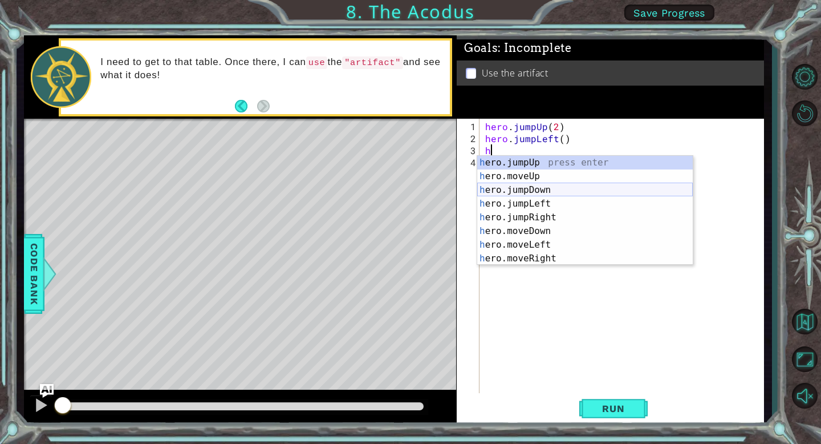
click at [548, 191] on div "h ero.jumpUp press enter h ero.moveUp press enter h ero.jumpDown press enter h …" at bounding box center [585, 224] width 216 height 137
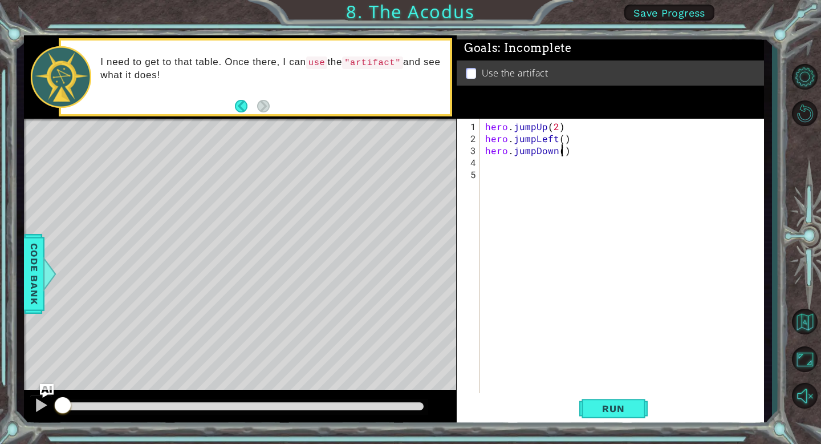
click at [561, 154] on div "hero . jumpUp ( 2 ) hero . jumpLeft ( ) hero . jumpDown ( )" at bounding box center [625, 269] width 284 height 299
type textarea "hero.jumpDown(2)"
click at [499, 163] on div "hero . jumpUp ( 2 ) hero . jumpLeft ( ) hero . jumpDown ( 2 )" at bounding box center [625, 269] width 284 height 299
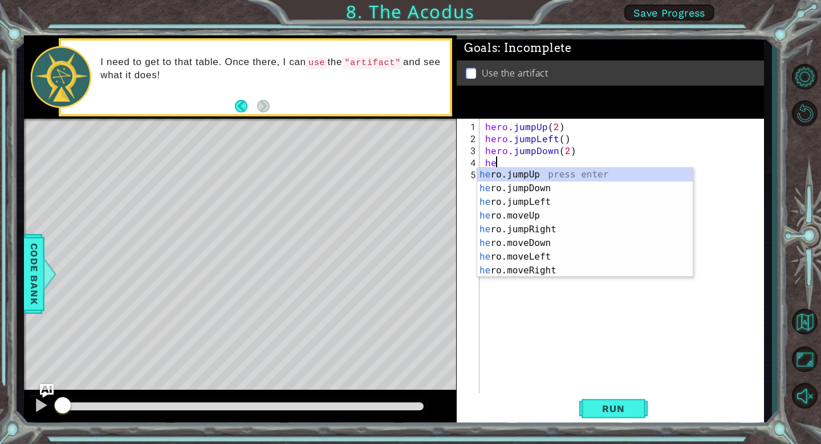
type textarea "her"
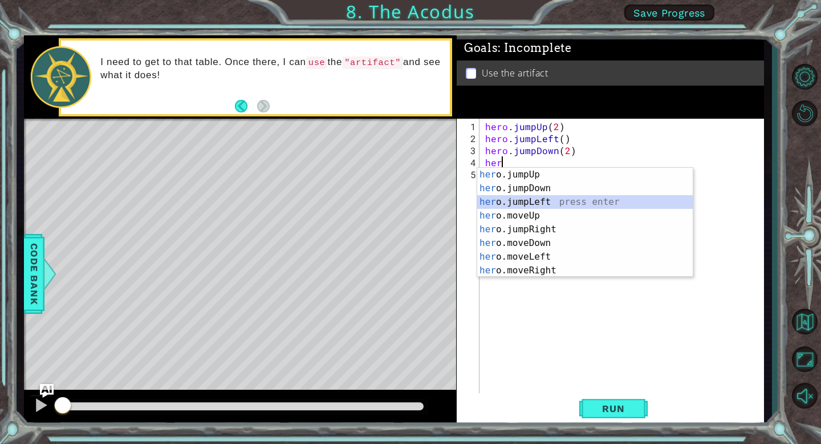
click at [524, 202] on div "her o.jumpUp press enter her o.jumpDown press enter her o.jumpLeft press enter …" at bounding box center [585, 236] width 216 height 137
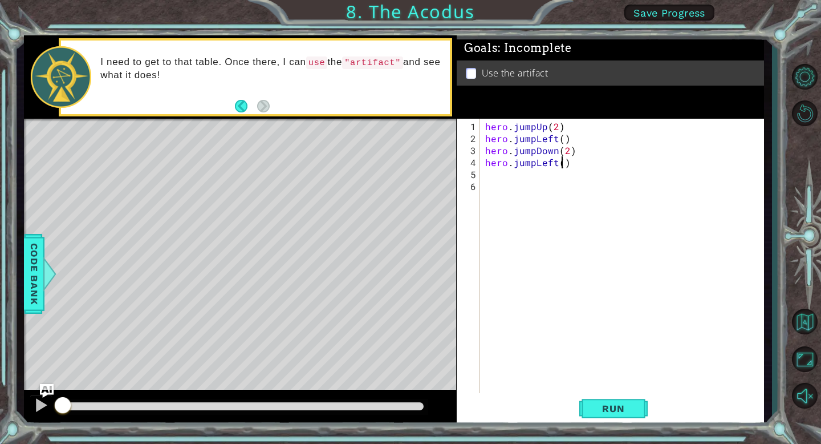
click at [562, 166] on div "hero . jumpUp ( 2 ) hero . jumpLeft ( ) hero . jumpDown ( 2 ) hero . jumpLeft (…" at bounding box center [625, 269] width 284 height 299
type textarea "hero.jumpLeft(2)"
click at [484, 175] on div "hero . jumpUp ( 2 ) hero . jumpLeft ( ) hero . jumpDown ( 2 ) hero . jumpLeft (…" at bounding box center [625, 269] width 284 height 299
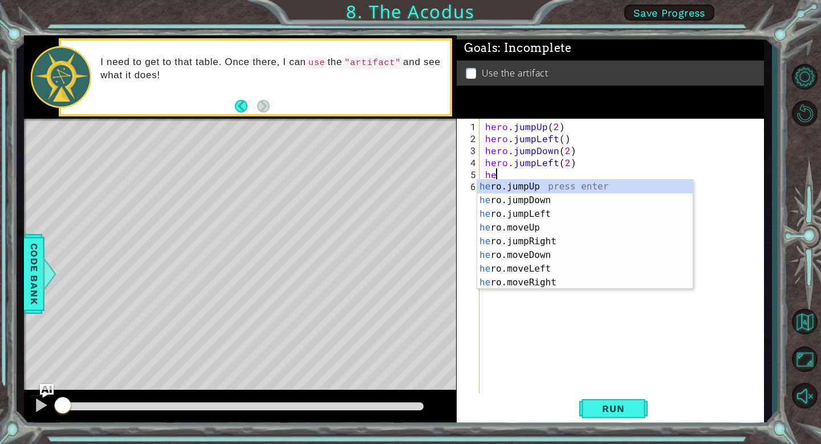
type textarea "her"
click at [566, 188] on div "her o.jumpUp press enter her o.jumpDown press enter her o.jumpLeft press enter …" at bounding box center [585, 248] width 216 height 137
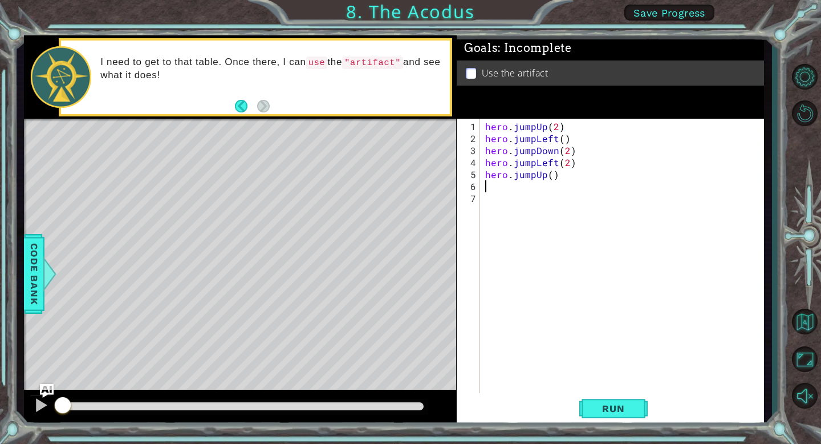
click at [552, 175] on div "hero . jumpUp ( 2 ) hero . jumpLeft ( ) hero . jumpDown ( 2 ) hero . jumpLeft (…" at bounding box center [625, 269] width 284 height 299
type textarea "hero.jumpUp(2)"
click at [483, 189] on div "hero . jumpUp ( 2 ) hero . jumpLeft ( ) hero . jumpDown ( 2 ) hero . jumpLeft (…" at bounding box center [625, 269] width 284 height 299
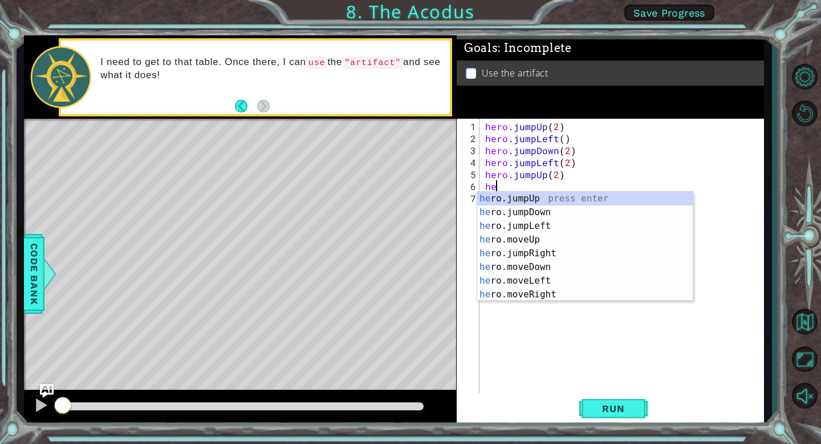
type textarea "her"
click at [551, 250] on div "her o.jumpUp press enter her o.jumpDown press enter her o.jumpLeft press enter …" at bounding box center [585, 260] width 216 height 137
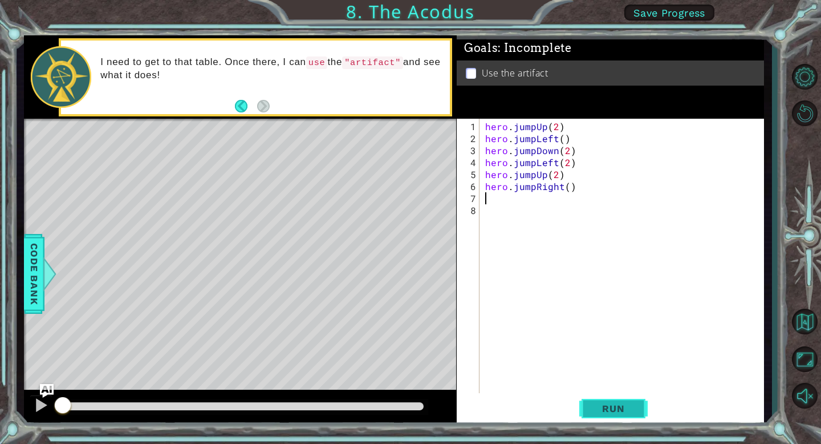
click at [617, 396] on button "Run" at bounding box center [613, 408] width 68 height 31
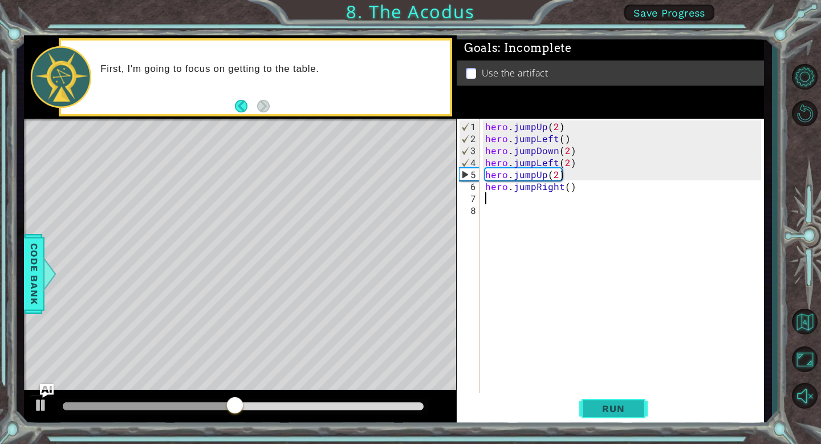
click at [609, 405] on span "Run" at bounding box center [613, 408] width 45 height 11
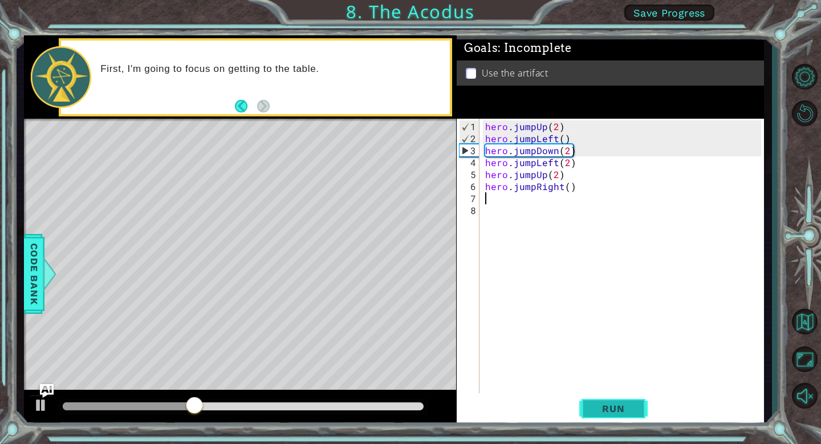
click at [601, 412] on span "Run" at bounding box center [613, 408] width 45 height 11
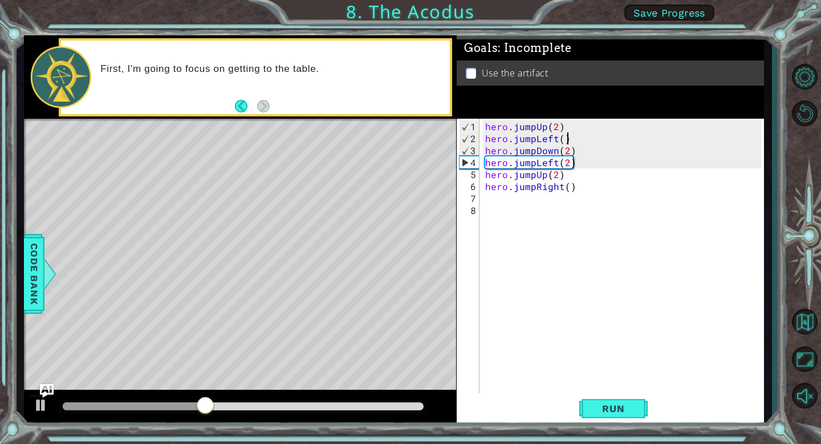
click at [568, 139] on div "hero . jumpUp ( 2 ) hero . jumpLeft ( ) hero . jumpDown ( 2 ) hero . jumpLeft (…" at bounding box center [625, 269] width 284 height 299
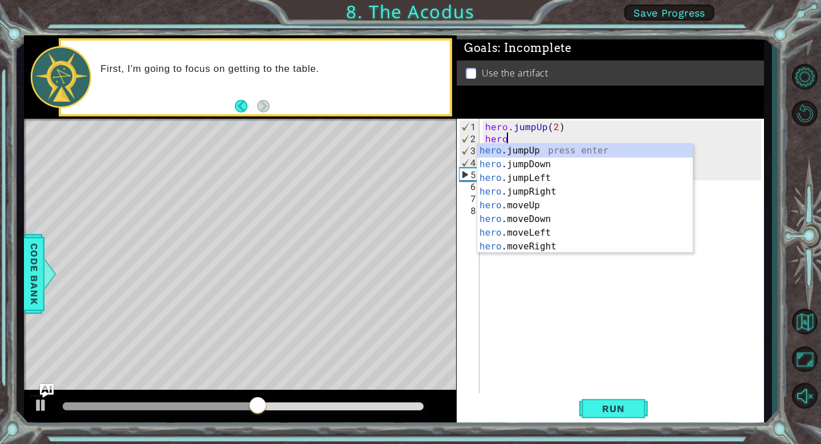
type textarea "h"
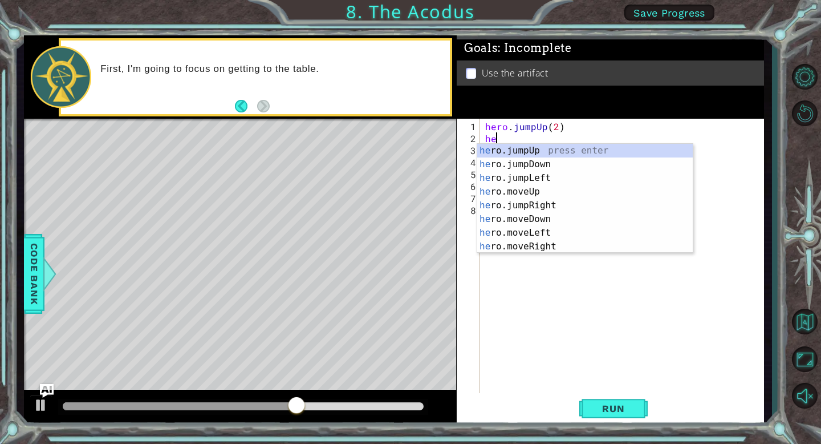
type textarea "her"
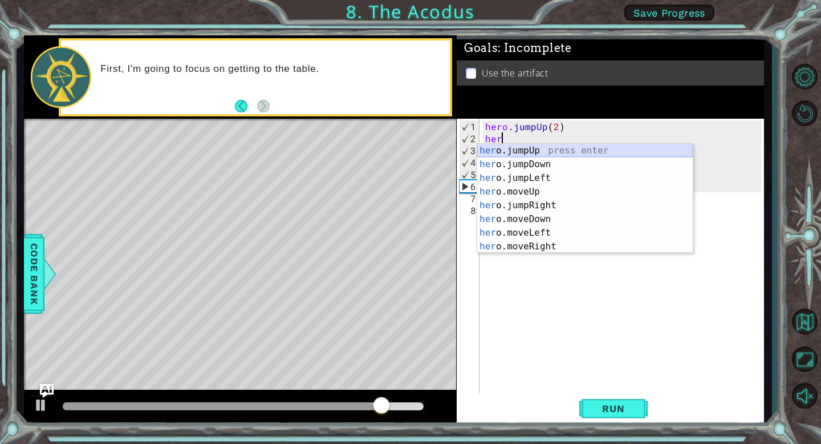
click at [555, 150] on div "her o.jumpUp press enter her o.jumpDown press enter her o.jumpLeft press enter …" at bounding box center [585, 212] width 216 height 137
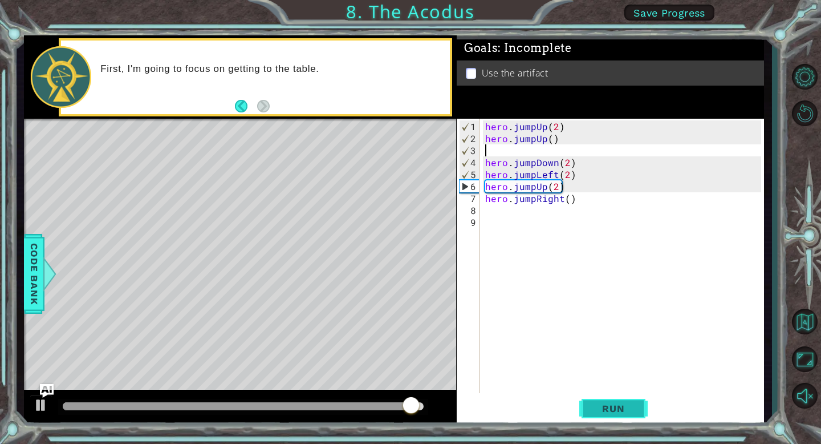
click at [631, 409] on span "Run" at bounding box center [613, 408] width 45 height 11
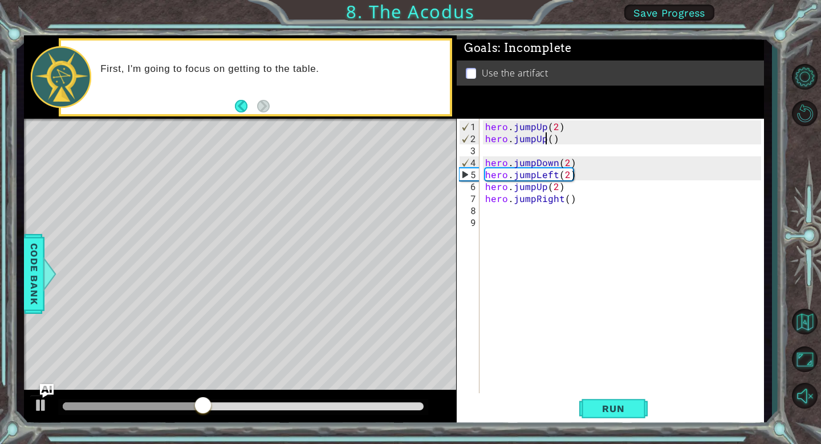
click at [546, 139] on div "hero . jumpUp ( 2 ) hero . jumpUp ( ) hero . jumpDown ( 2 ) hero . jumpLeft ( 2…" at bounding box center [625, 269] width 284 height 299
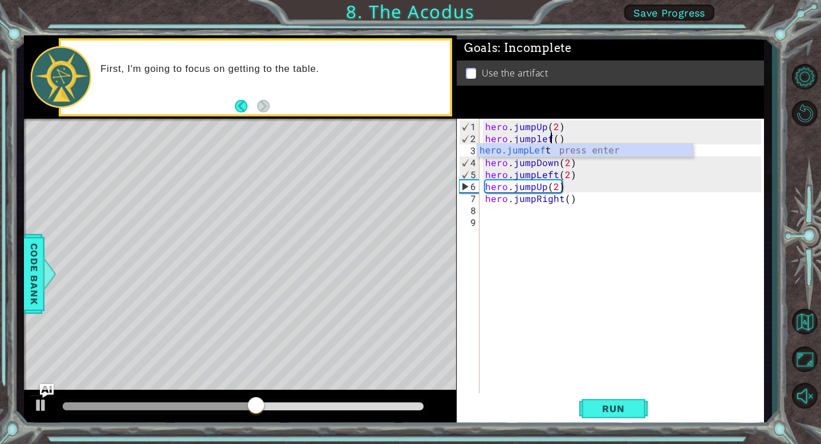
scroll to position [0, 4]
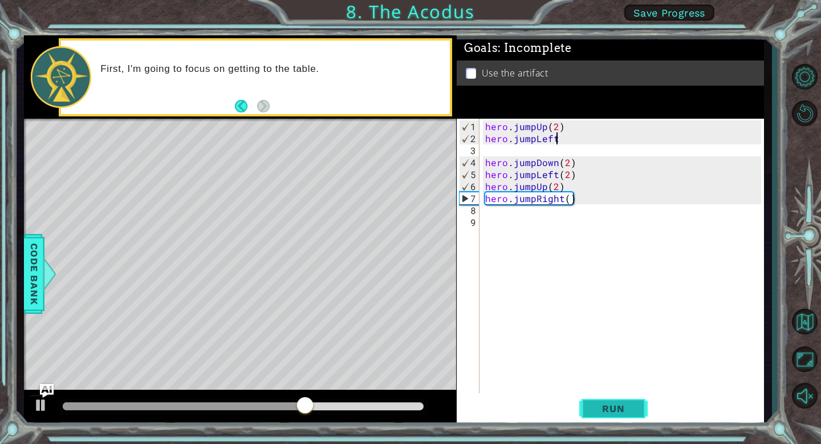
click at [613, 410] on span "Run" at bounding box center [613, 408] width 45 height 11
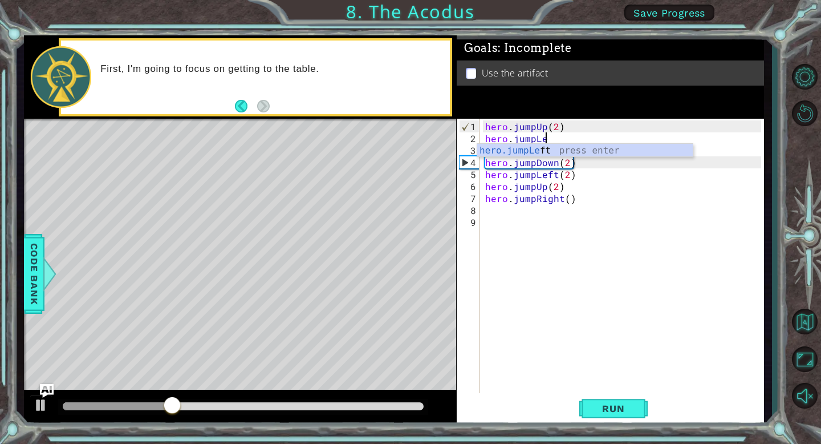
type textarea "hero.jumpL"
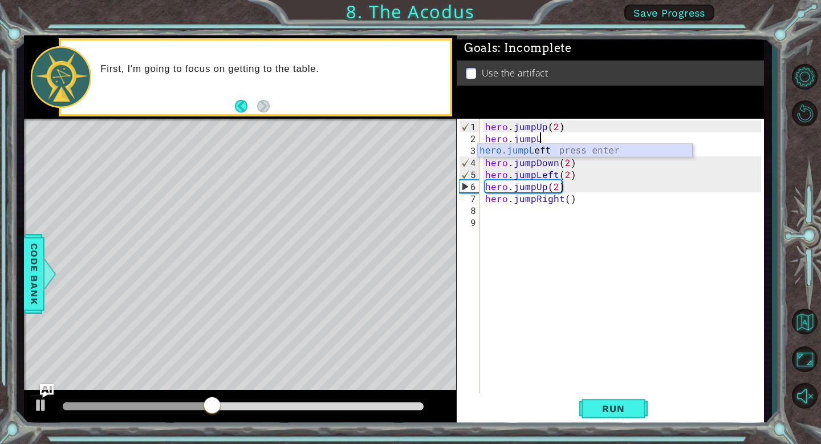
click at [548, 155] on div "hero.jumpL eft press enter" at bounding box center [585, 164] width 216 height 41
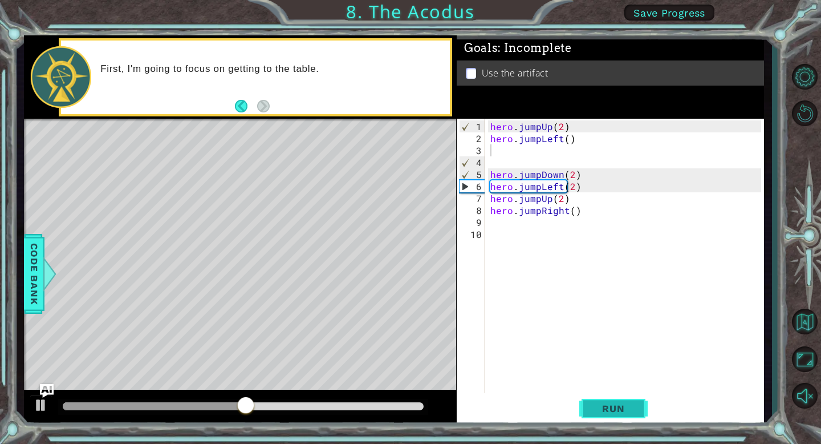
click at [605, 411] on span "Run" at bounding box center [613, 408] width 45 height 11
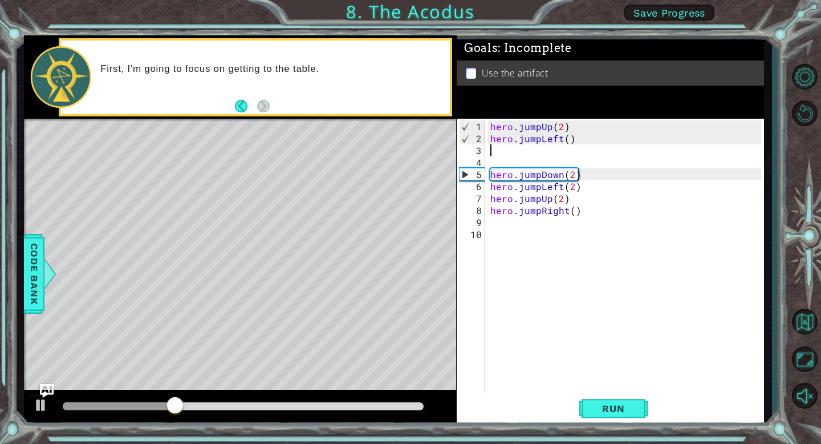
click at [565, 128] on div "hero . jumpUp ( 2 ) hero . jumpLeft ( ) hero . jumpDown ( 2 ) hero . jumpLeft (…" at bounding box center [627, 269] width 279 height 299
click at [560, 125] on div "hero . jumpUp ( 2 ) hero . jumpLeft ( ) hero . jumpDown ( 2 ) hero . jumpLeft (…" at bounding box center [627, 269] width 279 height 299
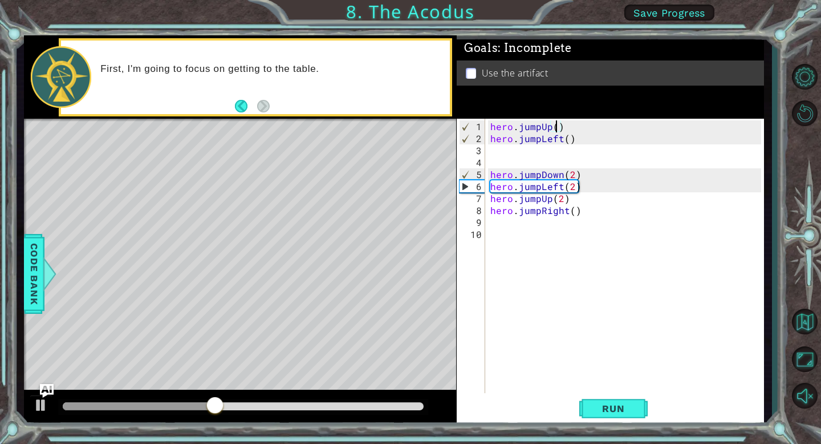
scroll to position [0, 4]
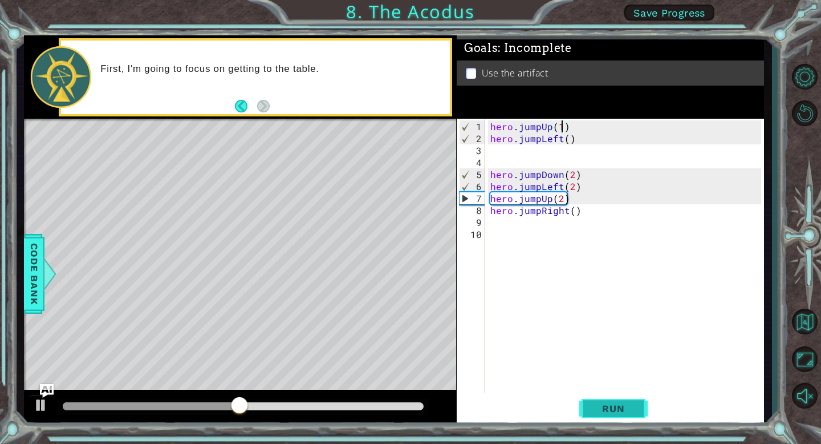
click at [606, 405] on span "Run" at bounding box center [613, 408] width 45 height 11
click at [541, 143] on div "hero . jumpUp ( 1 ) hero . jumpLeft ( ) hero . jumpDown ( 2 ) hero . jumpLeft (…" at bounding box center [627, 269] width 279 height 299
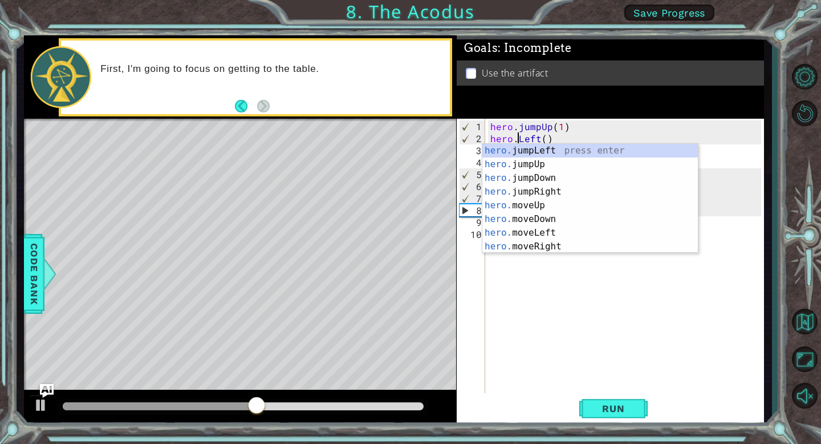
scroll to position [0, 2]
click at [560, 181] on div "hero.m oveUp press enter hero.m oveDown press enter hero.m oveLeft press enter …" at bounding box center [590, 212] width 216 height 137
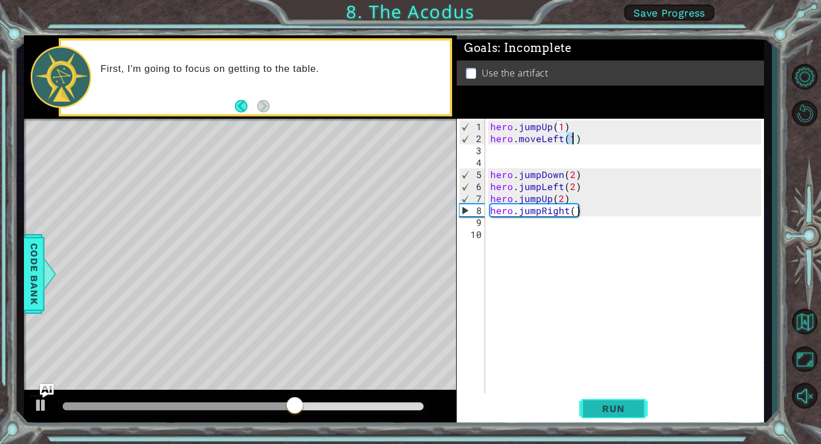
click at [617, 409] on span "Run" at bounding box center [613, 408] width 45 height 11
click at [542, 213] on div "hero . jumpUp ( 1 ) hero . moveLeft ( 1 ) hero . jumpDown ( 2 ) hero . jumpLeft…" at bounding box center [627, 269] width 279 height 299
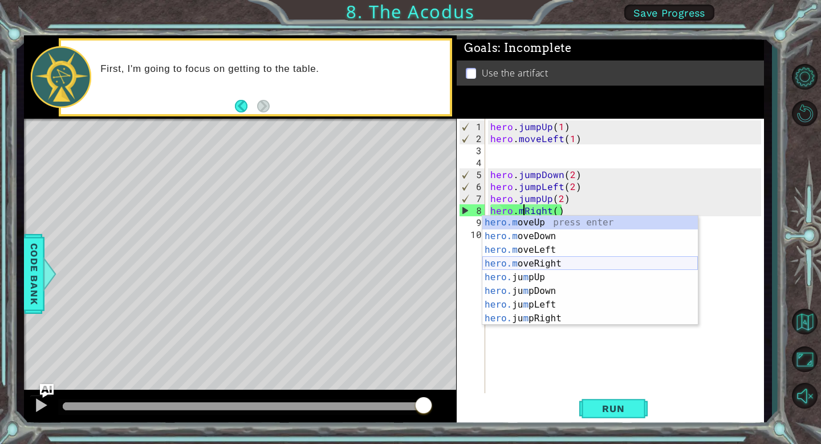
click at [551, 269] on div "hero.m oveUp press enter hero.m oveDown press enter hero.m oveLeft press enter …" at bounding box center [590, 284] width 216 height 137
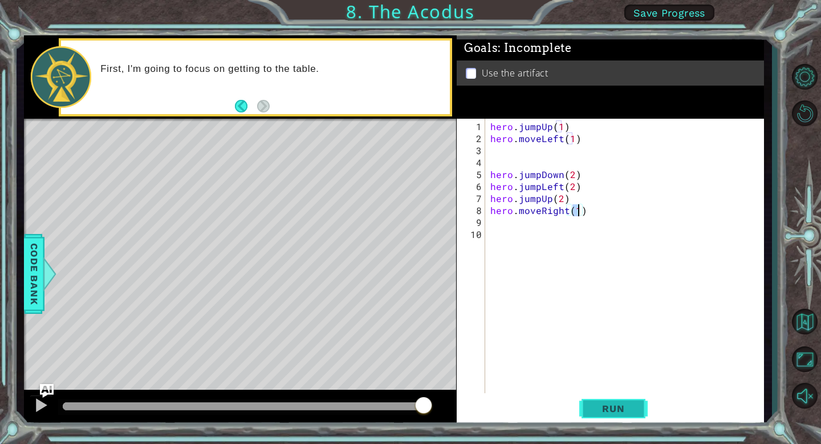
type textarea "hero.moveRight(1)"
click at [613, 412] on span "Run" at bounding box center [613, 408] width 45 height 11
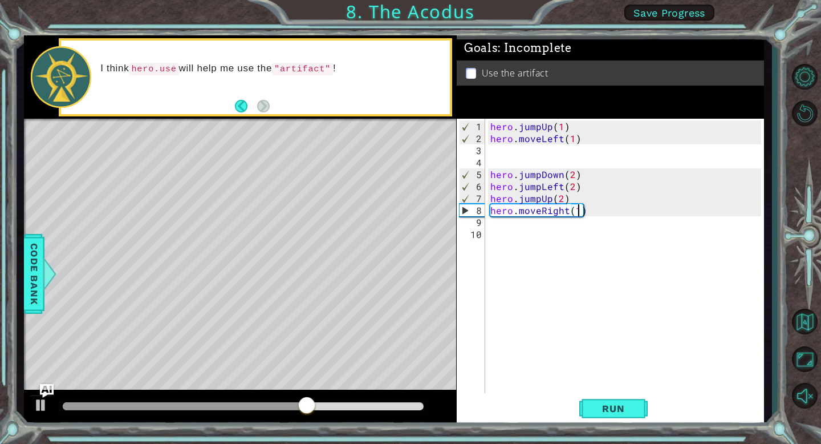
click at [502, 222] on div "hero . jumpUp ( 1 ) hero . moveLeft ( 1 ) hero . jumpDown ( 2 ) hero . jumpLeft…" at bounding box center [627, 269] width 279 height 299
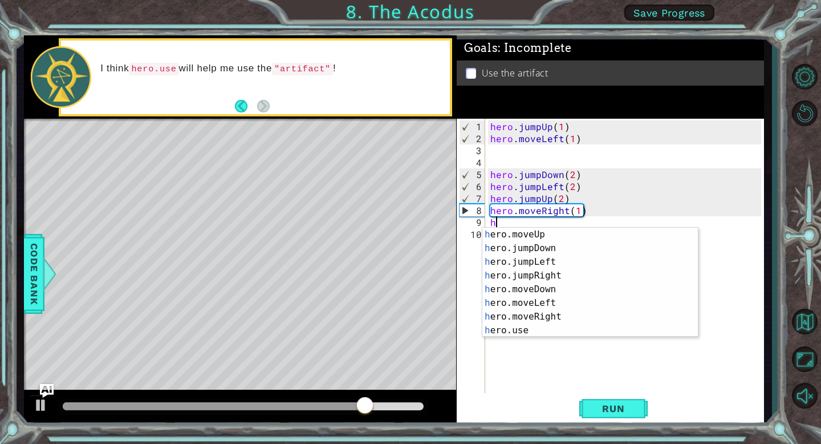
scroll to position [14, 0]
click at [530, 333] on div "h ero.moveUp press enter h ero.jumpDown press enter h ero.jumpLeft press enter …" at bounding box center [590, 296] width 216 height 137
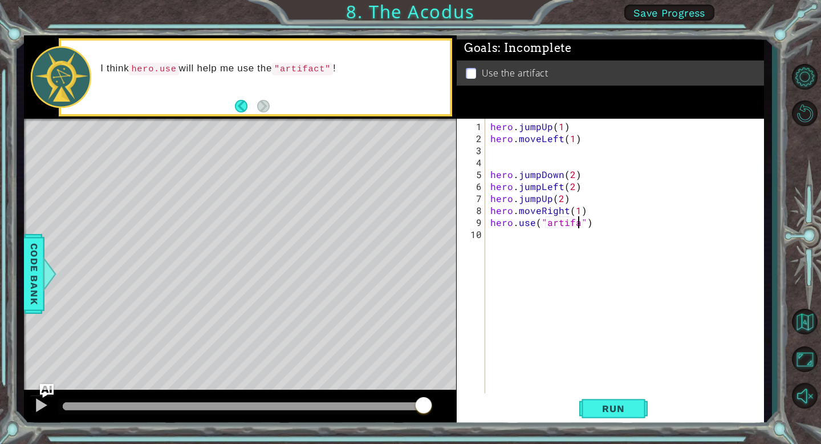
scroll to position [0, 6]
type textarea "hero.use("artifact")"
click at [616, 415] on button "Run" at bounding box center [613, 408] width 68 height 31
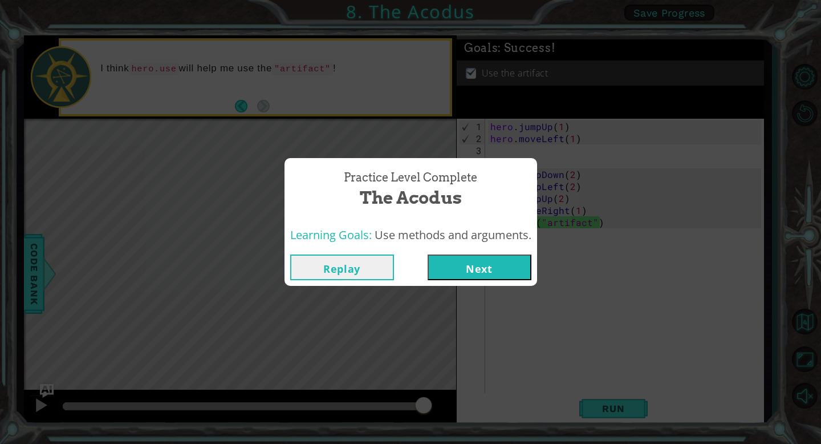
click at [489, 276] on button "Next" at bounding box center [480, 267] width 104 height 26
